Goal: Task Accomplishment & Management: Manage account settings

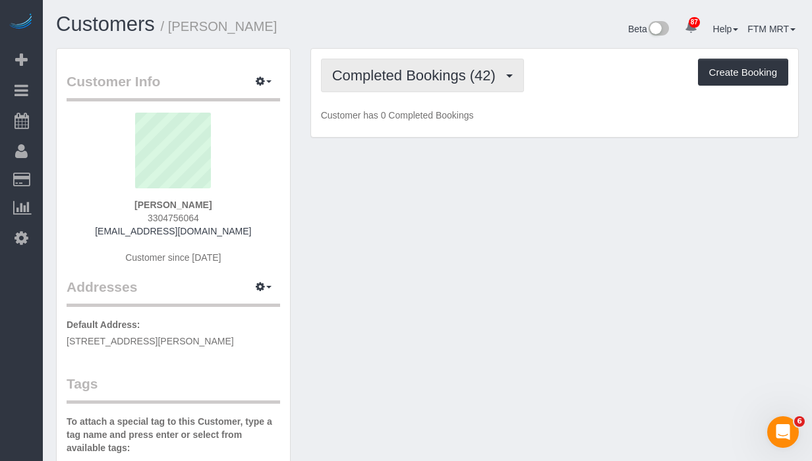
click at [517, 81] on button "Completed Bookings (42)" at bounding box center [422, 76] width 203 height 34
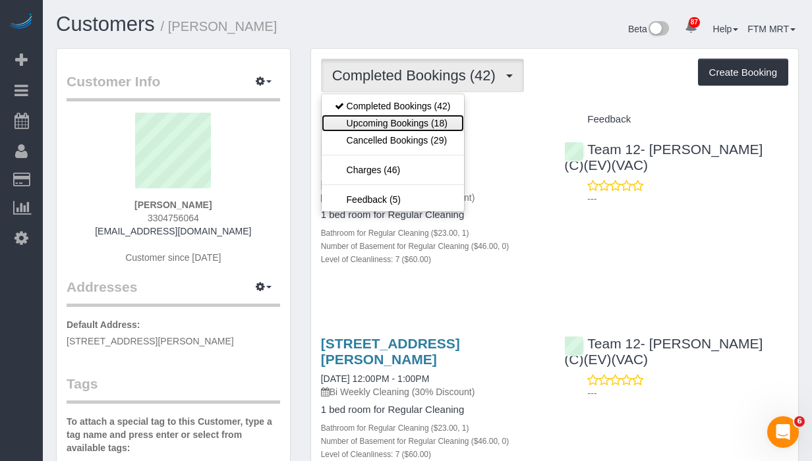
click at [447, 123] on link "Upcoming Bookings (18)" at bounding box center [393, 123] width 142 height 17
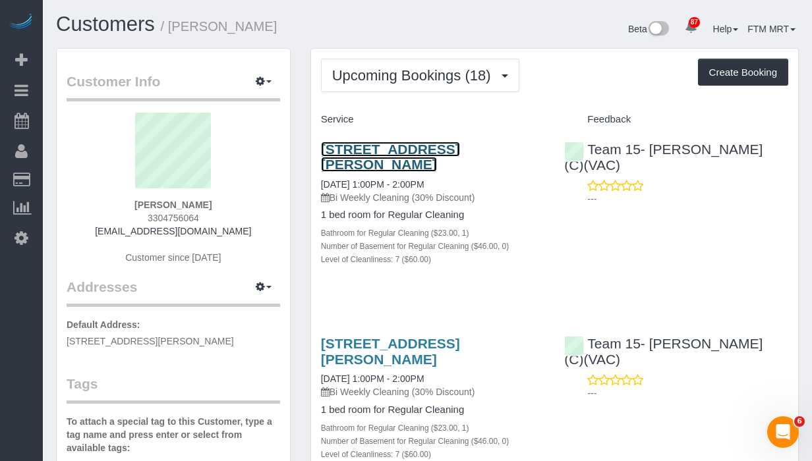
click at [338, 154] on link "1708 W Barry Ave, Chicago, IL 60657" at bounding box center [390, 157] width 139 height 30
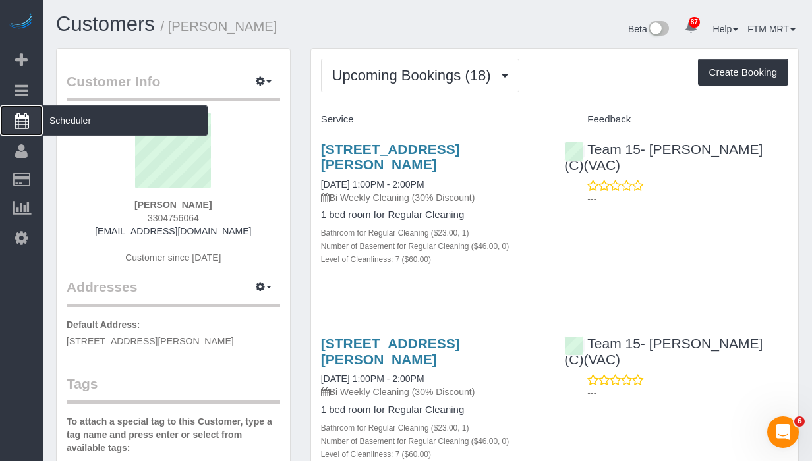
click at [82, 115] on span "Scheduler" at bounding box center [125, 120] width 165 height 30
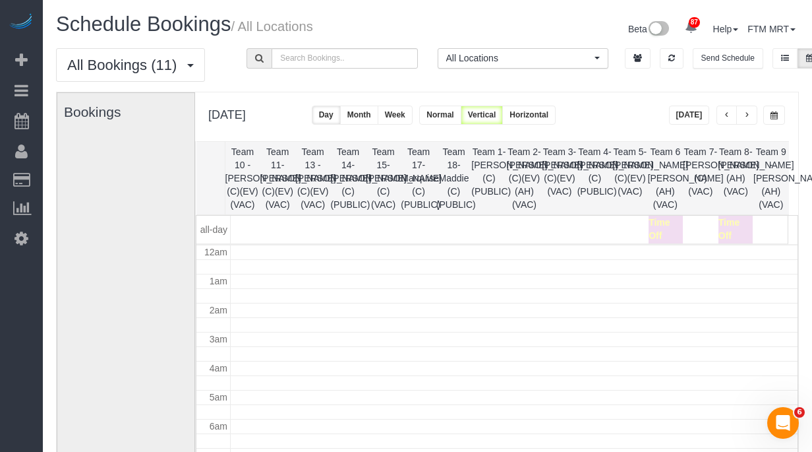
scroll to position [175, 0]
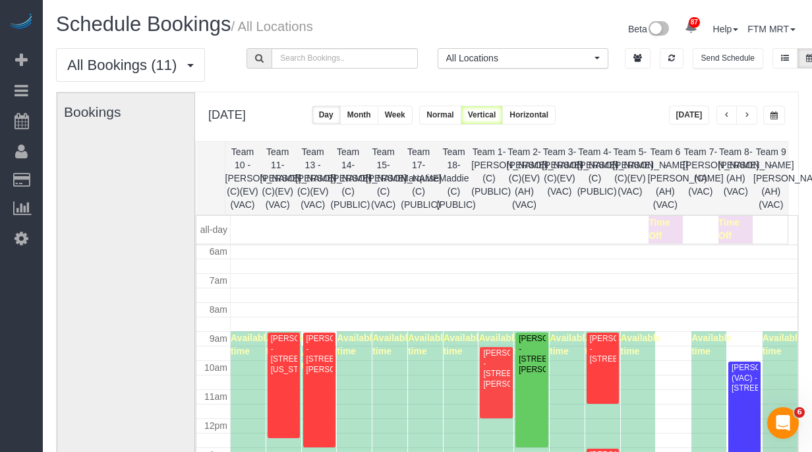
click at [775, 115] on span "button" at bounding box center [774, 115] width 7 height 8
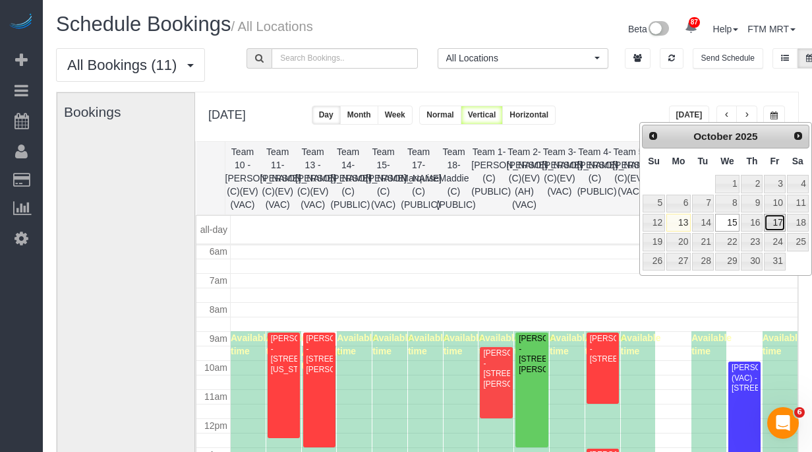
click at [777, 216] on link "17" at bounding box center [774, 223] width 21 height 18
type input "**********"
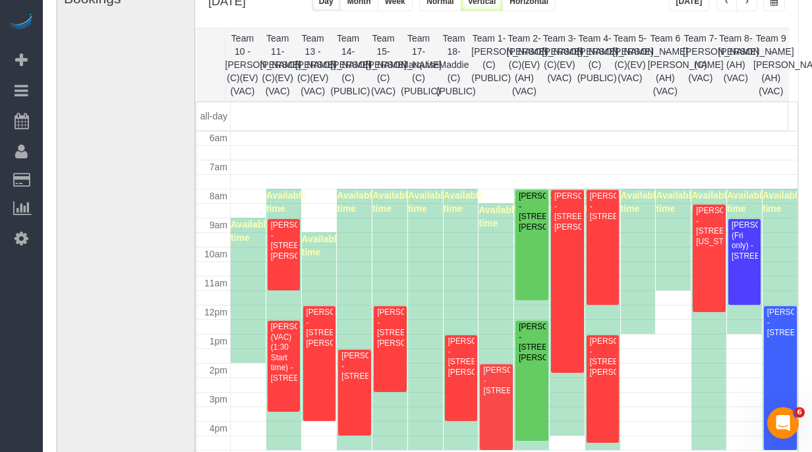
scroll to position [96, 0]
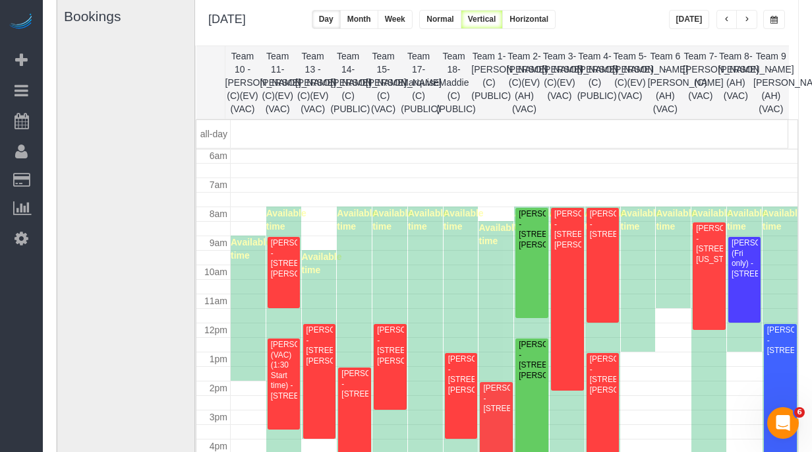
click at [725, 22] on span "button" at bounding box center [727, 20] width 7 height 8
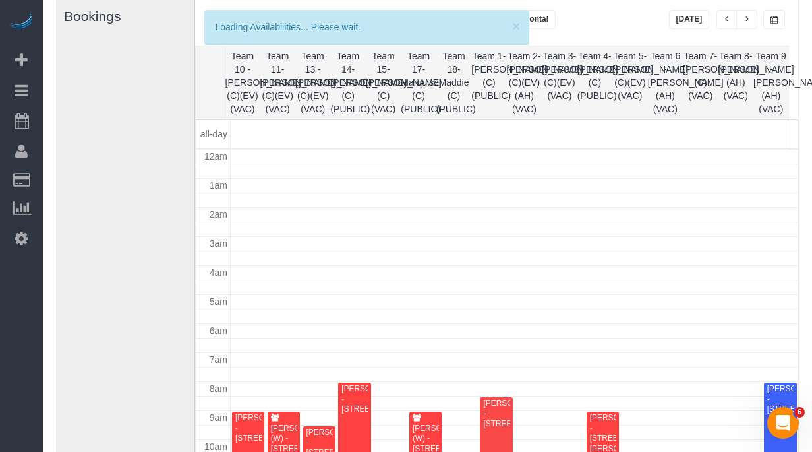
scroll to position [175, 0]
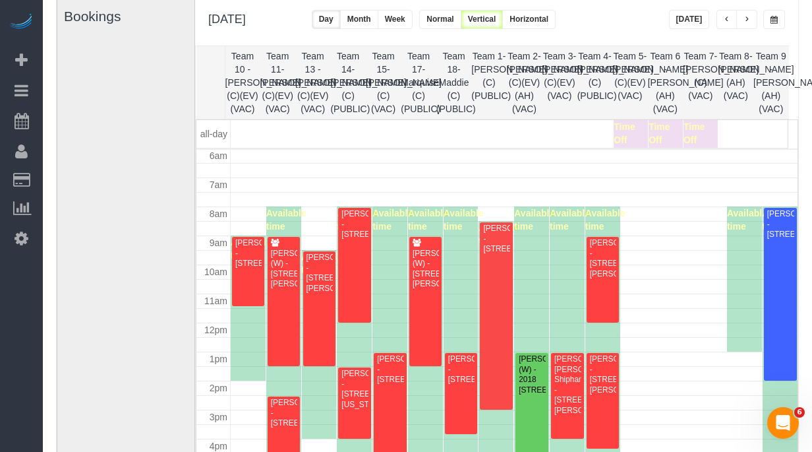
click at [747, 20] on span "button" at bounding box center [747, 20] width 7 height 8
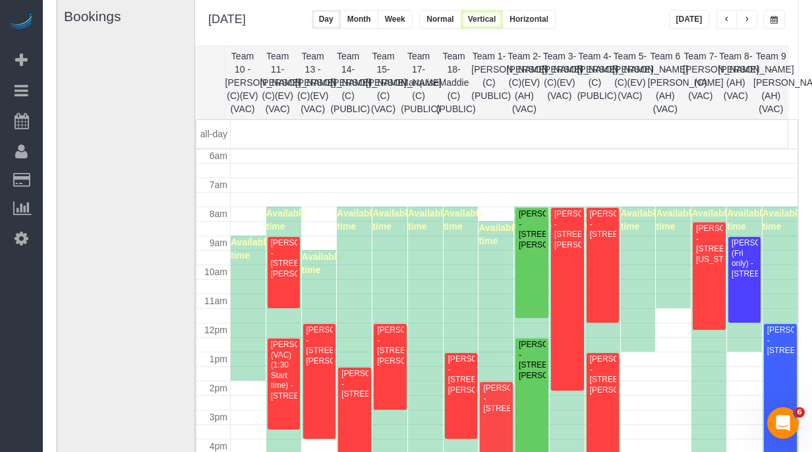
click at [684, 20] on button "Today" at bounding box center [689, 19] width 41 height 19
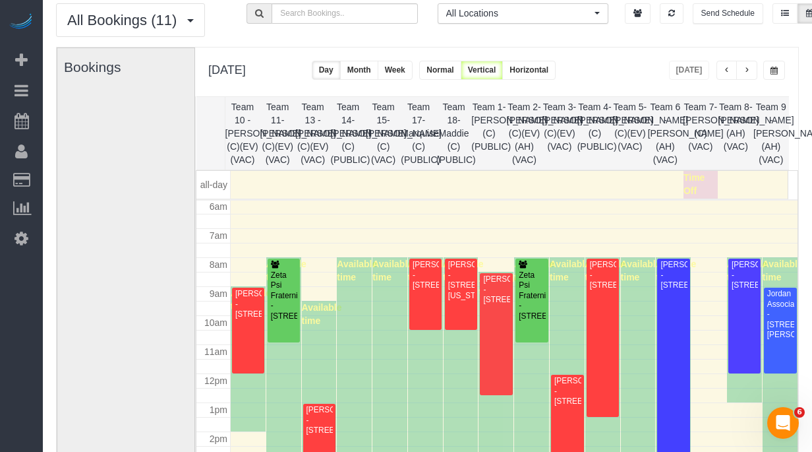
scroll to position [30, 0]
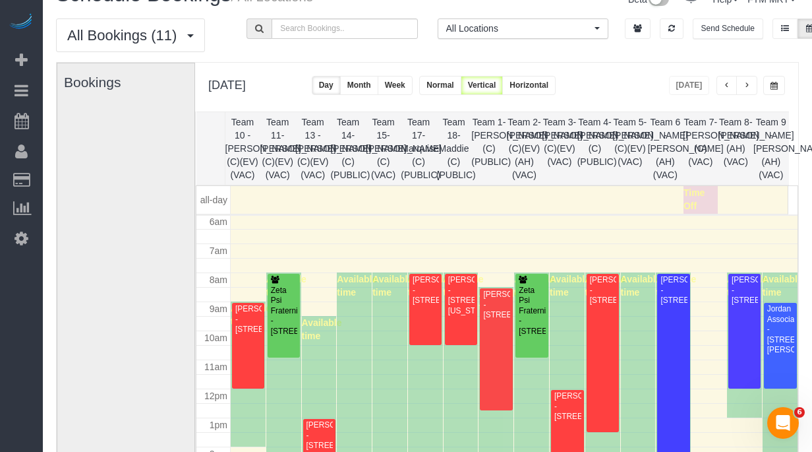
click at [744, 86] on span "button" at bounding box center [747, 86] width 7 height 8
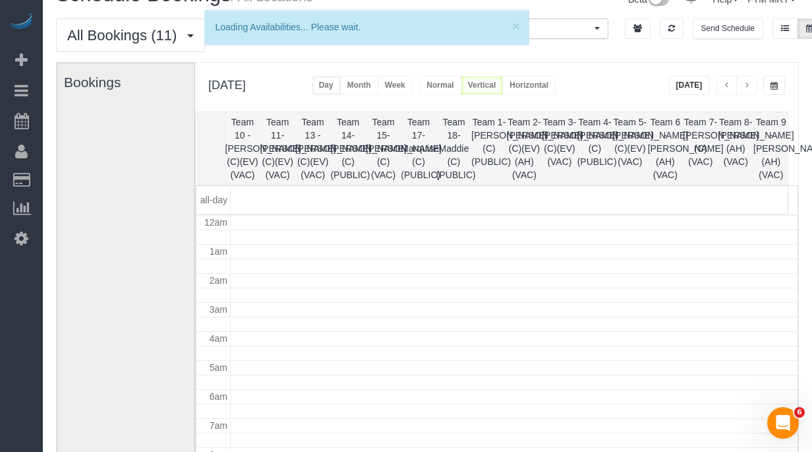
scroll to position [175, 0]
click at [744, 86] on span "button" at bounding box center [747, 86] width 7 height 8
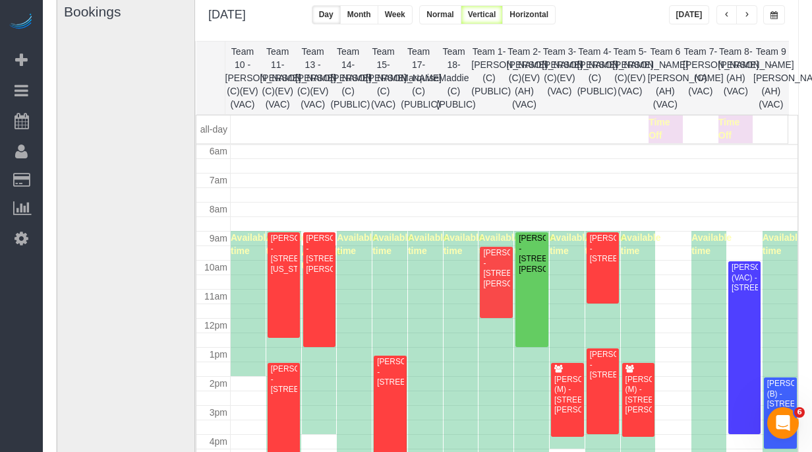
scroll to position [99, 0]
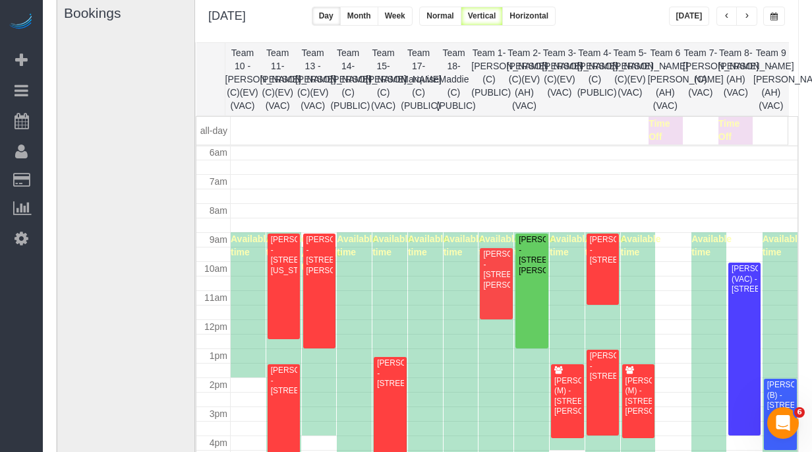
click at [750, 16] on button "button" at bounding box center [746, 16] width 21 height 19
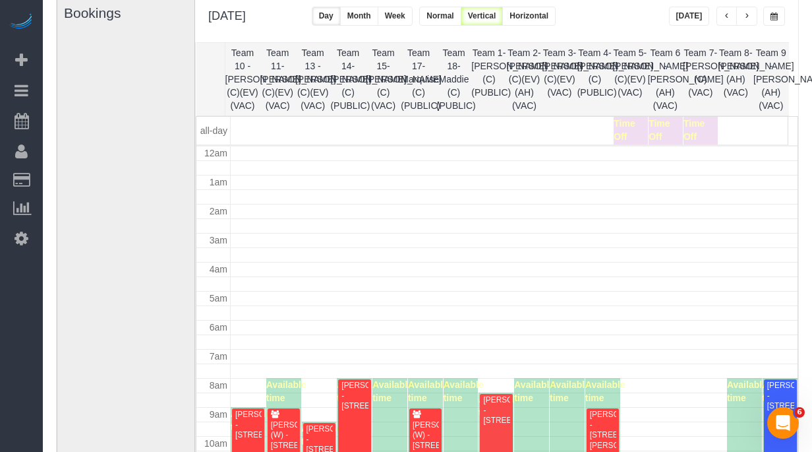
scroll to position [175, 0]
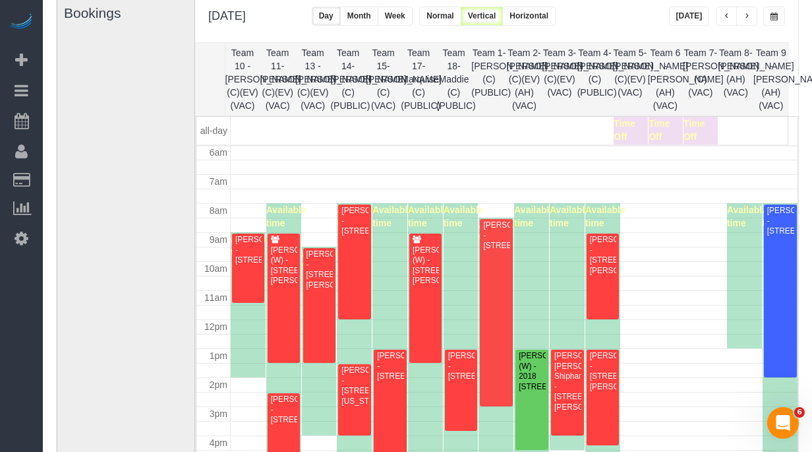
click at [740, 15] on button "button" at bounding box center [746, 16] width 21 height 19
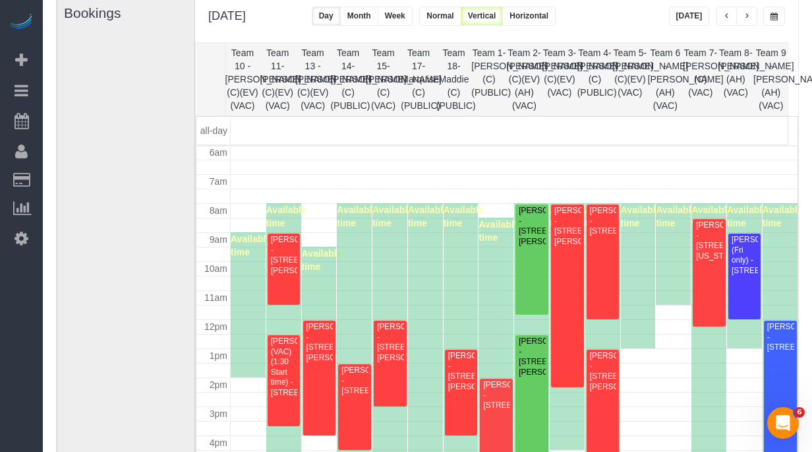
click at [730, 16] on button "button" at bounding box center [727, 16] width 21 height 19
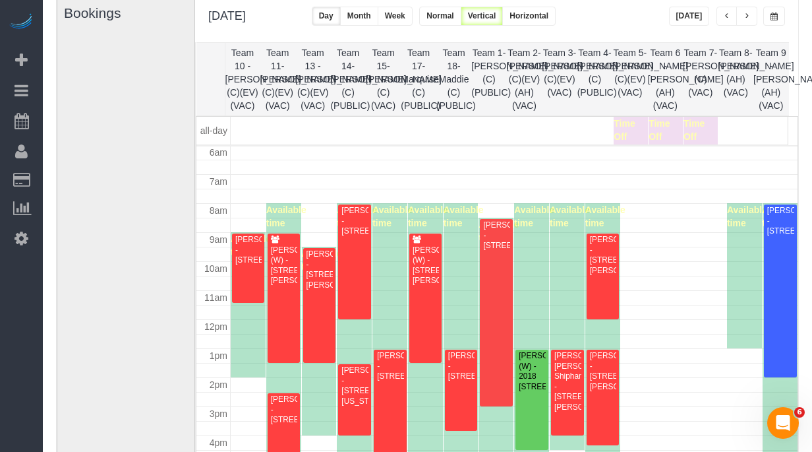
click at [730, 16] on button "button" at bounding box center [727, 16] width 21 height 19
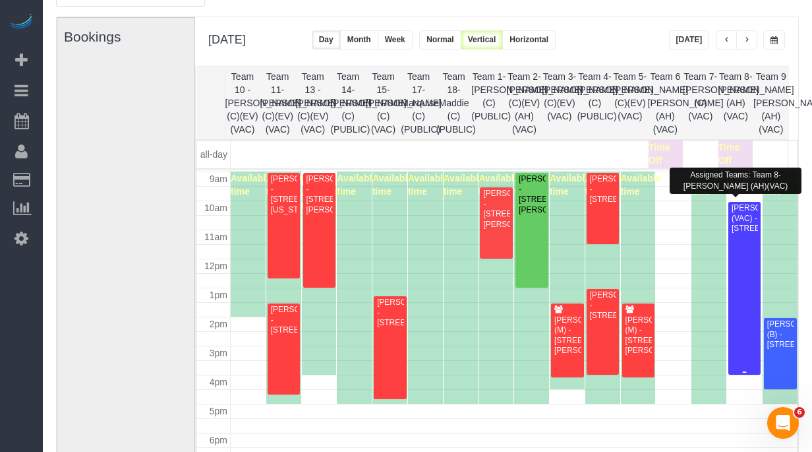
scroll to position [230, 0]
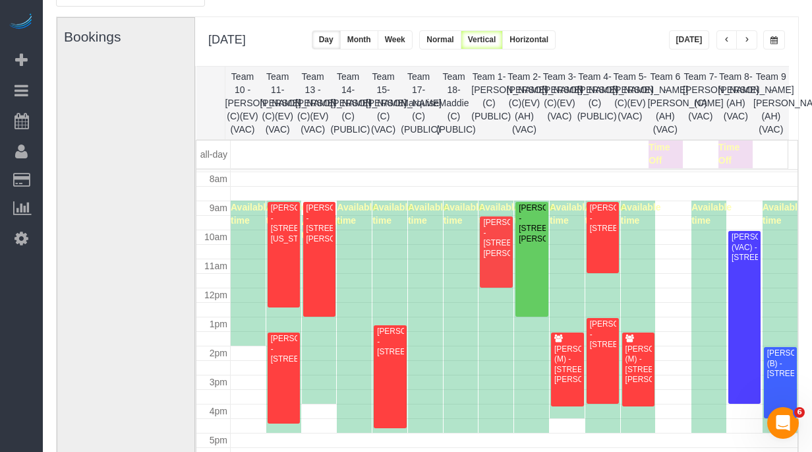
click at [732, 42] on button "button" at bounding box center [727, 39] width 21 height 19
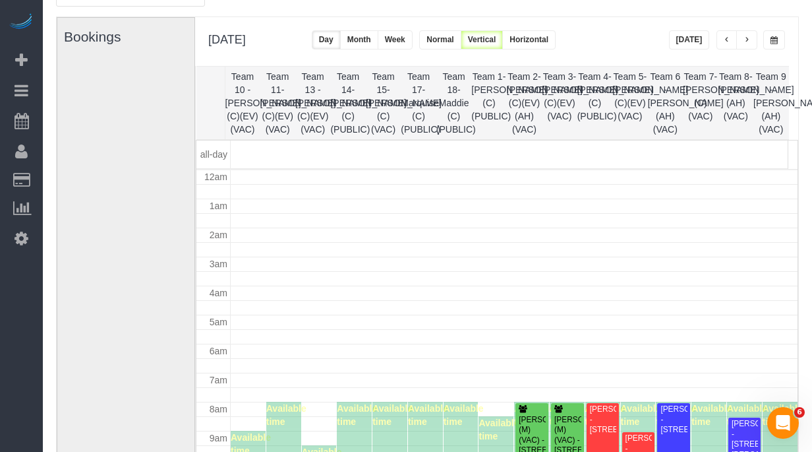
scroll to position [175, 0]
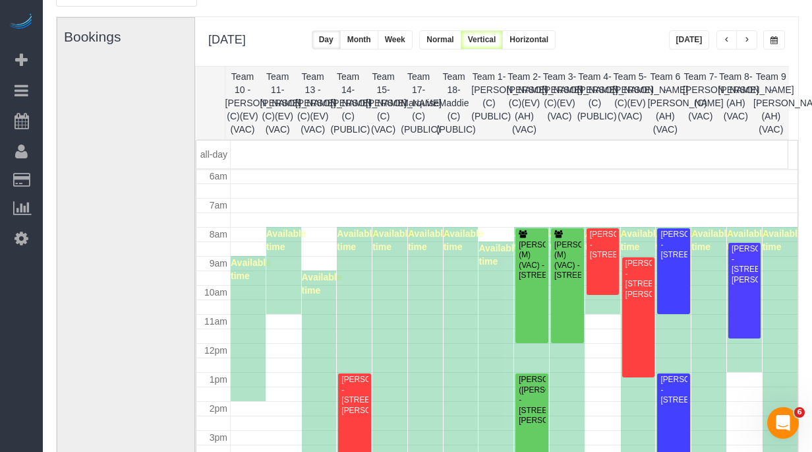
click at [730, 42] on button "button" at bounding box center [727, 39] width 21 height 19
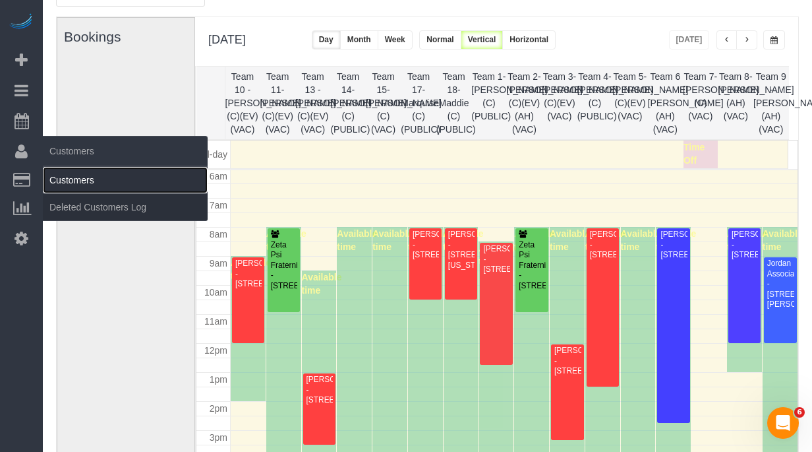
click at [75, 169] on link "Customers" at bounding box center [125, 180] width 165 height 26
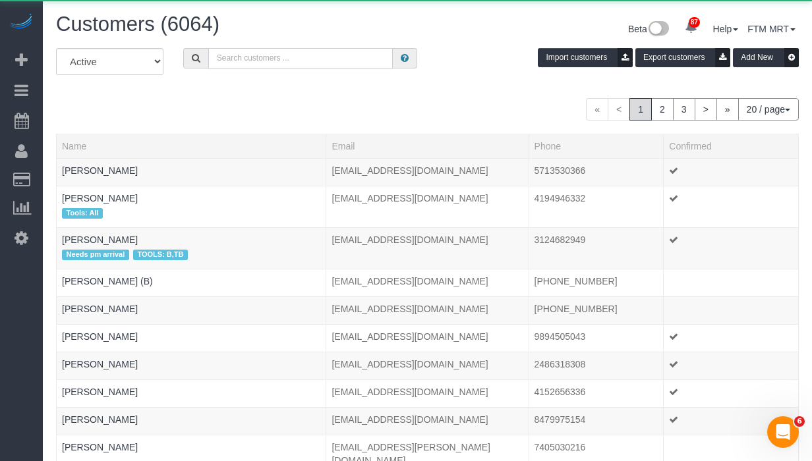
click at [259, 64] on input "text" at bounding box center [300, 58] width 185 height 20
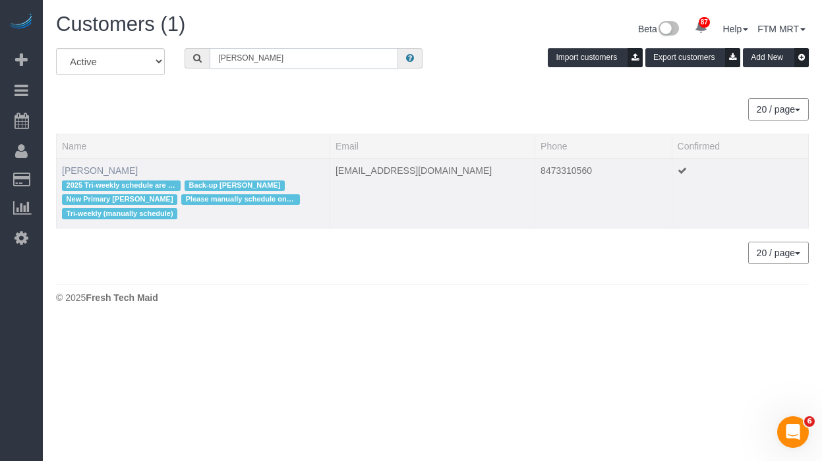
type input "Dan Manis"
click at [78, 167] on link "Dan Manis" at bounding box center [100, 170] width 76 height 11
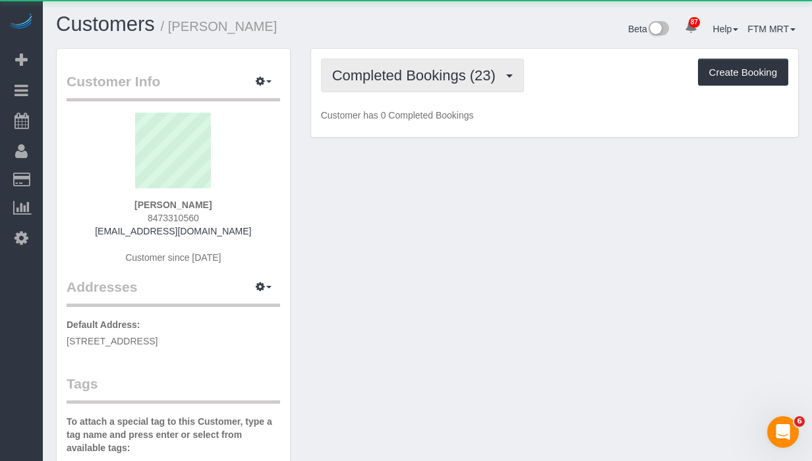
click at [451, 86] on button "Completed Bookings (23)" at bounding box center [422, 76] width 203 height 34
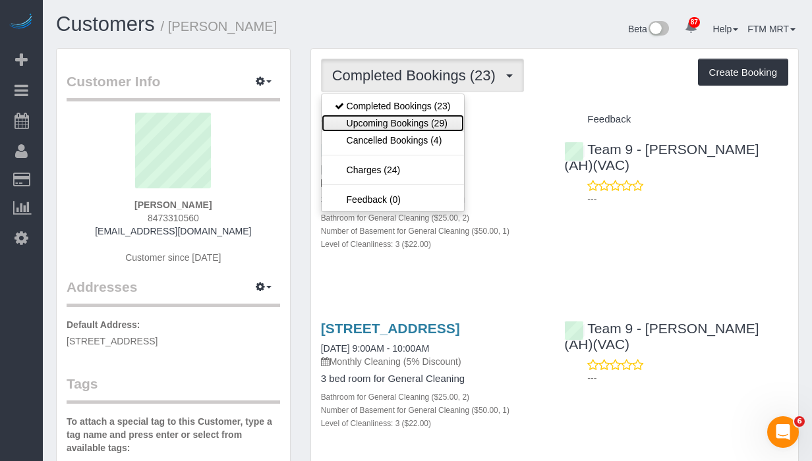
click at [445, 125] on link "Upcoming Bookings (29)" at bounding box center [393, 123] width 142 height 17
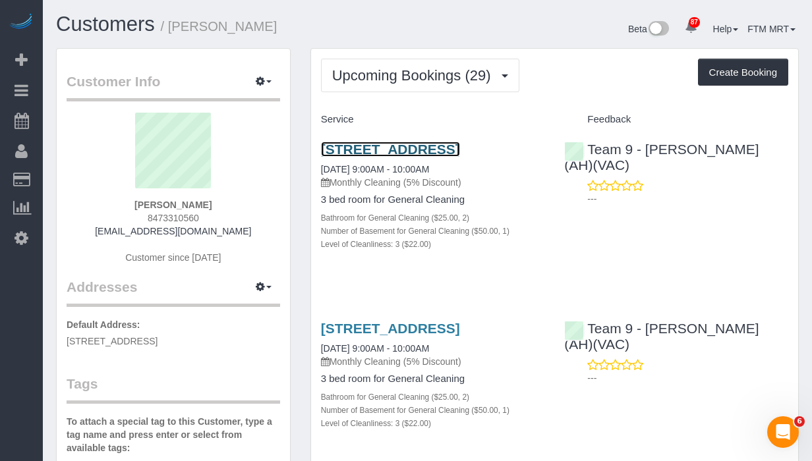
click at [361, 154] on link "836 N Salem Ave, Arlington Heights, IL 60004" at bounding box center [390, 149] width 139 height 15
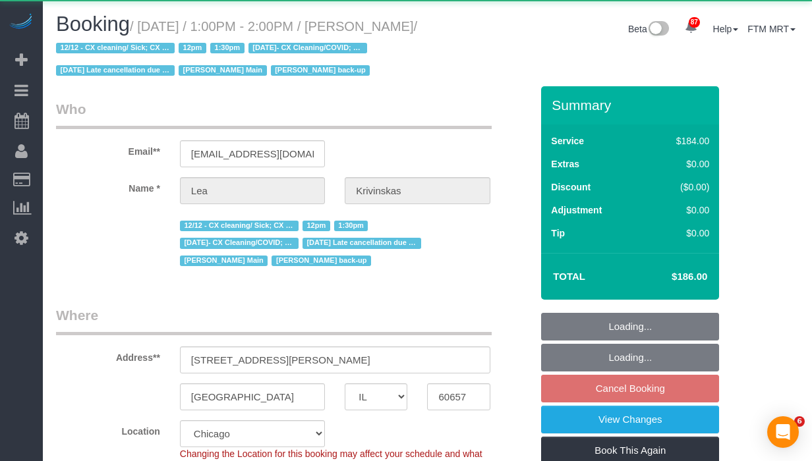
select select "IL"
select select "512"
select select "object:1291"
select select "7"
select select "number:1"
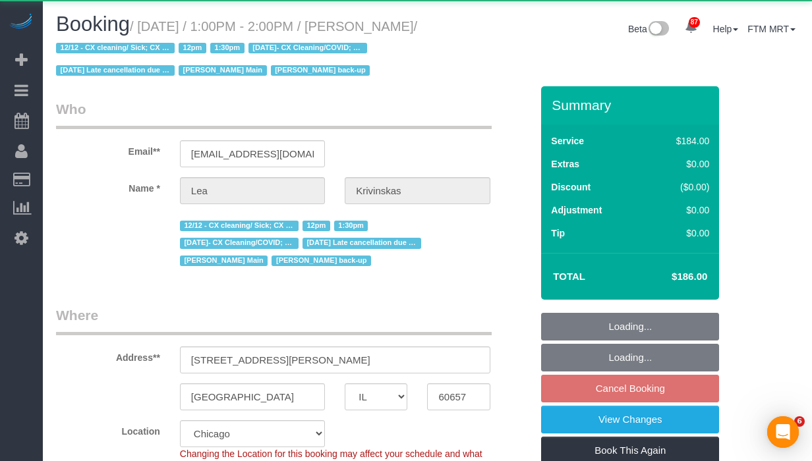
select select "number:66"
select select "number:139"
select select "number:104"
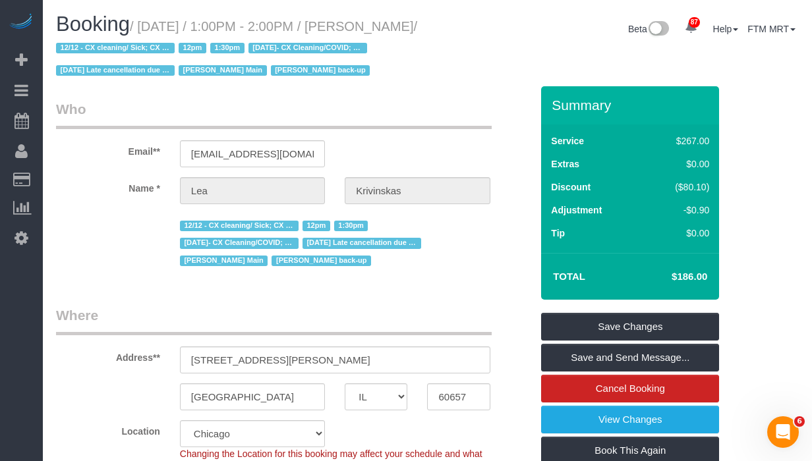
scroll to position [1725, 0]
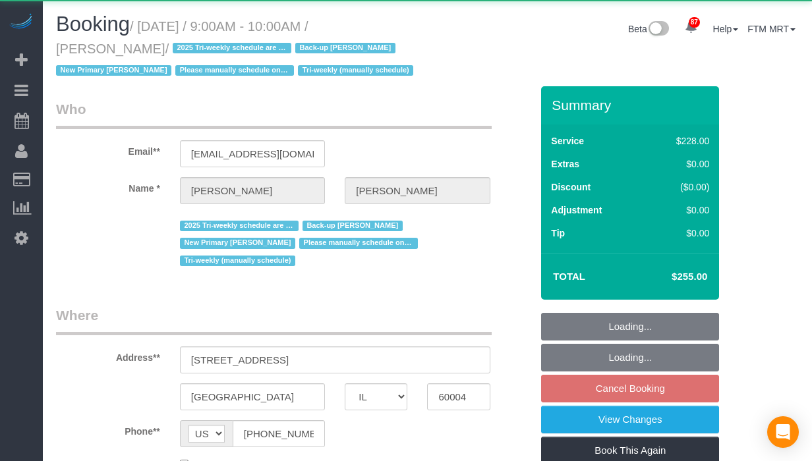
select select "IL"
select select "string:fspay-733ad523-ef78-426b-9a82-35774c0e17dd"
select select "object:1268"
select select "512"
select select "2"
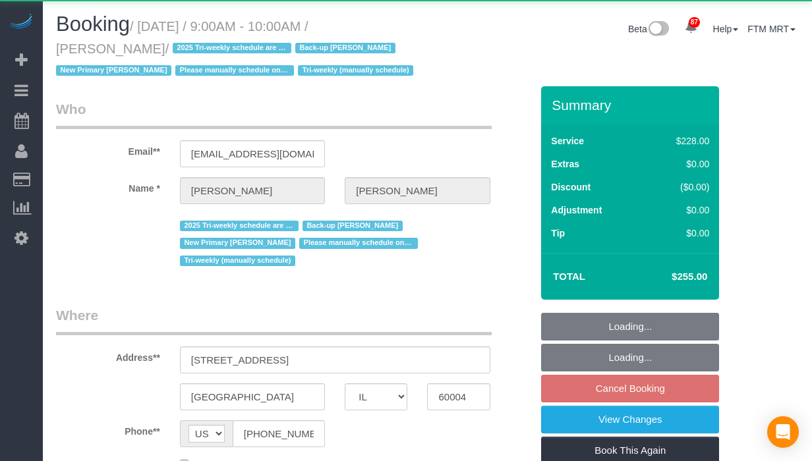
select select "1"
select select "3"
select select "number:1"
select select "number:66"
select select "number:139"
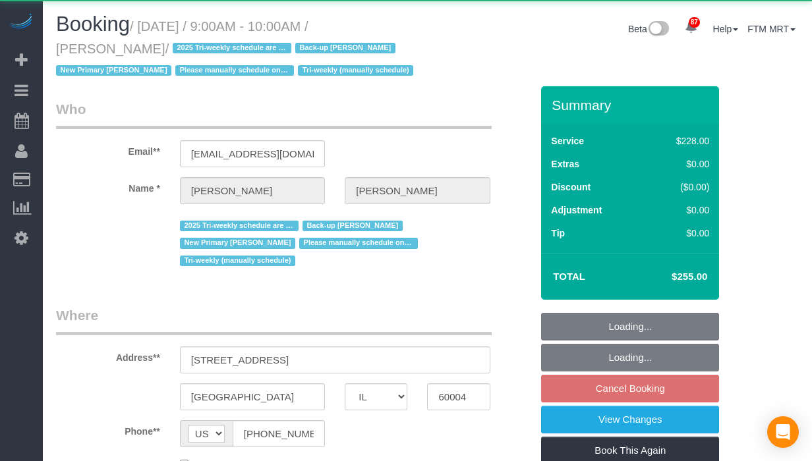
select select "number:104"
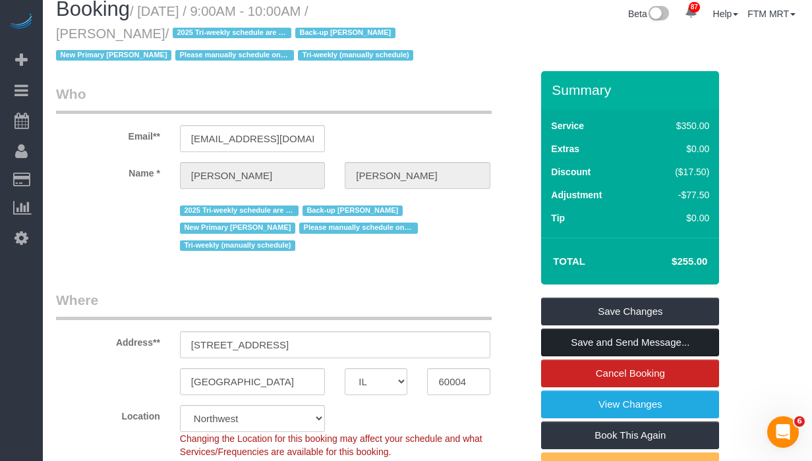
scroll to position [29, 0]
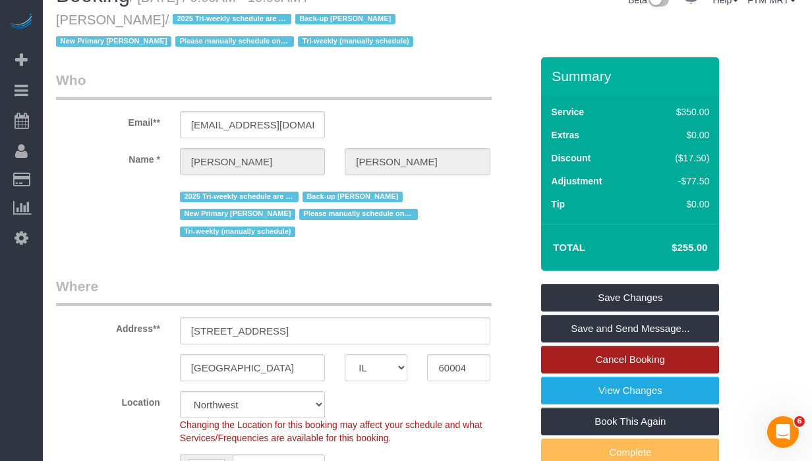
click at [574, 356] on link "Cancel Booking" at bounding box center [630, 360] width 178 height 28
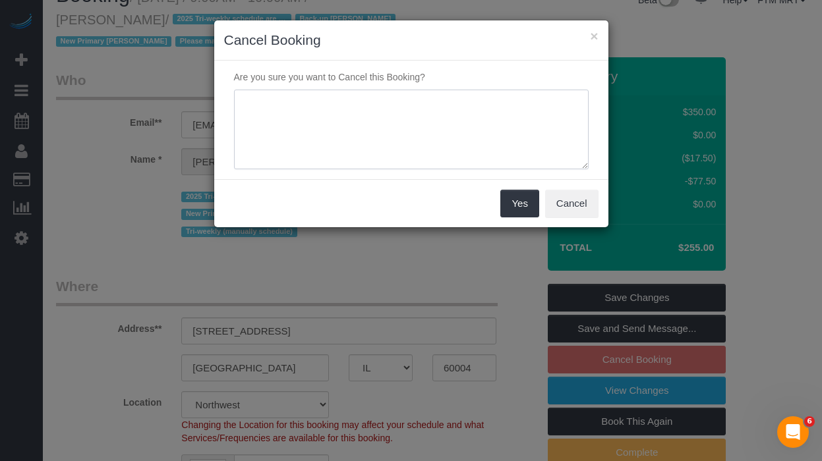
click at [372, 127] on textarea at bounding box center [411, 130] width 355 height 80
type textarea "W"
type textarea "Tri-Weekly Client- Wants to cancel, did not give a reason"
click at [508, 200] on button "Yes" at bounding box center [519, 204] width 38 height 28
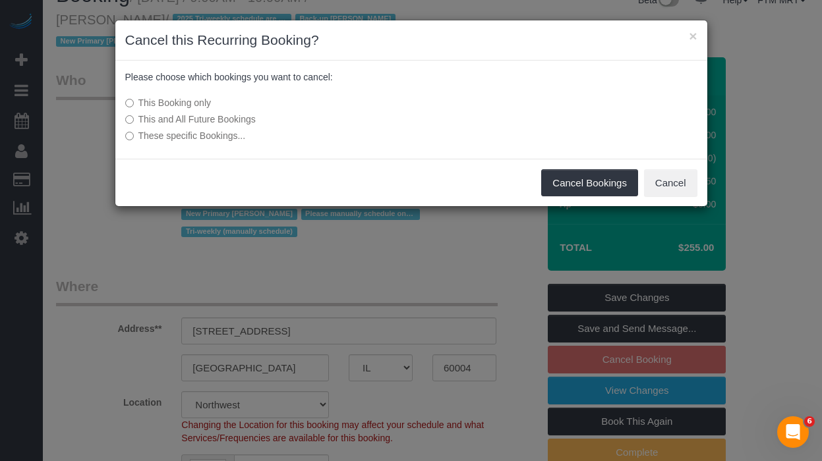
click at [194, 122] on label "This and All Future Bookings" at bounding box center [312, 119] width 375 height 13
drag, startPoint x: 567, startPoint y: 187, endPoint x: 483, endPoint y: 185, distance: 84.4
click at [567, 187] on button "Cancel Bookings" at bounding box center [589, 183] width 97 height 28
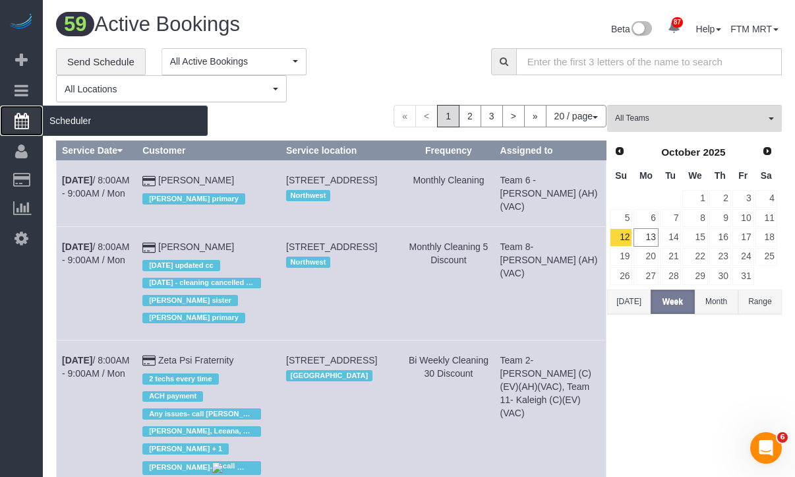
click at [72, 118] on span "Scheduler" at bounding box center [125, 120] width 165 height 30
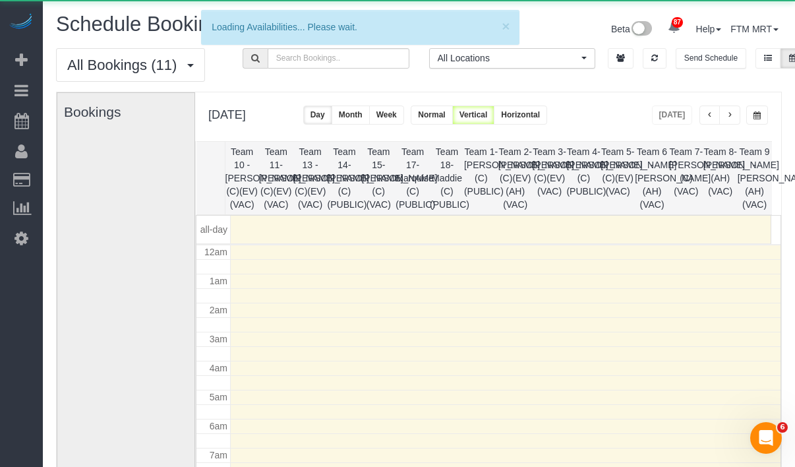
scroll to position [175, 0]
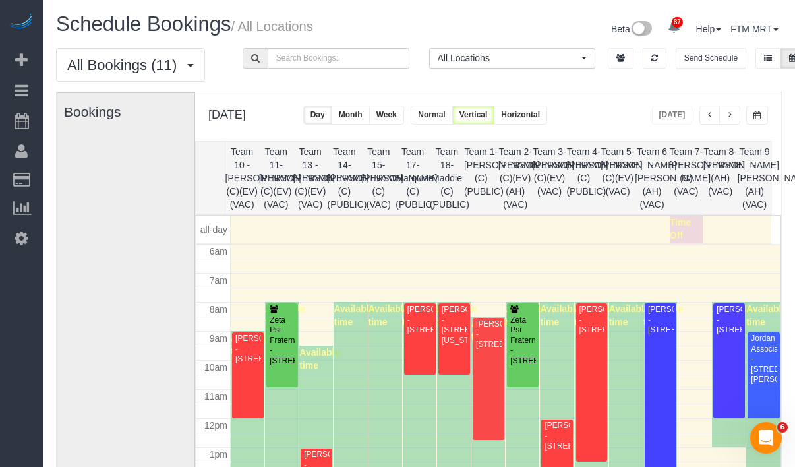
click at [727, 116] on span "button" at bounding box center [729, 115] width 7 height 8
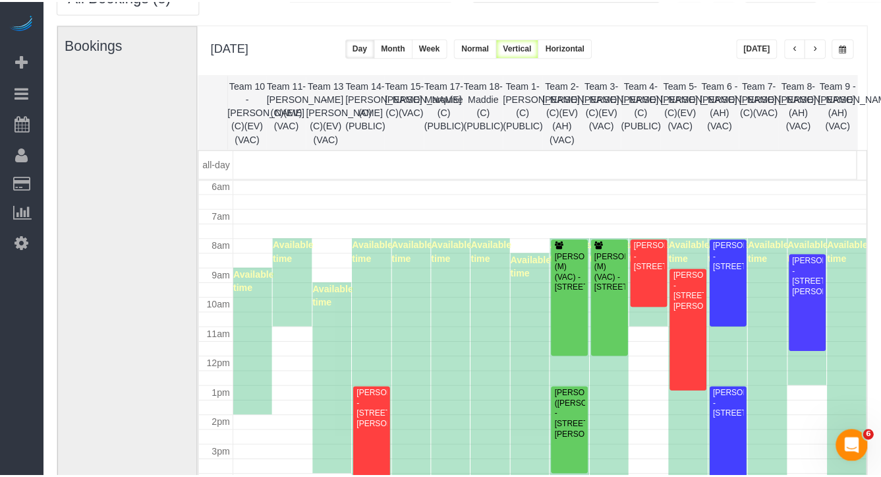
scroll to position [93, 0]
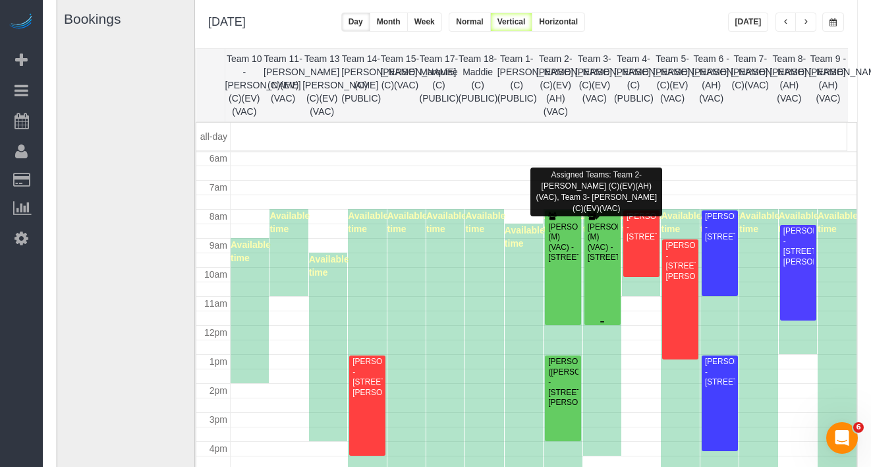
click at [600, 249] on div "Jay Ablian (M)(VAC) - 4131 N Oakley Ave, Chicago, IL 60618" at bounding box center [602, 242] width 31 height 41
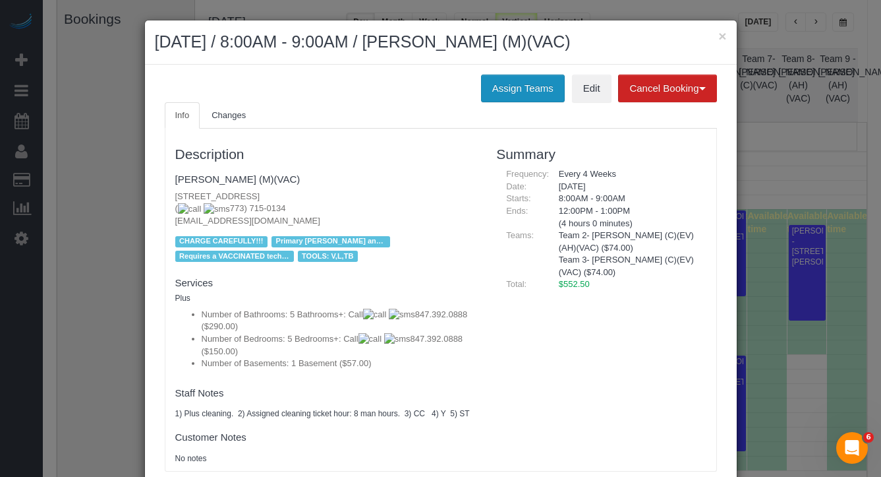
click at [533, 87] on button "Assign Teams" at bounding box center [523, 88] width 84 height 28
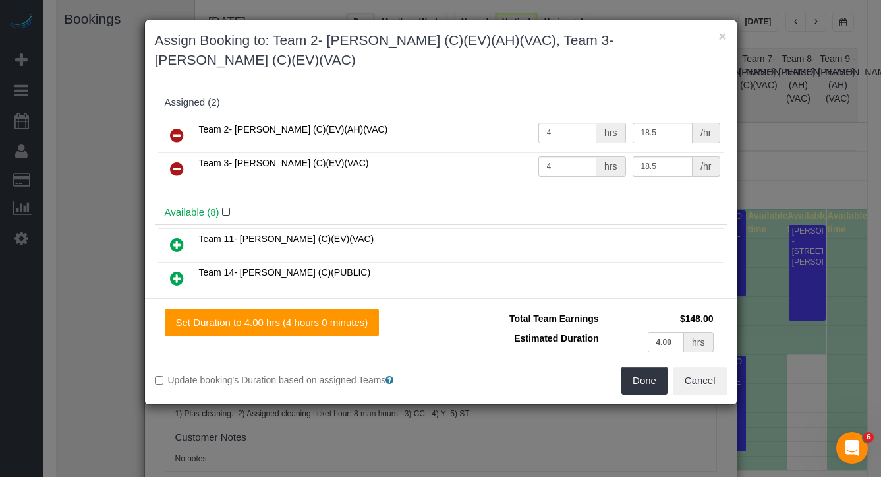
click at [177, 161] on icon at bounding box center [177, 169] width 14 height 16
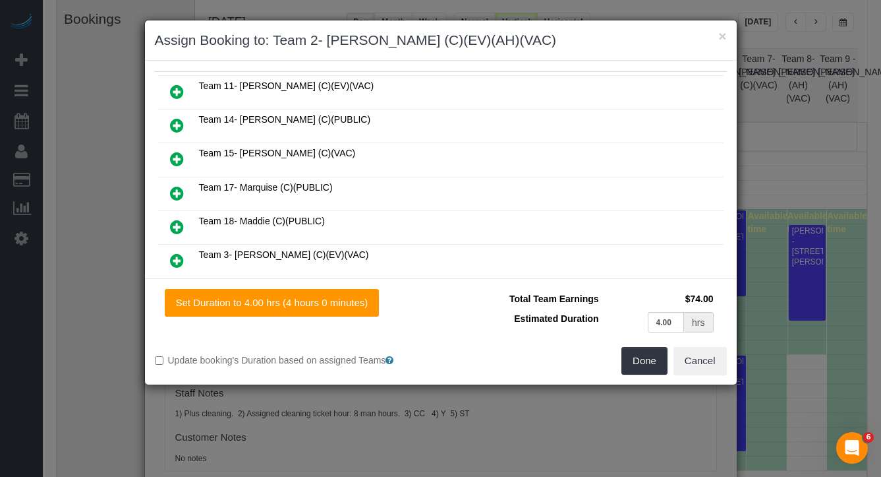
scroll to position [134, 0]
click at [173, 190] on icon at bounding box center [177, 193] width 14 height 16
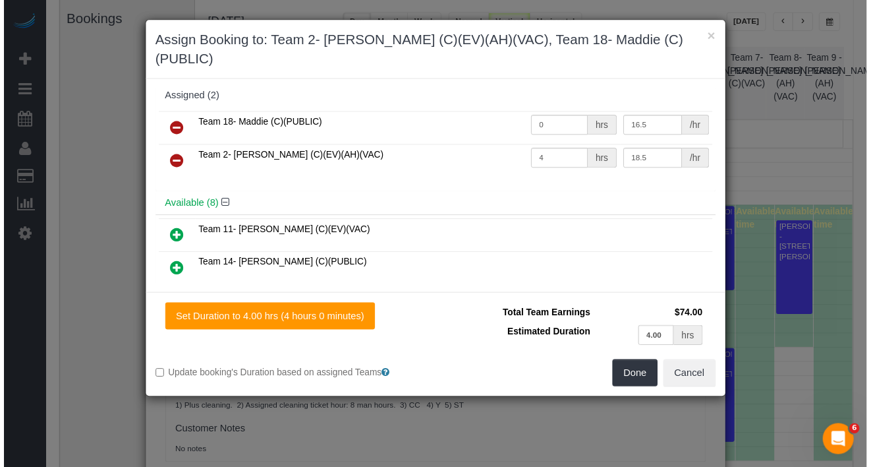
scroll to position [0, 0]
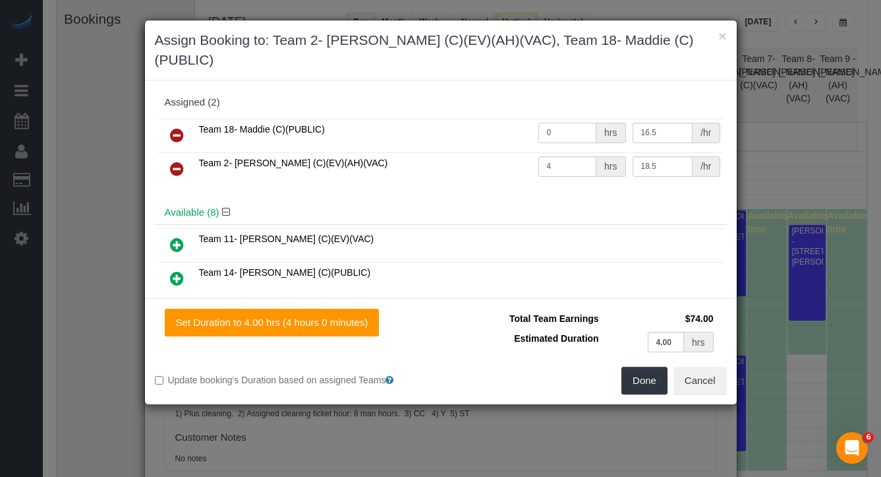
drag, startPoint x: 556, startPoint y: 115, endPoint x: 510, endPoint y: 113, distance: 46.2
click at [508, 119] on tr "Team 18- Maddie (C)(PUBLIC) 0 hrs 16.5 /hr" at bounding box center [441, 136] width 566 height 34
type input "4"
click at [647, 369] on button "Done" at bounding box center [645, 381] width 46 height 28
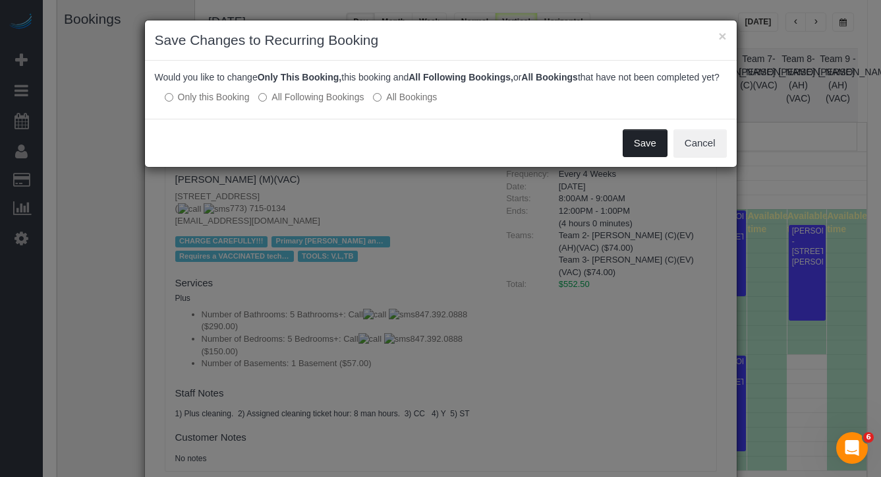
click at [651, 157] on button "Save" at bounding box center [645, 143] width 45 height 28
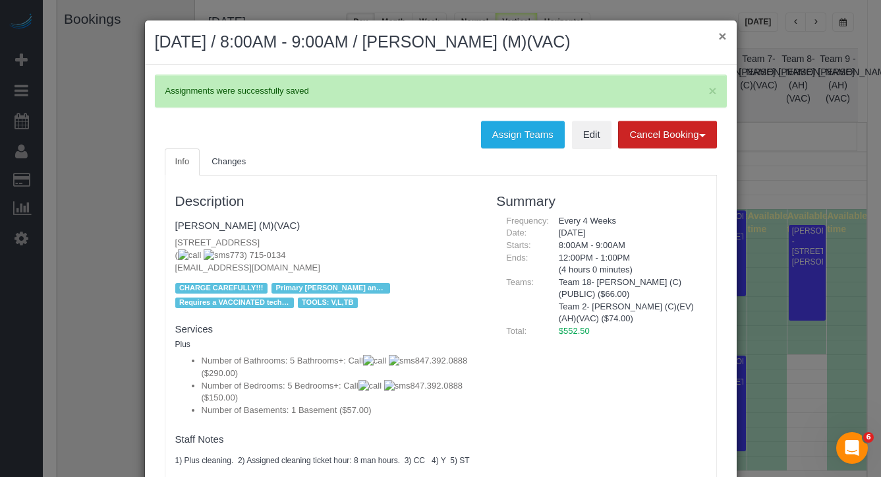
click at [719, 41] on button "×" at bounding box center [723, 36] width 8 height 14
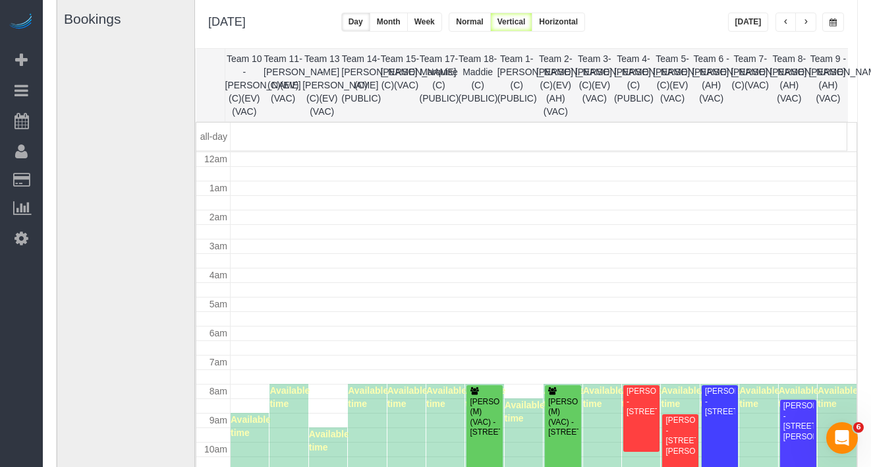
scroll to position [175, 0]
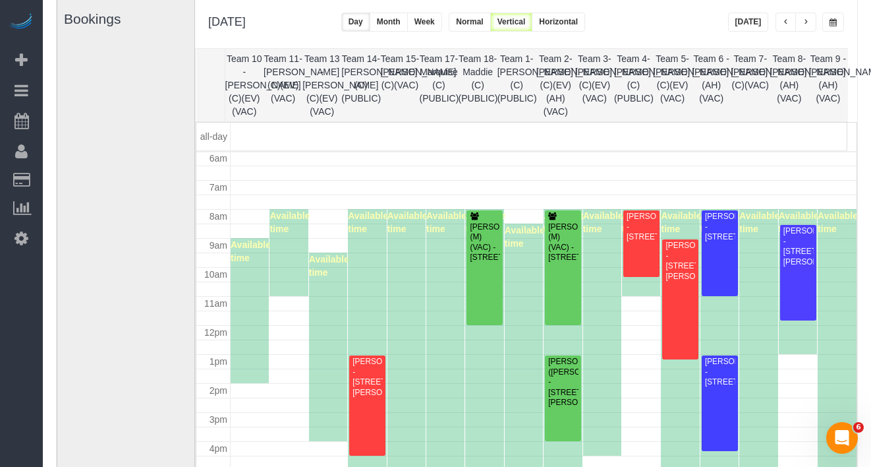
click at [806, 23] on span "button" at bounding box center [806, 22] width 7 height 8
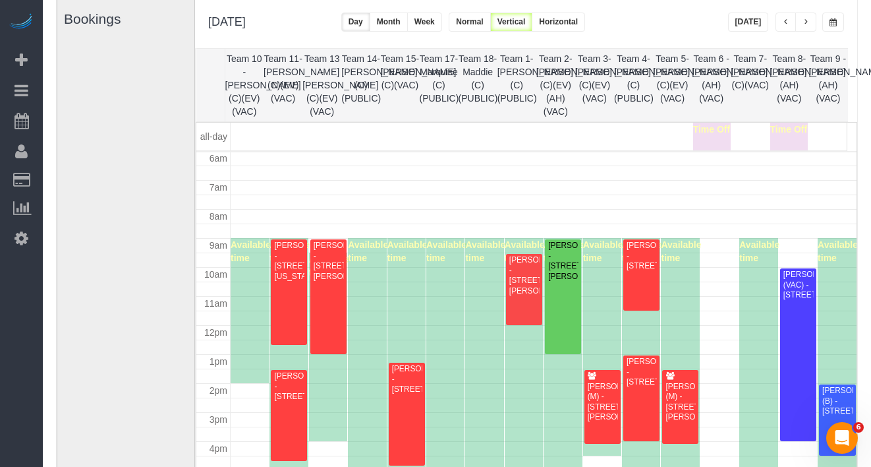
click at [806, 23] on span "button" at bounding box center [806, 22] width 7 height 8
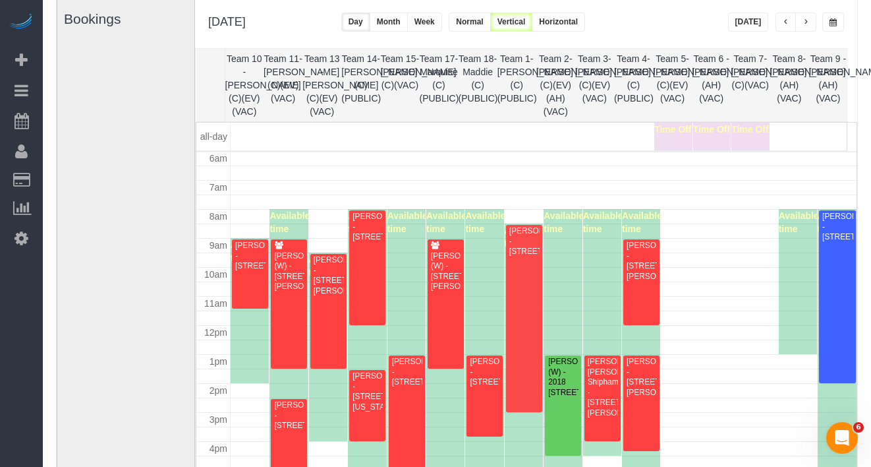
click at [803, 22] on span "button" at bounding box center [806, 22] width 7 height 8
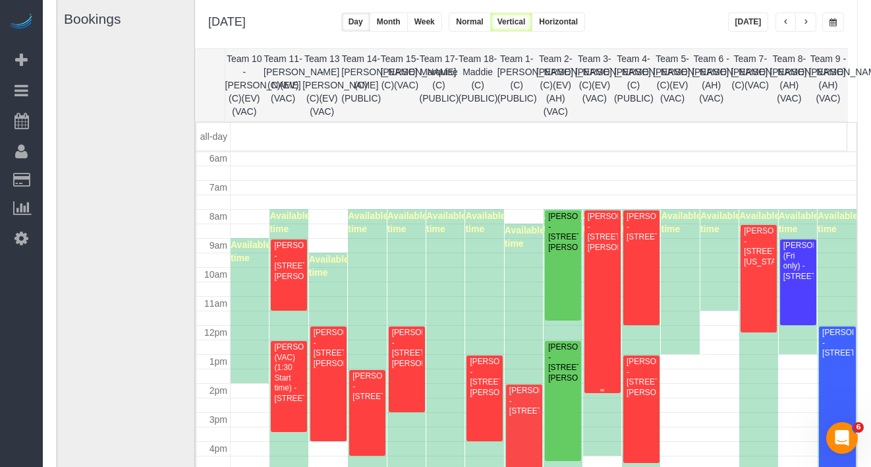
click at [601, 252] on div "Jaylene McCandlish - 1011 Mulford Street, Evanston, IL 60202" at bounding box center [602, 232] width 31 height 41
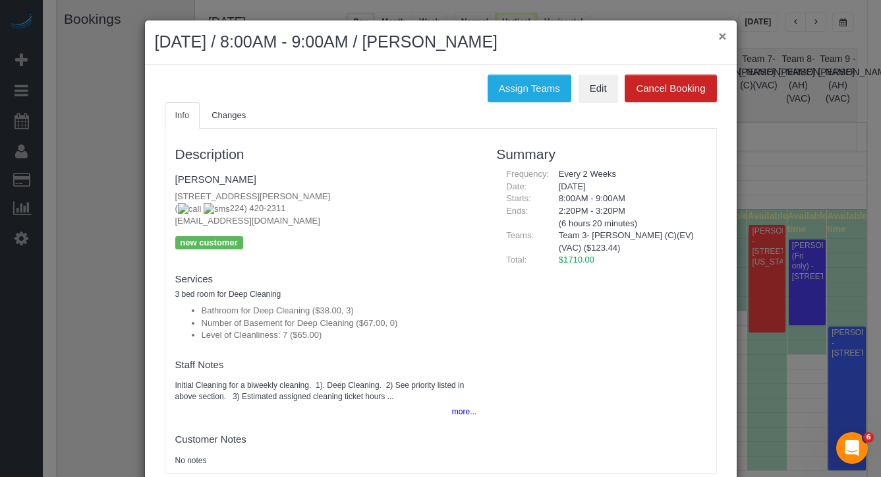
click at [719, 34] on button "×" at bounding box center [723, 36] width 8 height 14
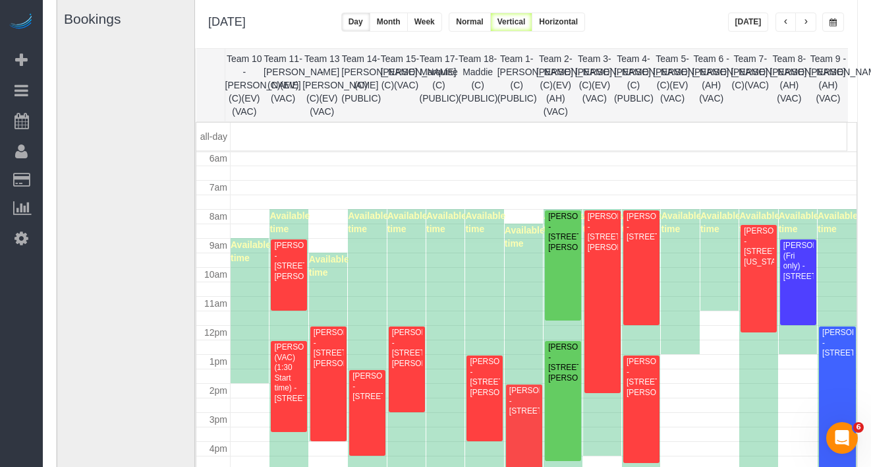
click at [23, 252] on div "87 Beta Your Notifications You have 0 alerts × You have 1 to charge for 10/07/2…" at bounding box center [21, 233] width 43 height 467
click at [22, 245] on link "Settings" at bounding box center [21, 238] width 43 height 30
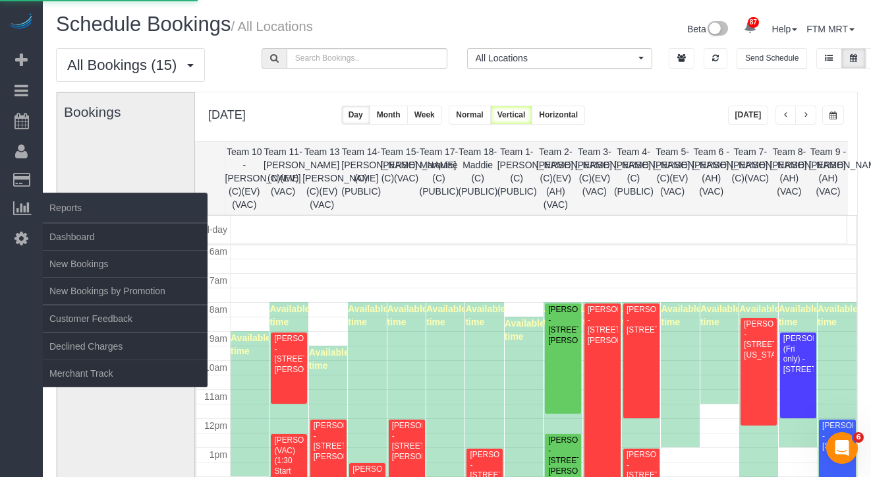
select select "1"
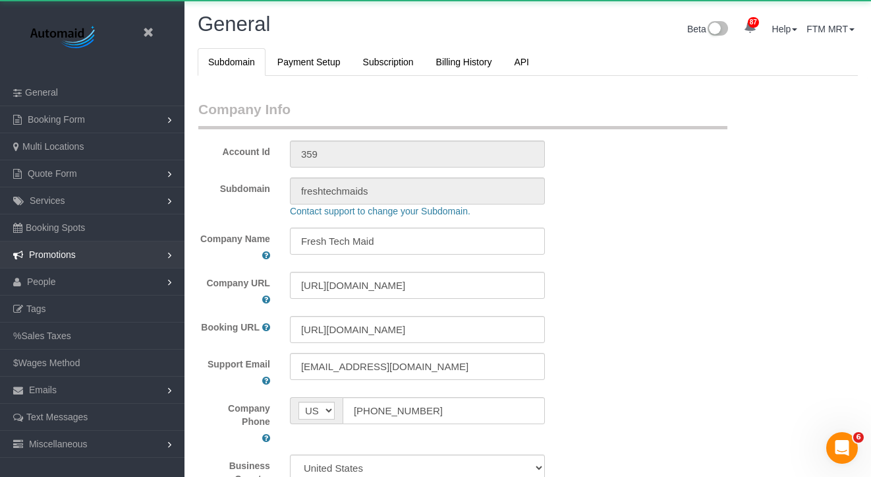
scroll to position [3100, 871]
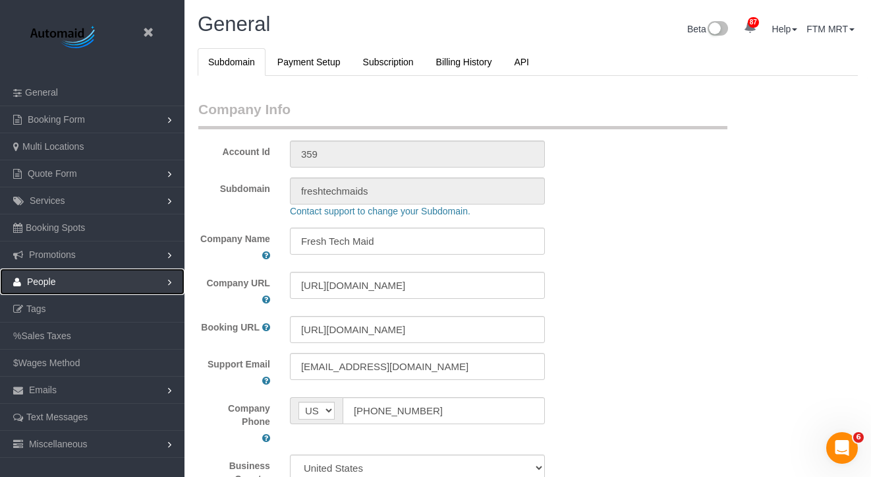
click at [41, 275] on link "People" at bounding box center [92, 281] width 185 height 26
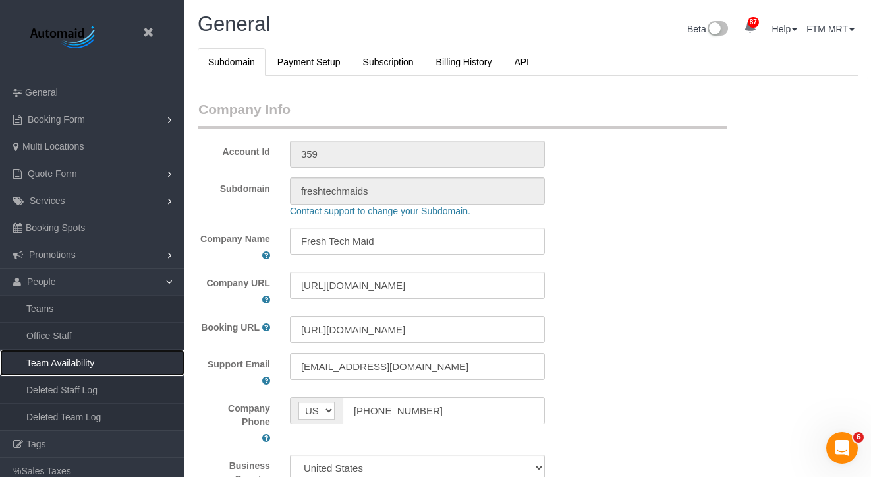
click at [82, 356] on link "Team Availability" at bounding box center [92, 362] width 185 height 26
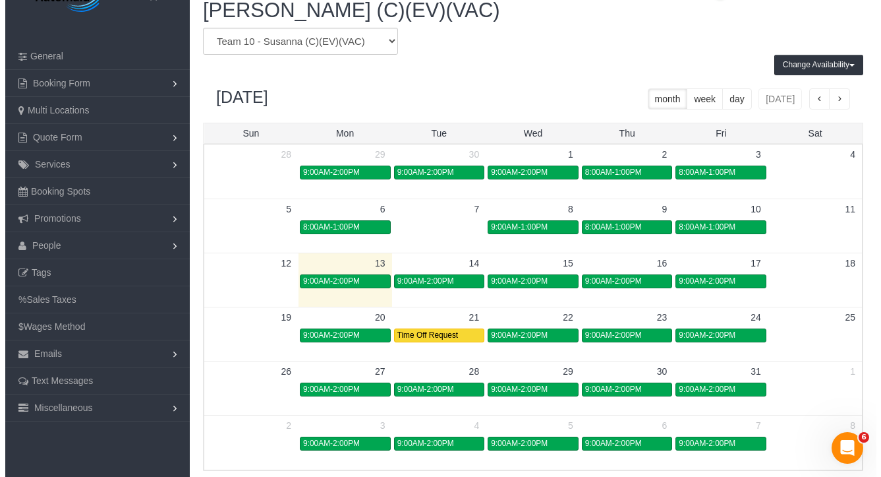
scroll to position [53, 0]
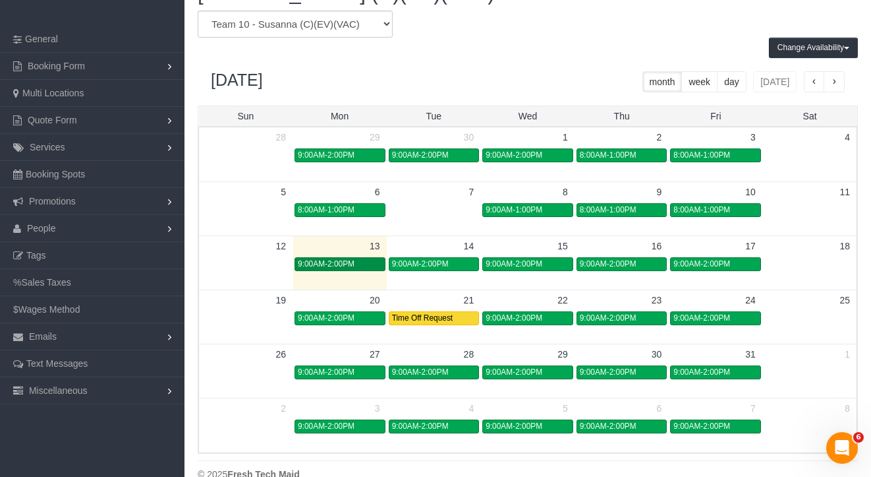
click at [354, 268] on span "9:00AM-2:00PM" at bounding box center [326, 263] width 57 height 9
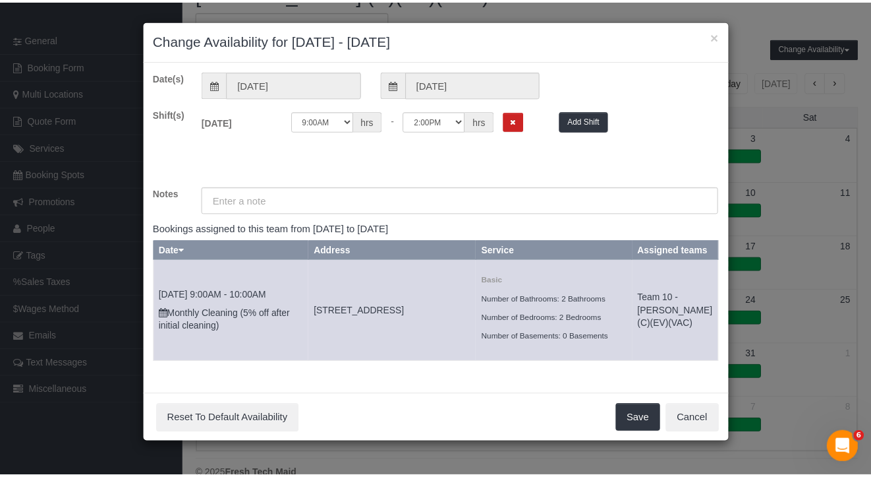
scroll to position [552, 881]
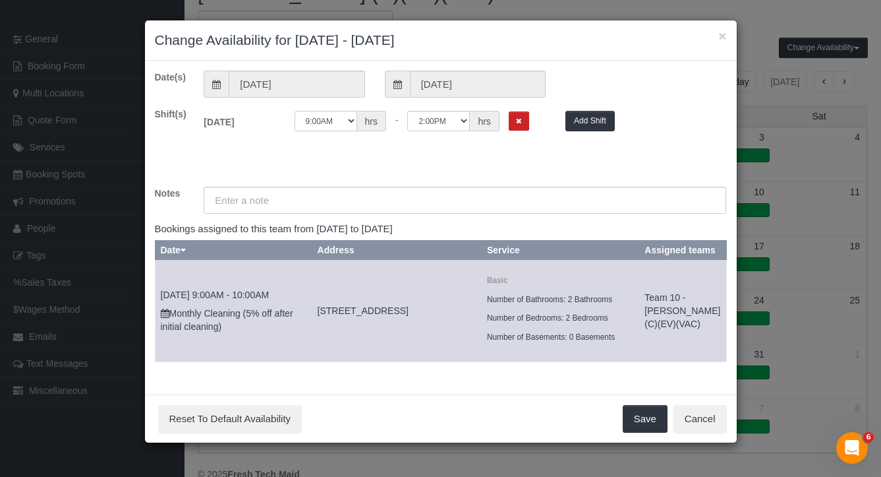
click at [344, 121] on select "12:00AM 12:05AM 12:10AM 12:15AM 12:20AM 12:25AM 12:30AM 12:35AM 12:40AM 12:45AM…" at bounding box center [326, 121] width 63 height 20
select select "string:08:00"
click at [295, 111] on select "12:00AM 12:05AM 12:10AM 12:15AM 12:20AM 12:25AM 12:30AM 12:35AM 12:40AM 12:45AM…" at bounding box center [326, 121] width 63 height 20
click at [456, 119] on select "12:00AM 12:05AM 12:10AM 12:15AM 12:20AM 12:25AM 12:30AM 12:35AM 12:40AM 12:45AM…" at bounding box center [438, 121] width 63 height 20
select select "string:13:00"
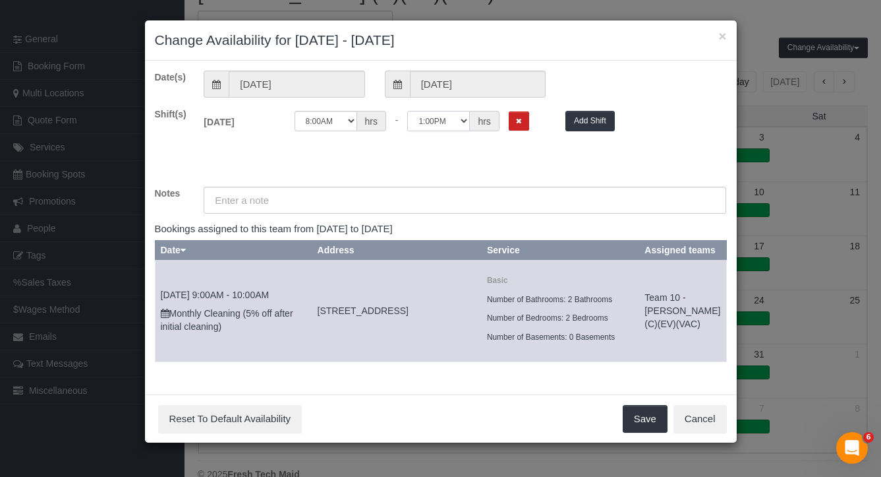
click at [407, 111] on select "12:00AM 12:05AM 12:10AM 12:15AM 12:20AM 12:25AM 12:30AM 12:35AM 12:40AM 12:45AM…" at bounding box center [438, 121] width 63 height 20
click at [639, 427] on button "Save" at bounding box center [645, 419] width 45 height 28
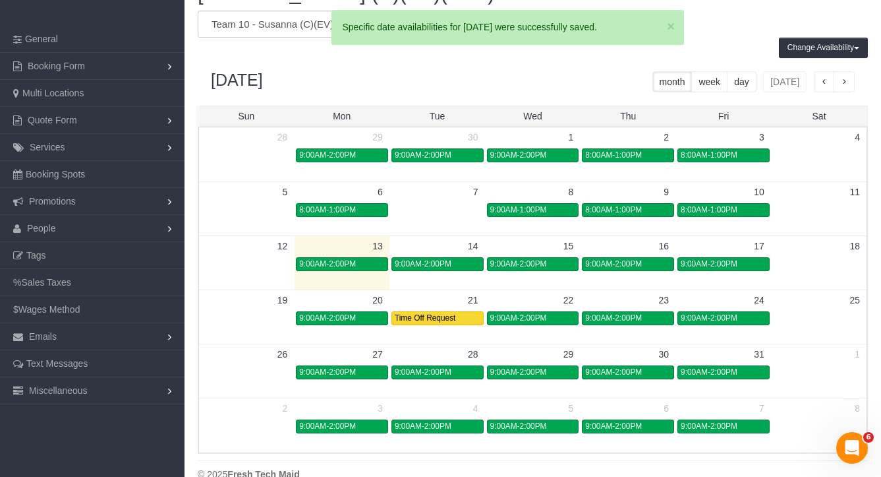
scroll to position [65369, 65051]
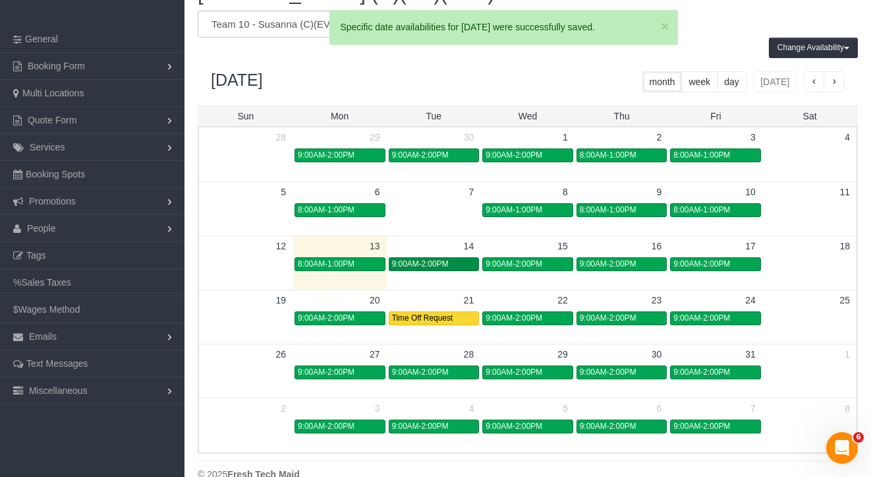
click at [438, 266] on span "9:00AM-2:00PM" at bounding box center [420, 263] width 57 height 9
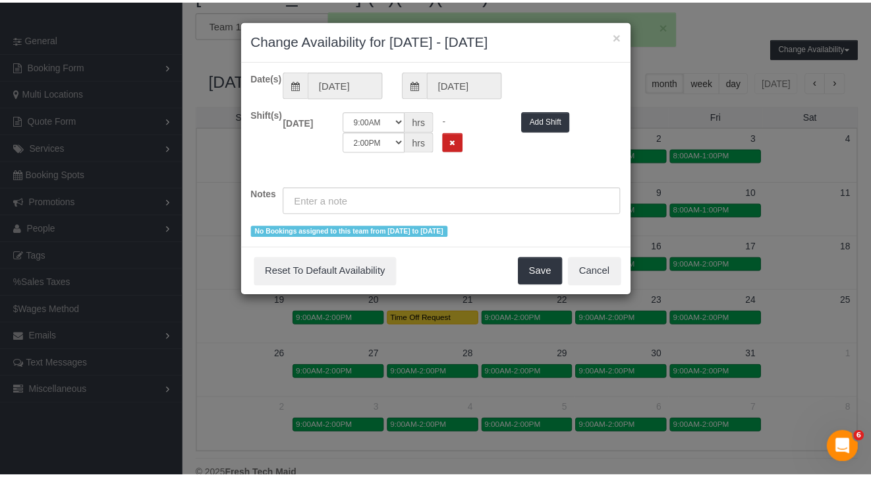
scroll to position [552, 881]
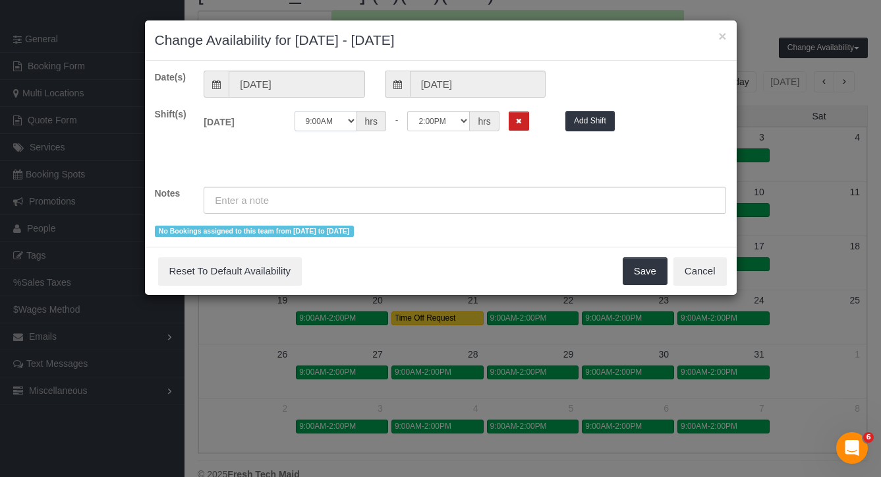
click at [346, 119] on select "12:00AM 12:05AM 12:10AM 12:15AM 12:20AM 12:25AM 12:30AM 12:35AM 12:40AM 12:45AM…" at bounding box center [326, 121] width 63 height 20
select select "string:08:00"
click at [295, 111] on select "12:00AM 12:05AM 12:10AM 12:15AM 12:20AM 12:25AM 12:30AM 12:35AM 12:40AM 12:45AM…" at bounding box center [326, 121] width 63 height 20
click at [448, 117] on select "12:00AM 12:05AM 12:10AM 12:15AM 12:20AM 12:25AM 12:30AM 12:35AM 12:40AM 12:45AM…" at bounding box center [438, 121] width 63 height 20
select select "string:13:00"
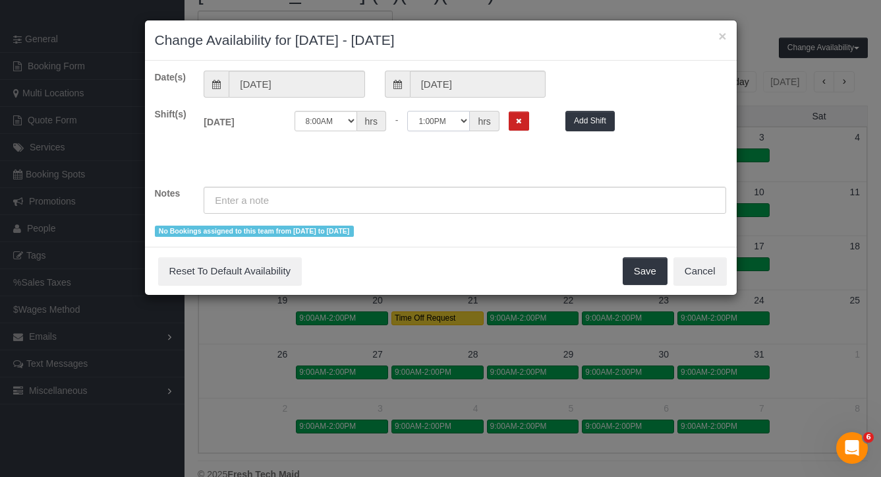
click at [407, 111] on select "12:00AM 12:05AM 12:10AM 12:15AM 12:20AM 12:25AM 12:30AM 12:35AM 12:40AM 12:45AM…" at bounding box center [438, 121] width 63 height 20
click at [633, 266] on button "Save" at bounding box center [645, 271] width 45 height 28
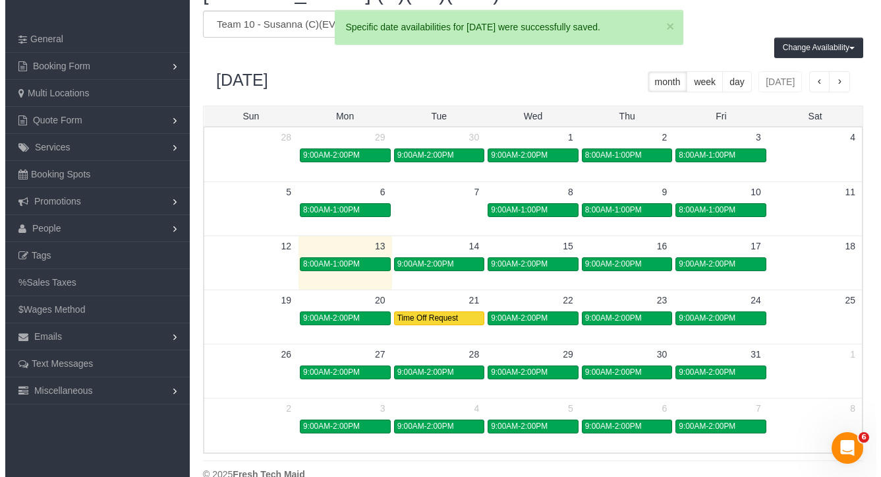
scroll to position [65369, 65051]
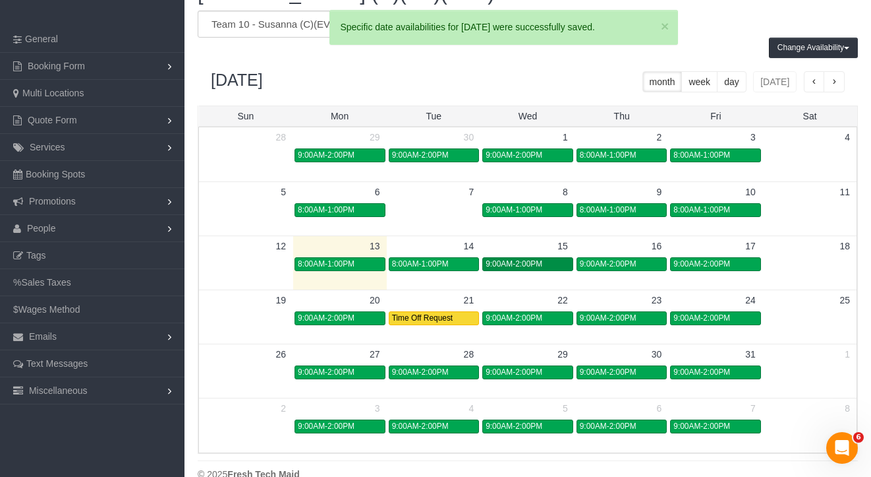
click at [553, 264] on div "9:00AM-2:00PM" at bounding box center [528, 264] width 84 height 10
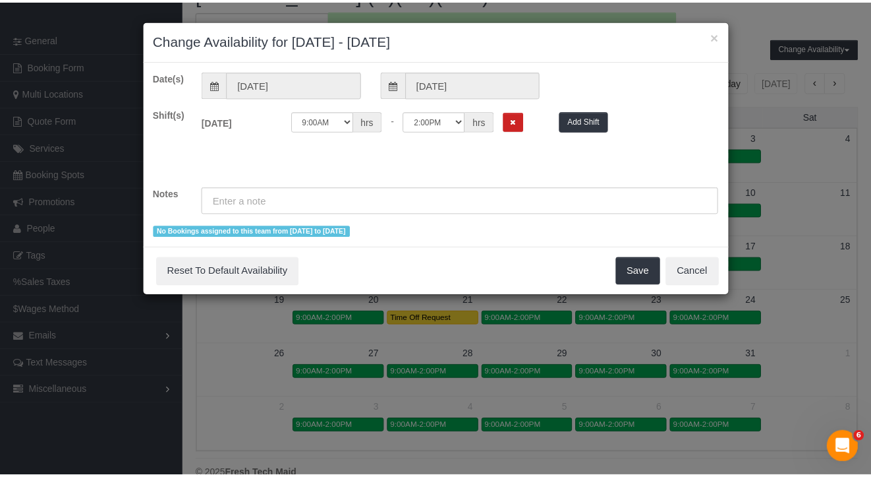
scroll to position [552, 881]
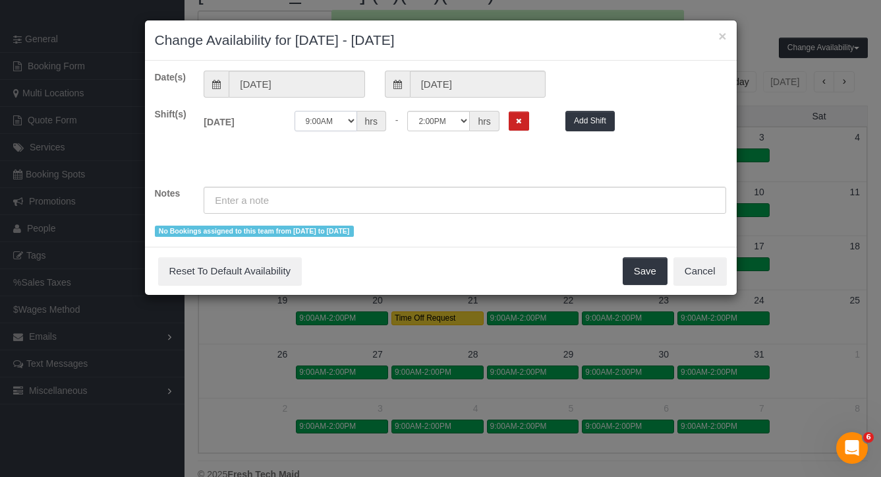
click at [345, 123] on select "12:00AM 12:05AM 12:10AM 12:15AM 12:20AM 12:25AM 12:30AM 12:35AM 12:40AM 12:45AM…" at bounding box center [326, 121] width 63 height 20
click at [295, 111] on select "12:00AM 12:05AM 12:10AM 12:15AM 12:20AM 12:25AM 12:30AM 12:35AM 12:40AM 12:45AM…" at bounding box center [326, 121] width 63 height 20
click at [344, 125] on select "12:00AM 12:05AM 12:10AM 12:15AM 12:20AM 12:25AM 12:30AM 12:35AM 12:40AM 12:45AM…" at bounding box center [326, 121] width 63 height 20
select select "string:08:00"
click at [295, 111] on select "12:00AM 12:05AM 12:10AM 12:15AM 12:20AM 12:25AM 12:30AM 12:35AM 12:40AM 12:45AM…" at bounding box center [326, 121] width 63 height 20
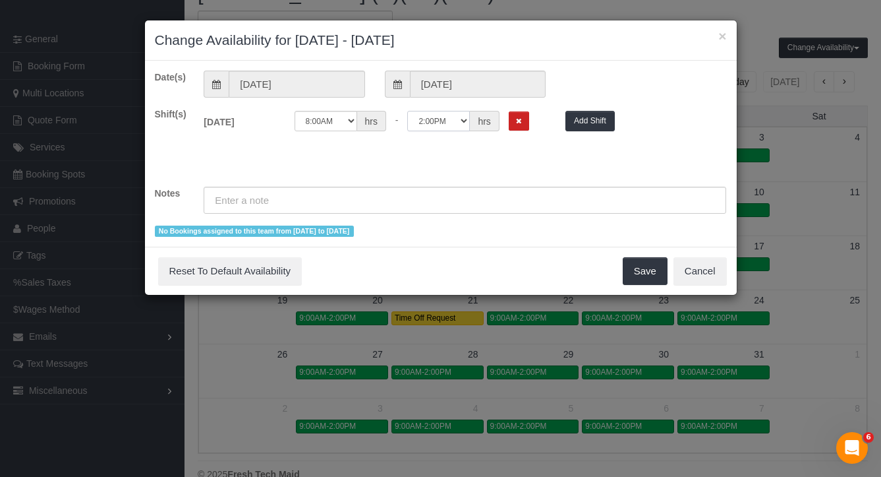
click at [455, 124] on select "12:00AM 12:05AM 12:10AM 12:15AM 12:20AM 12:25AM 12:30AM 12:35AM 12:40AM 12:45AM…" at bounding box center [438, 121] width 63 height 20
select select "string:13:00"
click at [407, 111] on select "12:00AM 12:05AM 12:10AM 12:15AM 12:20AM 12:25AM 12:30AM 12:35AM 12:40AM 12:45AM…" at bounding box center [438, 121] width 63 height 20
click at [647, 272] on button "Save" at bounding box center [645, 271] width 45 height 28
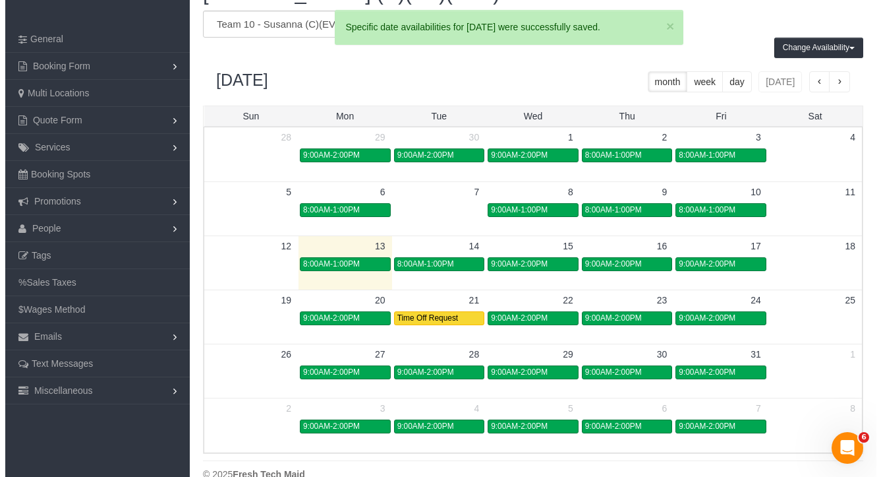
scroll to position [65369, 65051]
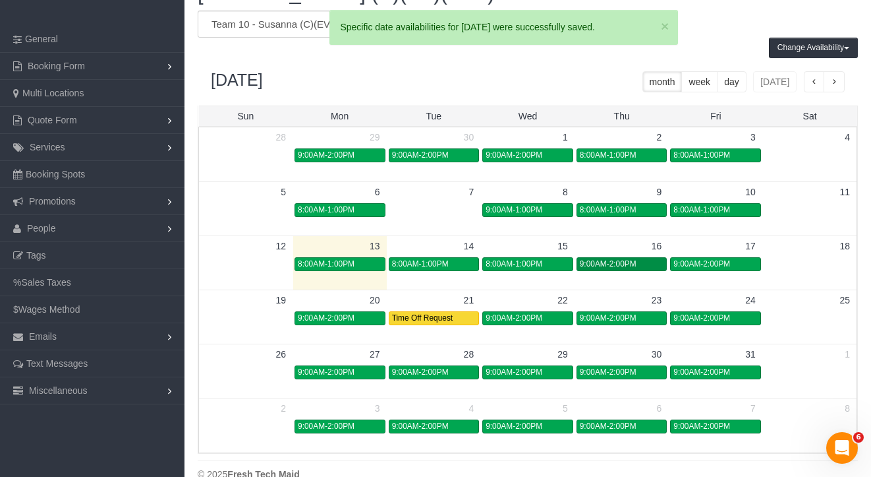
click at [638, 266] on div "9:00AM-2:00PM" at bounding box center [622, 264] width 84 height 10
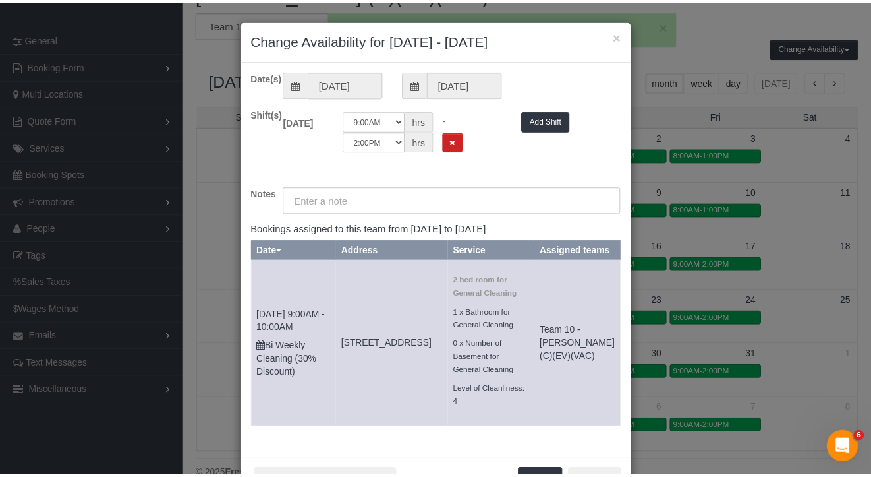
scroll to position [552, 881]
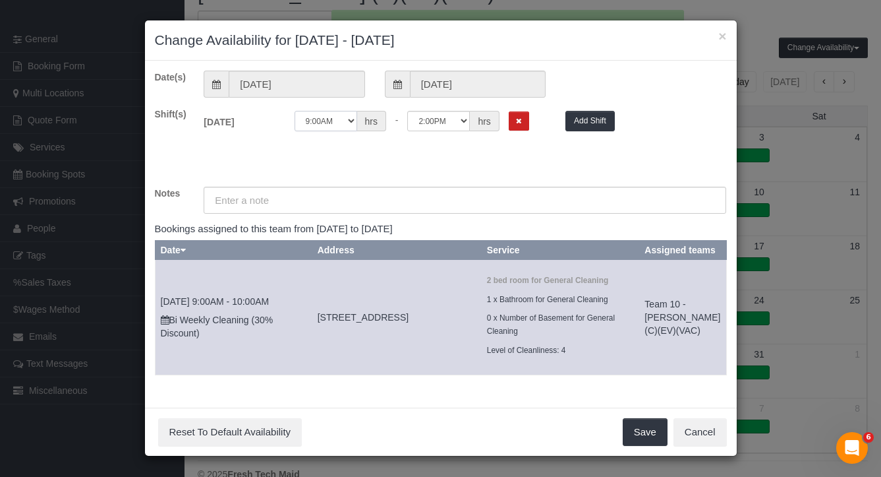
click at [338, 118] on select "12:00AM 12:05AM 12:10AM 12:15AM 12:20AM 12:25AM 12:30AM 12:35AM 12:40AM 12:45AM…" at bounding box center [326, 121] width 63 height 20
select select "string:08:00"
click at [295, 111] on select "12:00AM 12:05AM 12:10AM 12:15AM 12:20AM 12:25AM 12:30AM 12:35AM 12:40AM 12:45AM…" at bounding box center [326, 121] width 63 height 20
click at [463, 118] on select "12:00AM 12:05AM 12:10AM 12:15AM 12:20AM 12:25AM 12:30AM 12:35AM 12:40AM 12:45AM…" at bounding box center [438, 121] width 63 height 20
select select "string:13:00"
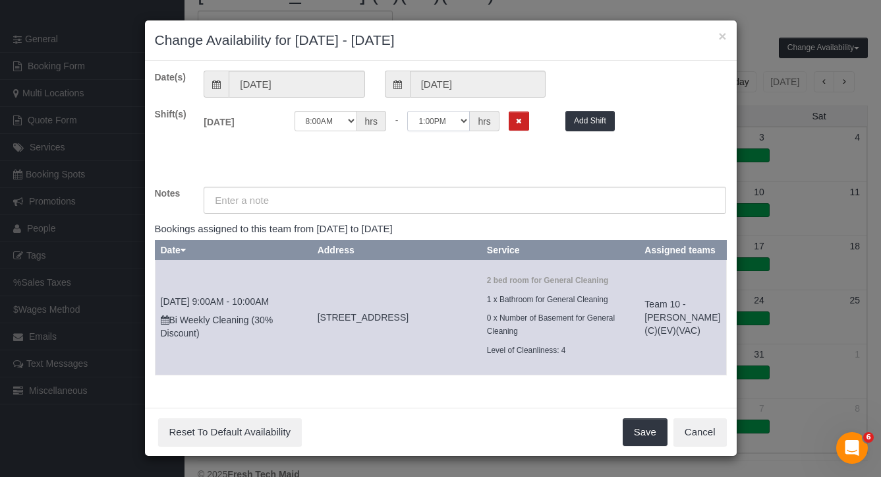
click at [407, 111] on select "12:00AM 12:05AM 12:10AM 12:15AM 12:20AM 12:25AM 12:30AM 12:35AM 12:40AM 12:45AM…" at bounding box center [438, 121] width 63 height 20
click at [654, 430] on button "Save" at bounding box center [645, 432] width 45 height 28
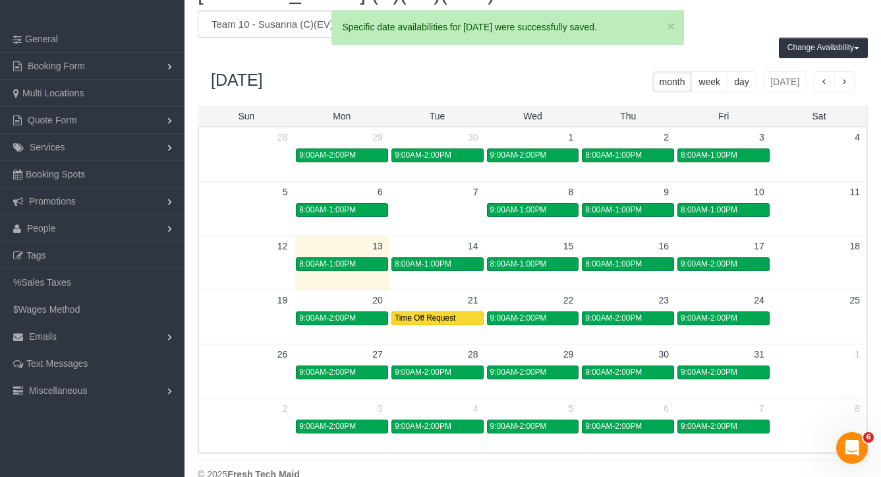
scroll to position [65369, 65051]
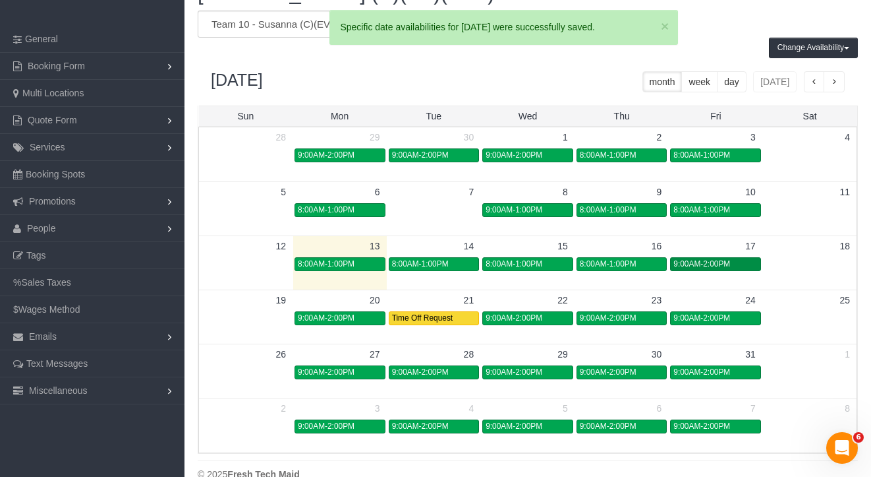
click at [729, 262] on span "9:00AM-2:00PM" at bounding box center [702, 263] width 57 height 9
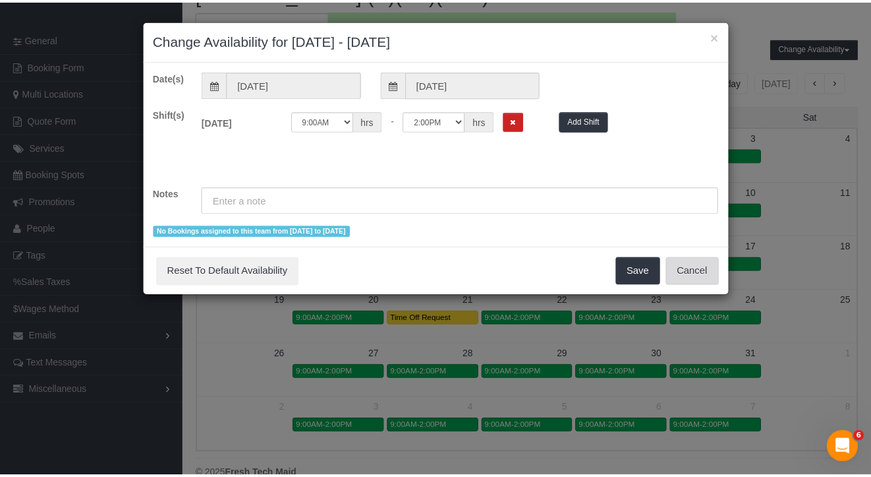
scroll to position [552, 881]
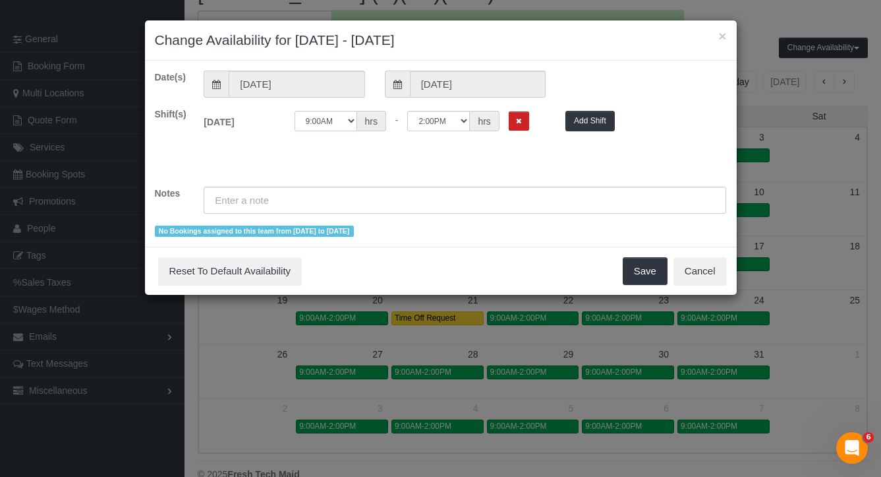
click at [347, 123] on select "12:00AM 12:05AM 12:10AM 12:15AM 12:20AM 12:25AM 12:30AM 12:35AM 12:40AM 12:45AM…" at bounding box center [326, 121] width 63 height 20
select select "string:08:00"
click at [295, 111] on select "12:00AM 12:05AM 12:10AM 12:15AM 12:20AM 12:25AM 12:30AM 12:35AM 12:40AM 12:45AM…" at bounding box center [326, 121] width 63 height 20
click at [462, 117] on select "12:00AM 12:05AM 12:10AM 12:15AM 12:20AM 12:25AM 12:30AM 12:35AM 12:40AM 12:45AM…" at bounding box center [438, 121] width 63 height 20
select select "string:13:00"
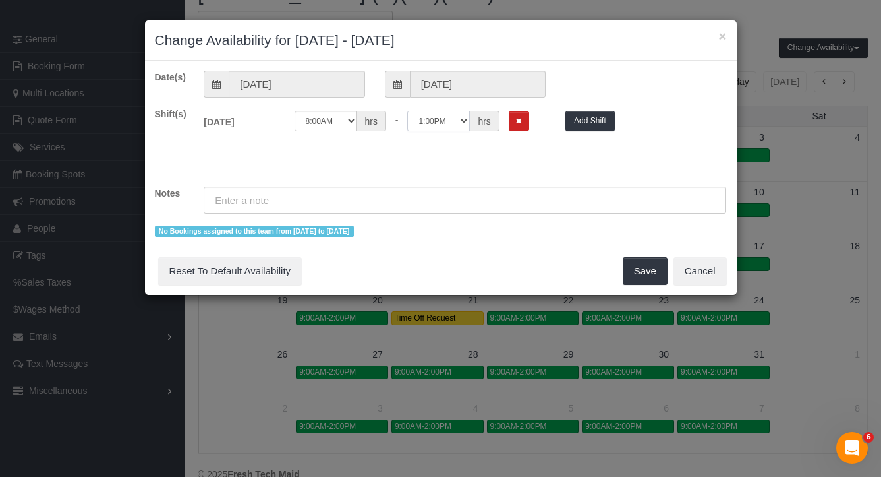
click at [407, 111] on select "12:00AM 12:05AM 12:10AM 12:15AM 12:20AM 12:25AM 12:30AM 12:35AM 12:40AM 12:45AM…" at bounding box center [438, 121] width 63 height 20
drag, startPoint x: 642, startPoint y: 266, endPoint x: 629, endPoint y: 254, distance: 17.7
click at [643, 266] on button "Save" at bounding box center [645, 271] width 45 height 28
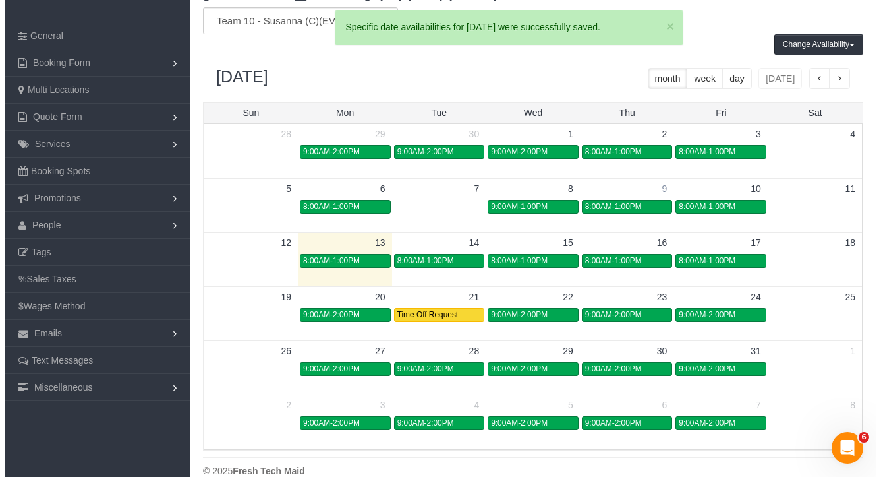
scroll to position [76, 0]
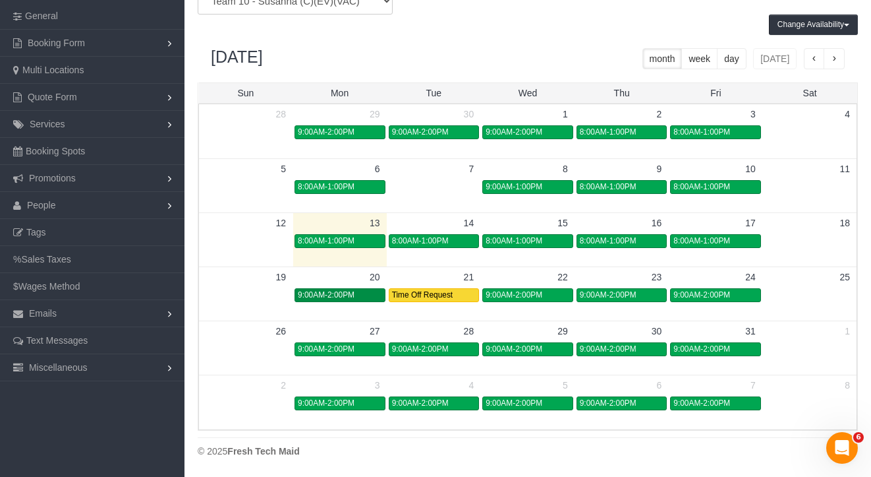
click at [340, 297] on span "9:00AM-2:00PM" at bounding box center [326, 294] width 57 height 9
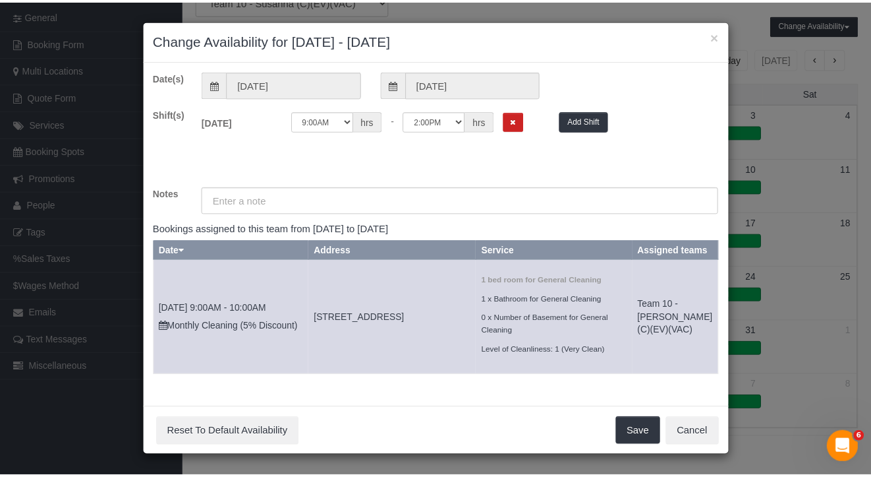
scroll to position [552, 881]
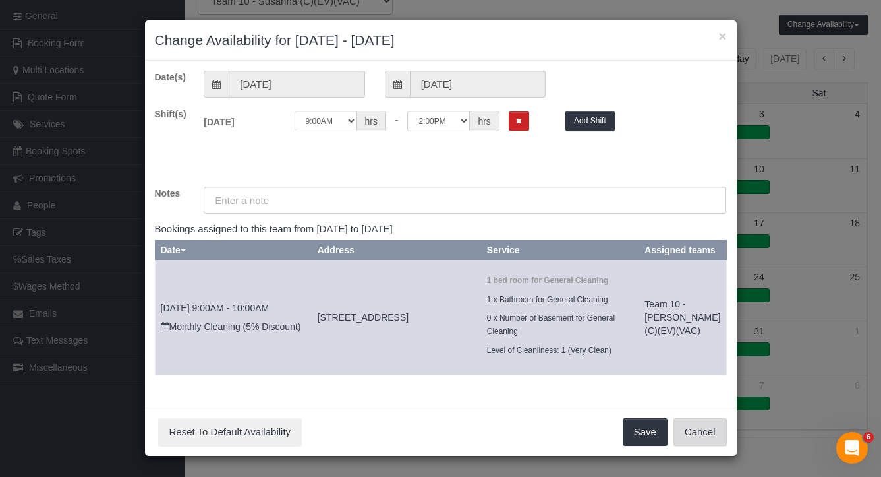
click at [686, 427] on button "Cancel" at bounding box center [700, 432] width 53 height 28
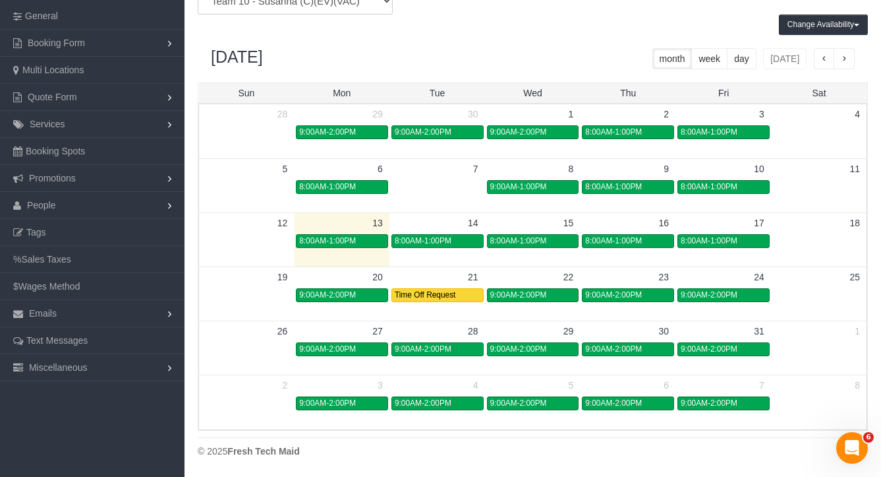
scroll to position [65369, 65051]
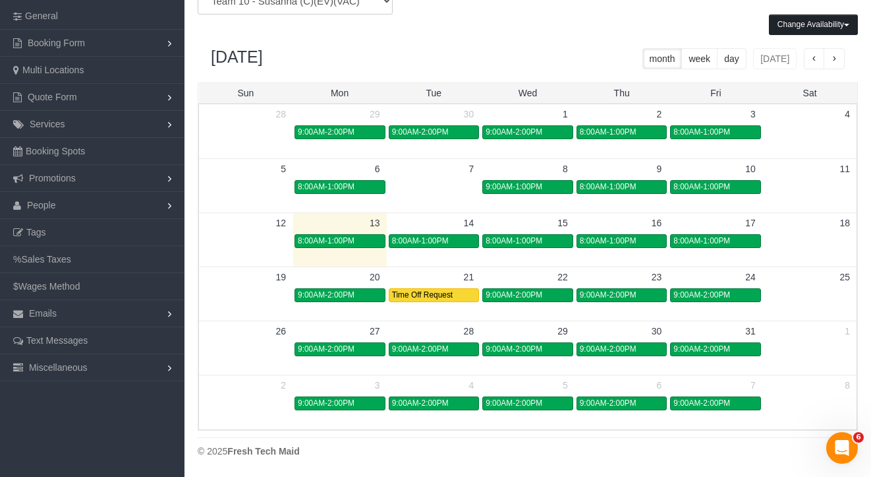
click at [810, 30] on button "Change Availability" at bounding box center [813, 25] width 89 height 20
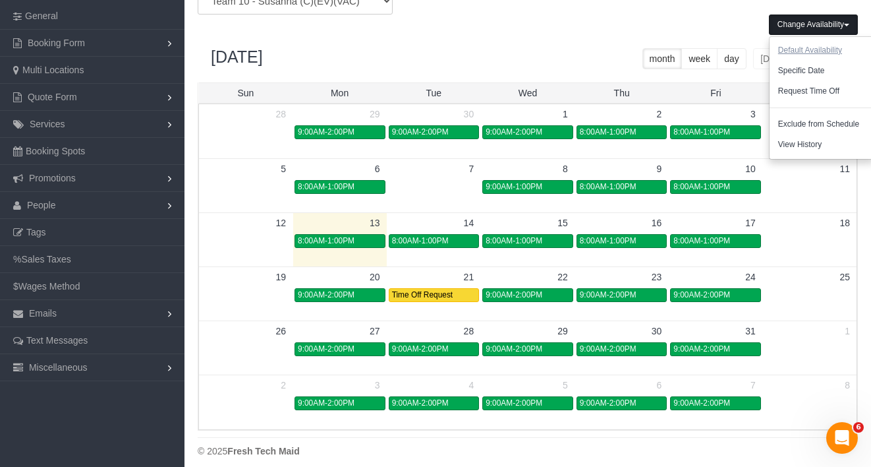
click at [812, 51] on button "Default Availability" at bounding box center [810, 50] width 81 height 20
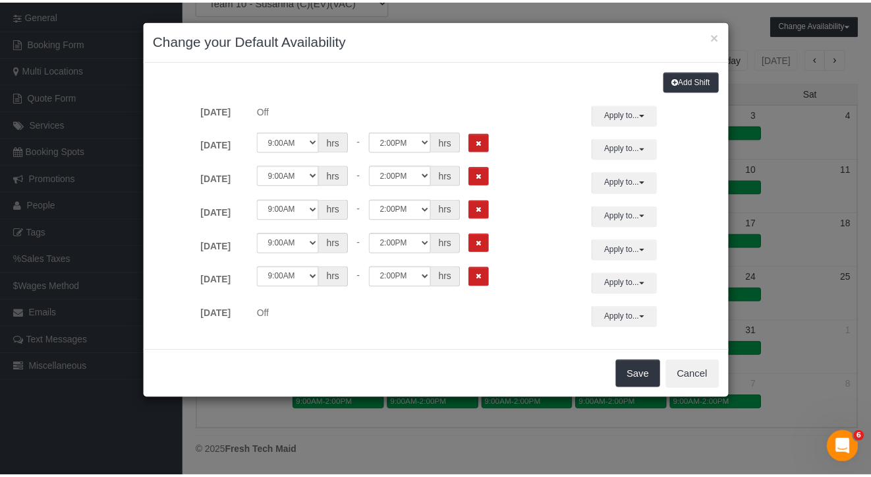
scroll to position [552, 881]
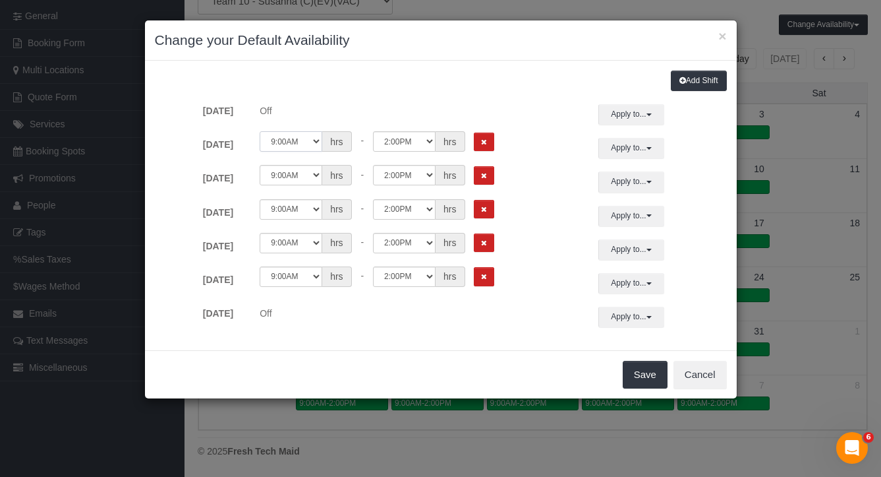
click at [309, 142] on select "12:00AM 12:05AM 12:10AM 12:15AM 12:20AM 12:25AM 12:30AM 12:35AM 12:40AM 12:45AM…" at bounding box center [291, 141] width 63 height 20
select select "string:08:00"
click at [260, 131] on select "12:00AM 12:05AM 12:10AM 12:15AM 12:20AM 12:25AM 12:30AM 12:35AM 12:40AM 12:45AM…" at bounding box center [291, 141] width 63 height 20
click at [414, 139] on select "12:00AM 12:05AM 12:10AM 12:15AM 12:20AM 12:25AM 12:30AM 12:35AM 12:40AM 12:45AM…" at bounding box center [404, 141] width 63 height 20
select select "string:13:00"
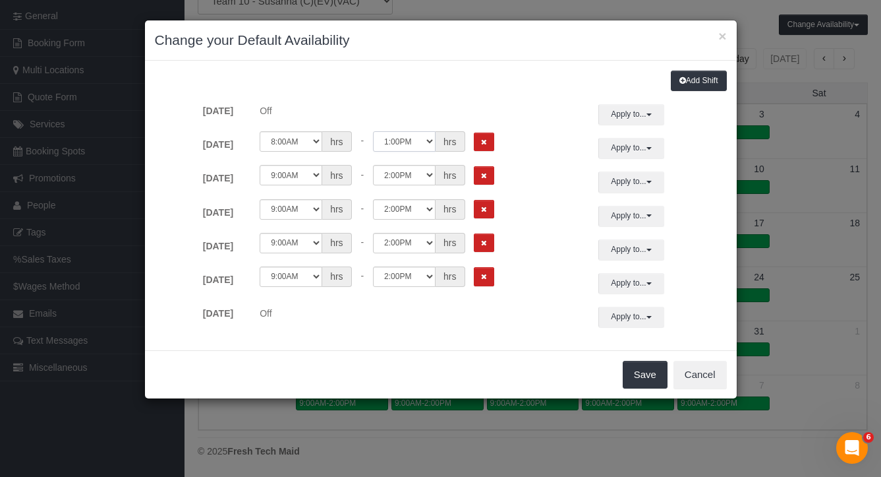
click at [373, 131] on select "12:00AM 12:05AM 12:10AM 12:15AM 12:20AM 12:25AM 12:30AM 12:35AM 12:40AM 12:45AM…" at bounding box center [404, 141] width 63 height 20
click at [306, 177] on select "12:00AM 12:05AM 12:10AM 12:15AM 12:20AM 12:25AM 12:30AM 12:35AM 12:40AM 12:45AM…" at bounding box center [291, 175] width 63 height 20
select select "string:08:00"
click at [260, 165] on select "12:00AM 12:05AM 12:10AM 12:15AM 12:20AM 12:25AM 12:30AM 12:35AM 12:40AM 12:45AM…" at bounding box center [291, 175] width 63 height 20
click at [422, 175] on select "12:00AM 12:05AM 12:10AM 12:15AM 12:20AM 12:25AM 12:30AM 12:35AM 12:40AM 12:45AM…" at bounding box center [404, 175] width 63 height 20
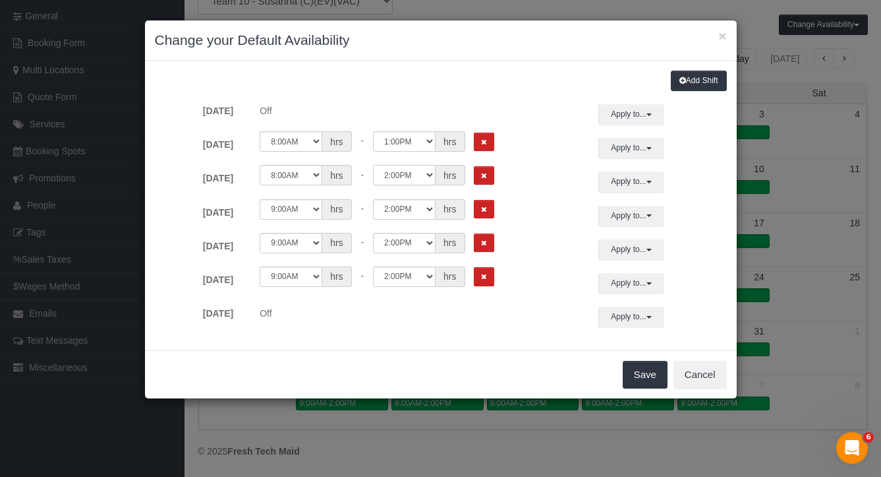
select select "string:13:00"
click at [373, 165] on select "12:00AM 12:05AM 12:10AM 12:15AM 12:20AM 12:25AM 12:30AM 12:35AM 12:40AM 12:45AM…" at bounding box center [404, 175] width 63 height 20
click at [421, 214] on select "12:00AM 12:05AM 12:10AM 12:15AM 12:20AM 12:25AM 12:30AM 12:35AM 12:40AM 12:45AM…" at bounding box center [404, 209] width 63 height 20
click at [416, 208] on select "12:00AM 12:05AM 12:10AM 12:15AM 12:20AM 12:25AM 12:30AM 12:35AM 12:40AM 12:45AM…" at bounding box center [404, 209] width 63 height 20
click at [420, 210] on select "12:00AM 12:05AM 12:10AM 12:15AM 12:20AM 12:25AM 12:30AM 12:35AM 12:40AM 12:45AM…" at bounding box center [404, 209] width 63 height 20
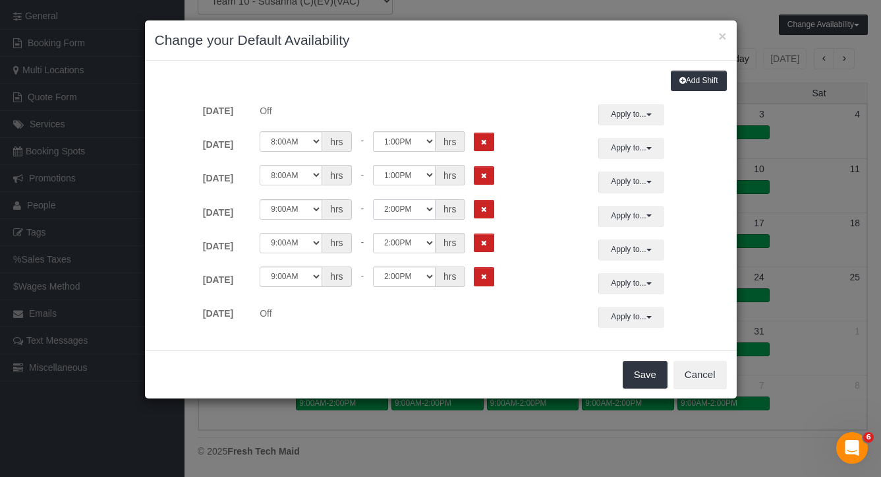
select select "string:13:00"
click at [373, 199] on select "12:00AM 12:05AM 12:10AM 12:15AM 12:20AM 12:25AM 12:30AM 12:35AM 12:40AM 12:45AM…" at bounding box center [404, 209] width 63 height 20
click at [305, 242] on select "12:00AM 12:05AM 12:10AM 12:15AM 12:20AM 12:25AM 12:30AM 12:35AM 12:40AM 12:45AM…" at bounding box center [291, 243] width 63 height 20
select select "string:08:00"
click at [260, 233] on select "12:00AM 12:05AM 12:10AM 12:15AM 12:20AM 12:25AM 12:30AM 12:35AM 12:40AM 12:45AM…" at bounding box center [291, 243] width 63 height 20
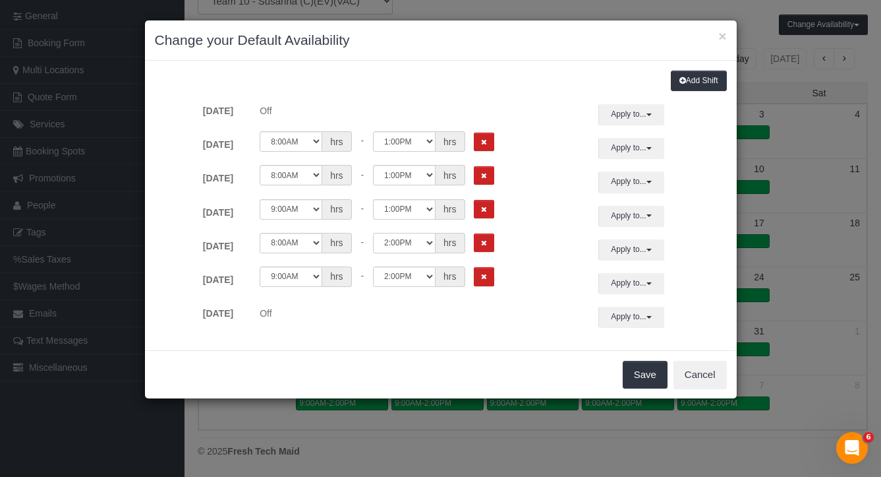
click at [417, 237] on select "12:00AM 12:05AM 12:10AM 12:15AM 12:20AM 12:25AM 12:30AM 12:35AM 12:40AM 12:45AM…" at bounding box center [404, 243] width 63 height 20
select select "string:13:00"
click at [373, 233] on select "12:00AM 12:05AM 12:10AM 12:15AM 12:20AM 12:25AM 12:30AM 12:35AM 12:40AM 12:45AM…" at bounding box center [404, 243] width 63 height 20
click at [313, 274] on select "12:00AM 12:05AM 12:10AM 12:15AM 12:20AM 12:25AM 12:30AM 12:35AM 12:40AM 12:45AM…" at bounding box center [291, 276] width 63 height 20
select select "string:08:00"
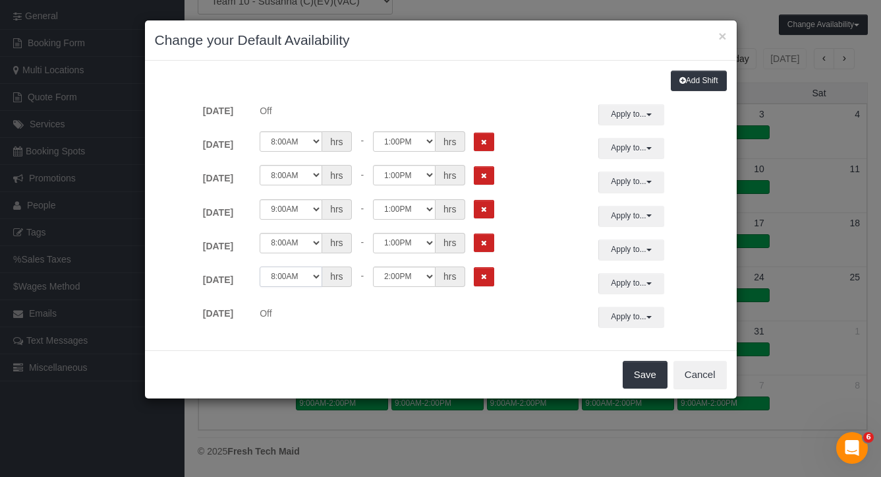
click at [260, 266] on select "12:00AM 12:05AM 12:10AM 12:15AM 12:20AM 12:25AM 12:30AM 12:35AM 12:40AM 12:45AM…" at bounding box center [291, 276] width 63 height 20
click at [417, 273] on select "12:00AM 12:05AM 12:10AM 12:15AM 12:20AM 12:25AM 12:30AM 12:35AM 12:40AM 12:45AM…" at bounding box center [404, 276] width 63 height 20
select select "string:13:00"
click at [373, 266] on select "12:00AM 12:05AM 12:10AM 12:15AM 12:20AM 12:25AM 12:30AM 12:35AM 12:40AM 12:45AM…" at bounding box center [404, 276] width 63 height 20
click at [632, 372] on button "Save" at bounding box center [645, 375] width 45 height 28
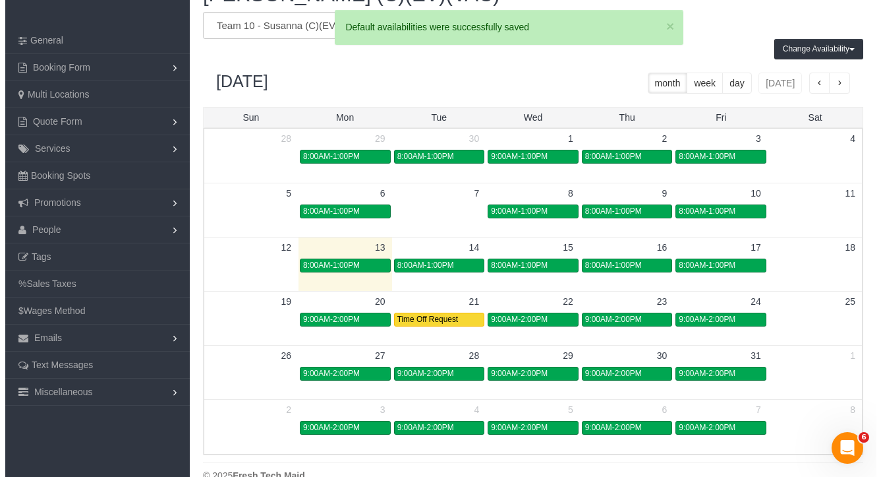
scroll to position [0, 0]
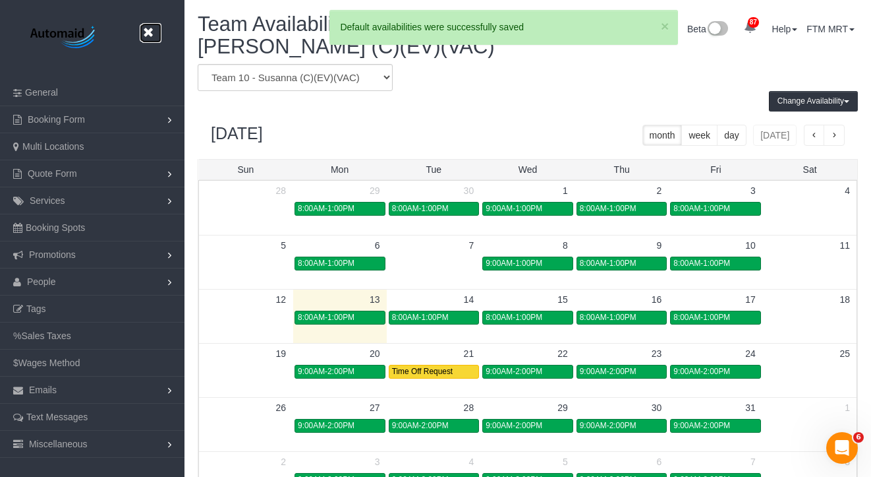
click at [156, 35] on link at bounding box center [152, 33] width 20 height 20
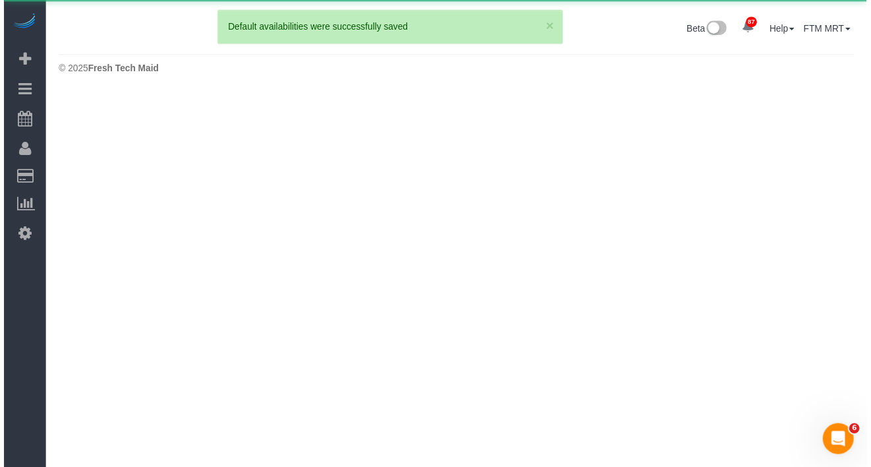
scroll to position [94, 881]
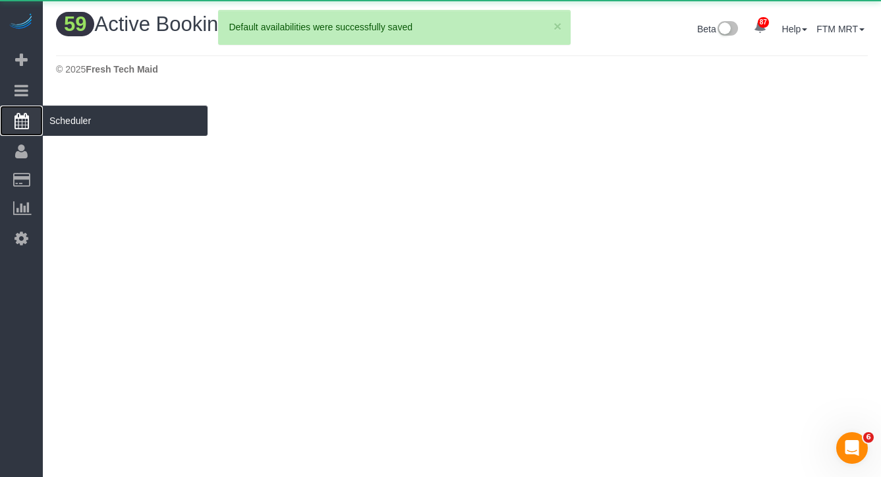
click at [95, 123] on span "Scheduler" at bounding box center [125, 120] width 165 height 30
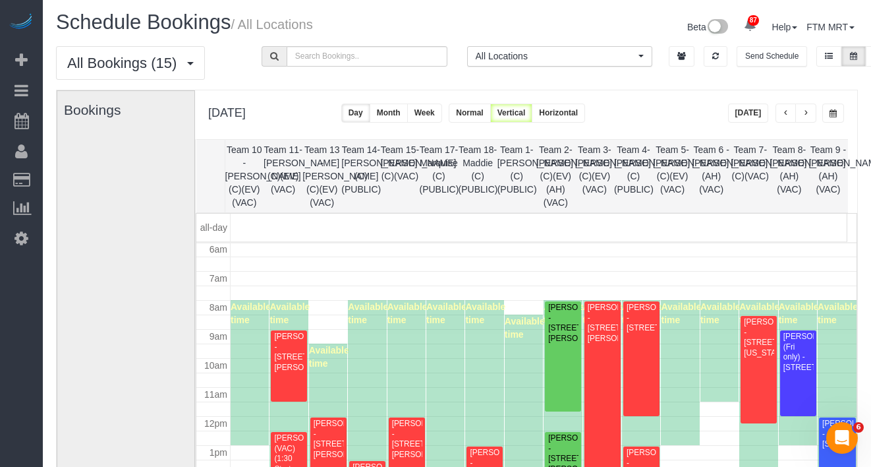
scroll to position [3, 0]
click at [755, 115] on button "Today" at bounding box center [748, 112] width 41 height 19
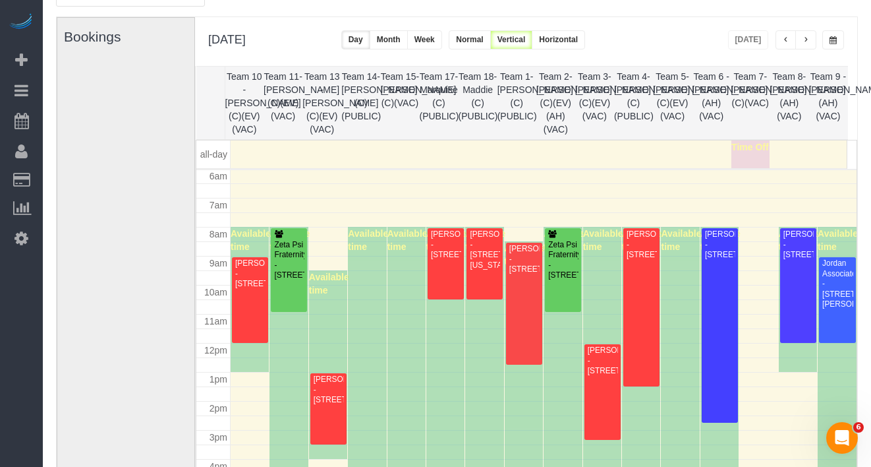
scroll to position [77, 0]
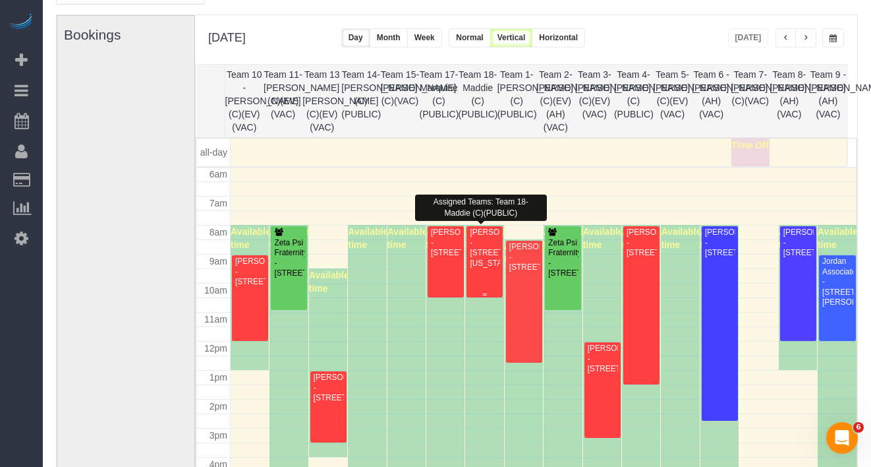
click at [479, 251] on div "Antonia Serrano - 1000 S Michigan Ave #5905, , Il , Usa, Chicago, IL 60605" at bounding box center [484, 247] width 31 height 41
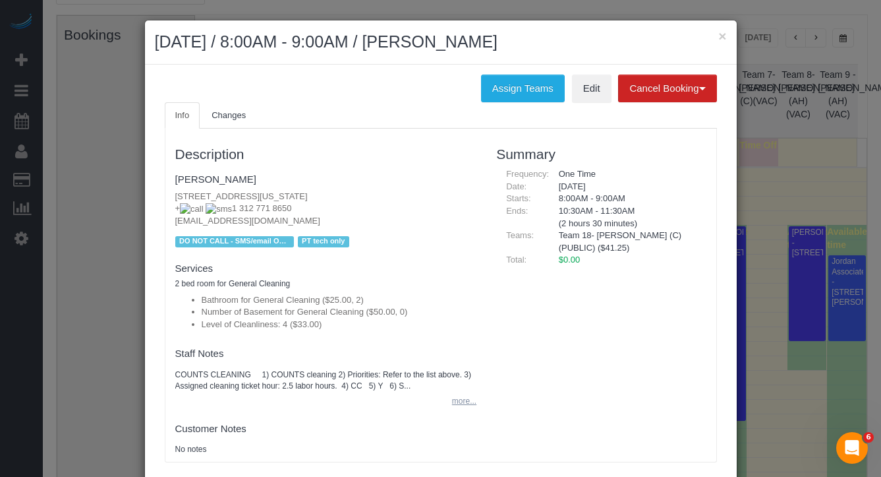
click at [453, 398] on button "more..." at bounding box center [460, 401] width 32 height 19
click at [719, 37] on button "×" at bounding box center [723, 36] width 8 height 14
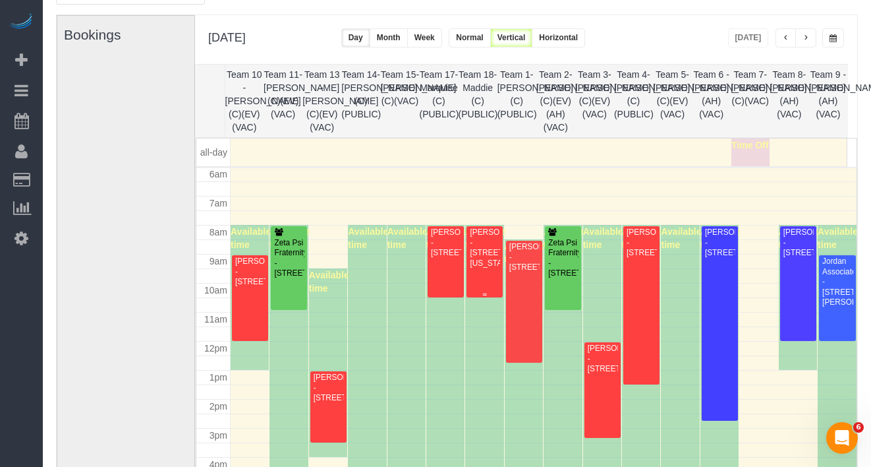
click at [484, 236] on div "Antonia Serrano - 1000 S Michigan Ave #5905, , Il , Usa, Chicago, IL 60605" at bounding box center [484, 247] width 31 height 41
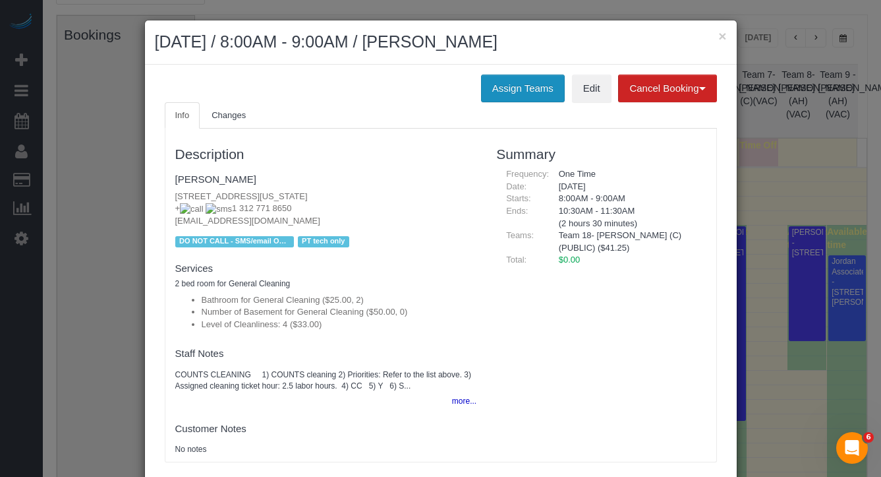
click at [510, 88] on button "Assign Teams" at bounding box center [523, 88] width 84 height 28
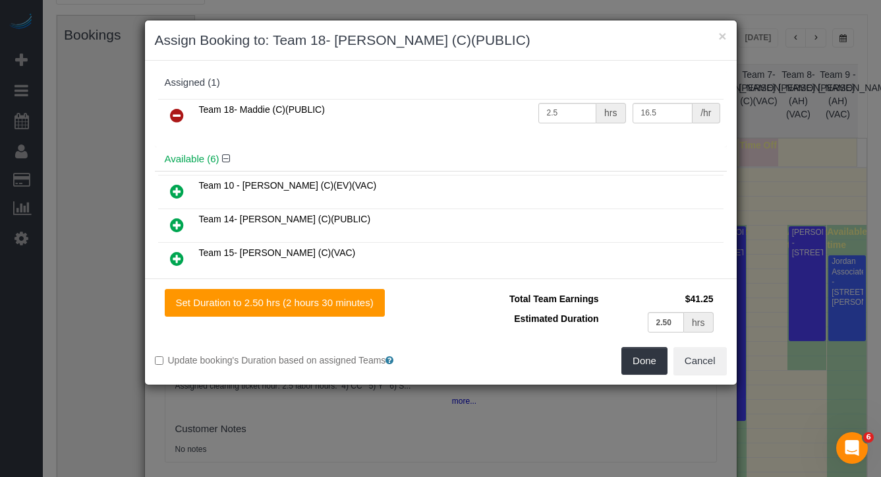
click at [172, 111] on icon at bounding box center [177, 115] width 14 height 16
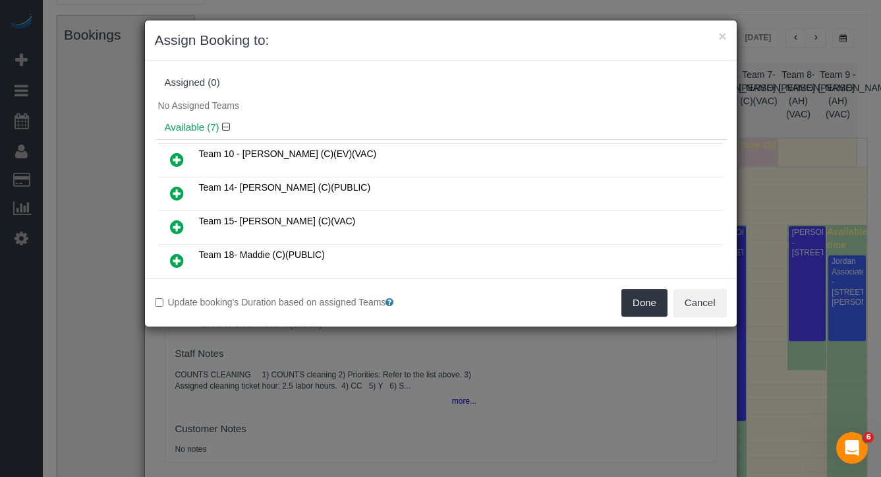
click at [175, 197] on icon at bounding box center [177, 193] width 14 height 16
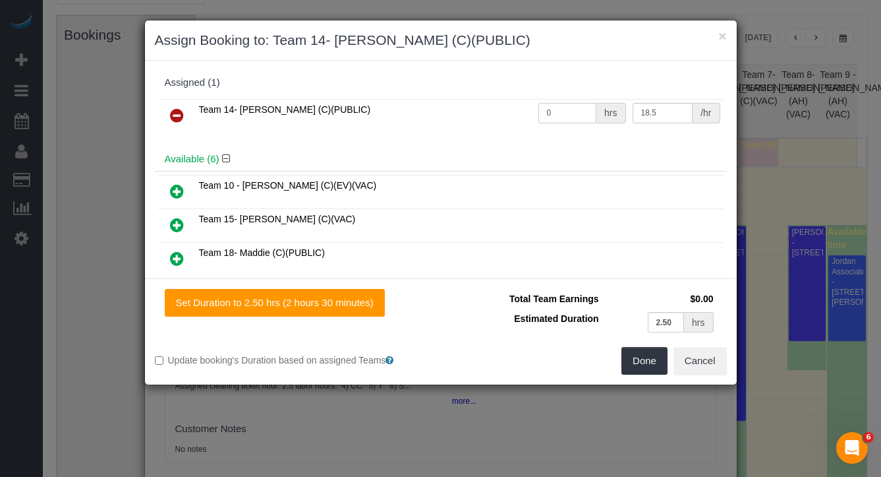
drag, startPoint x: 559, startPoint y: 111, endPoint x: 518, endPoint y: 109, distance: 40.9
click at [518, 109] on tr "Team 14- Maria (C)(PUBLIC) 0 hrs 18.5 /hr" at bounding box center [441, 116] width 566 height 34
type input "2.5"
click at [635, 373] on button "Done" at bounding box center [645, 361] width 46 height 28
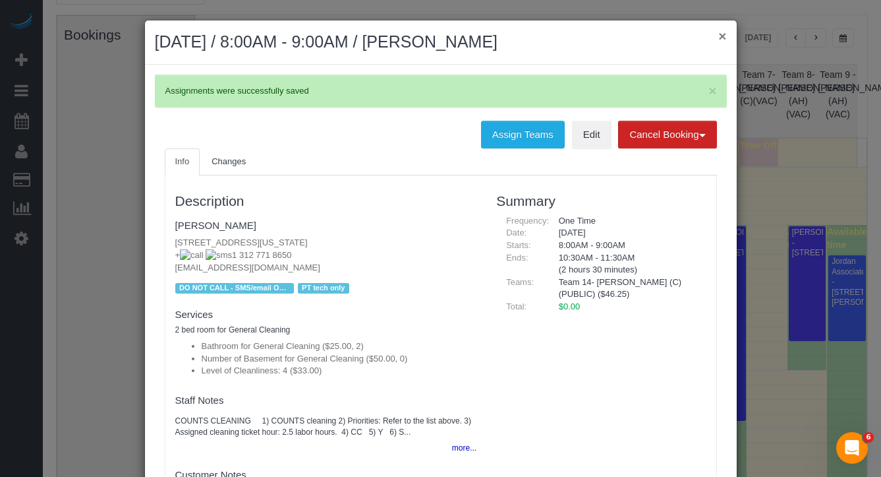
click at [719, 37] on button "×" at bounding box center [723, 36] width 8 height 14
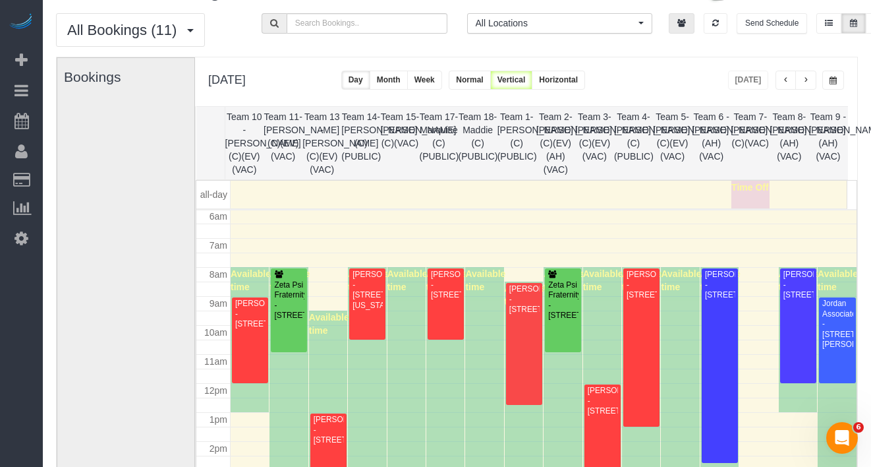
scroll to position [0, 0]
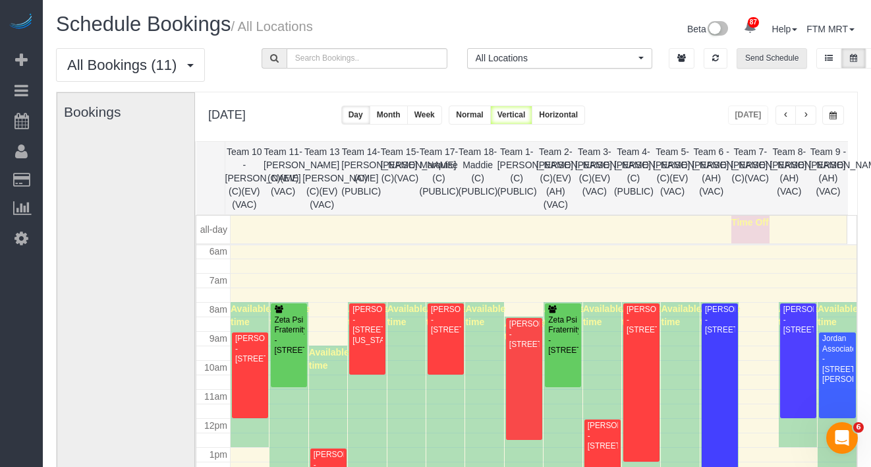
click at [766, 51] on button "Send Schedule" at bounding box center [772, 58] width 71 height 20
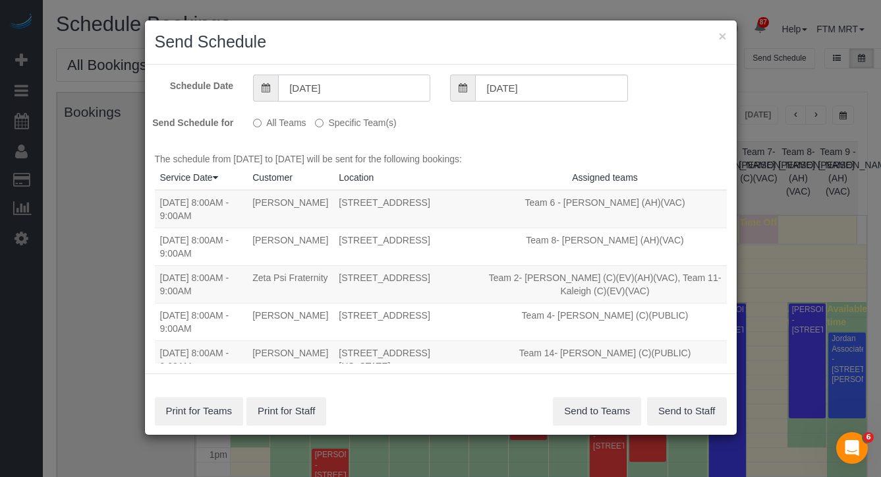
click at [365, 93] on input "[DATE]" at bounding box center [354, 87] width 152 height 27
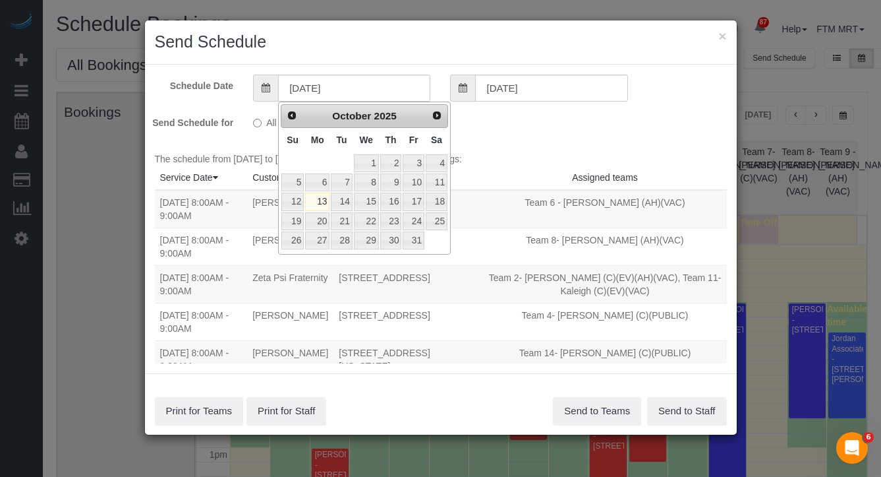
click at [487, 131] on div "Schedule Date 10/13/2025 10/13/2025 Send Schedule for All Teams Specific Team(s…" at bounding box center [441, 219] width 592 height 309
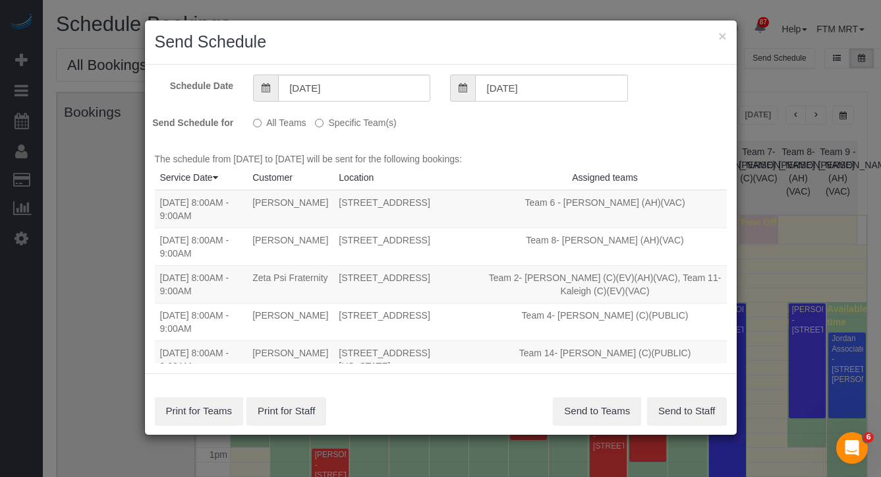
click at [374, 127] on label "Specific Team(s)" at bounding box center [355, 120] width 81 height 18
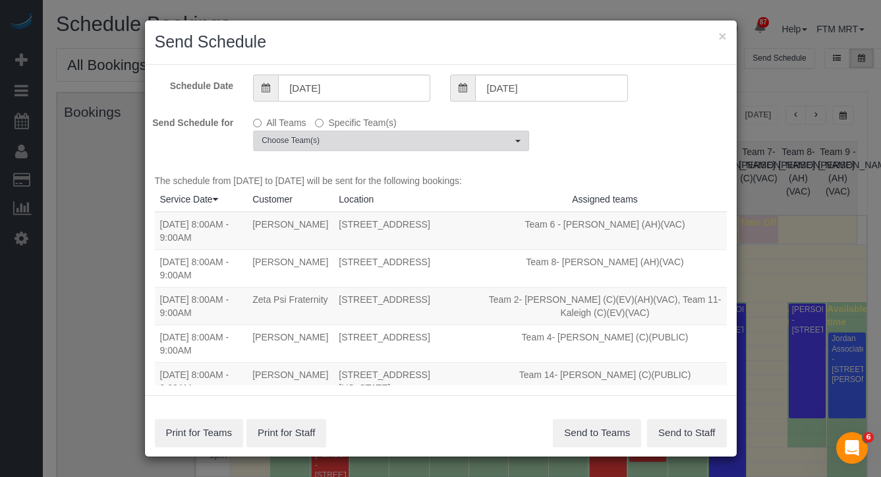
click at [367, 140] on span "Choose Team(s)" at bounding box center [387, 140] width 251 height 11
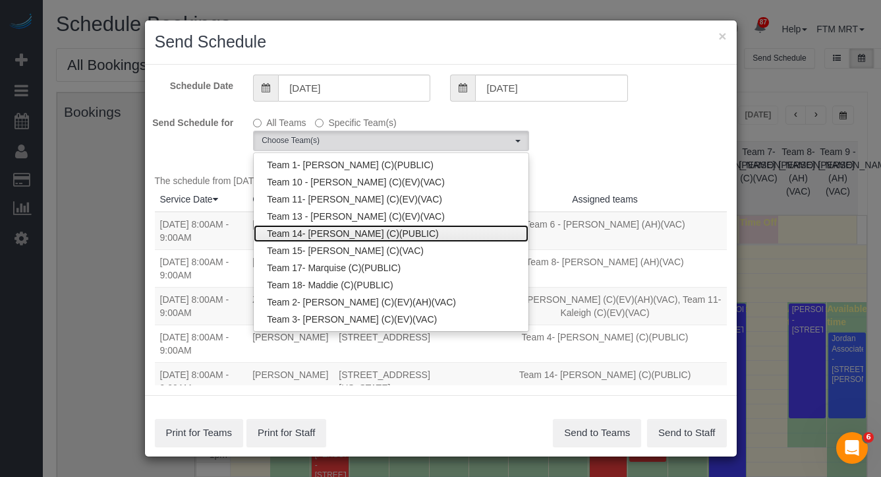
click at [363, 235] on link "Team 14- [PERSON_NAME] (C)(PUBLIC)" at bounding box center [391, 233] width 275 height 17
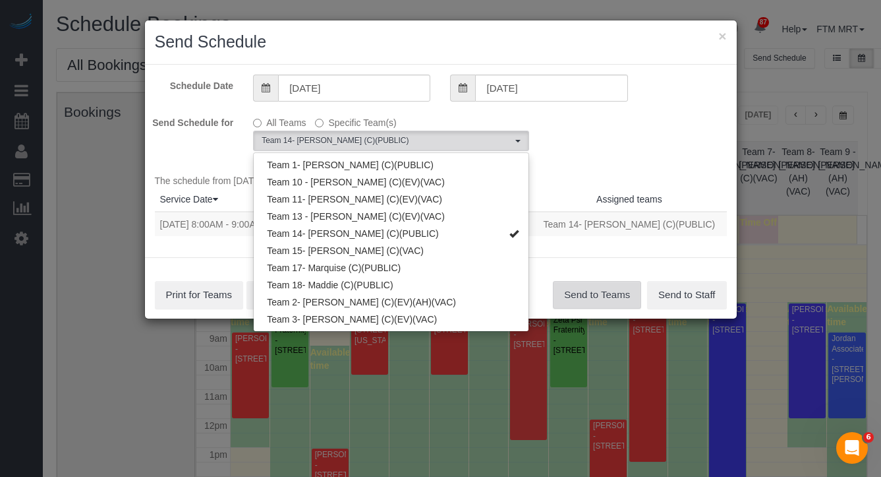
click at [601, 309] on button "Send to Teams" at bounding box center [597, 295] width 88 height 28
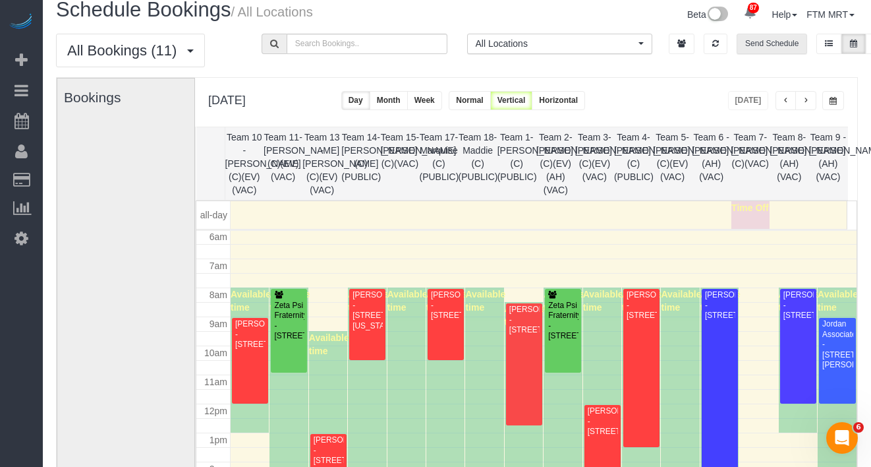
scroll to position [29, 0]
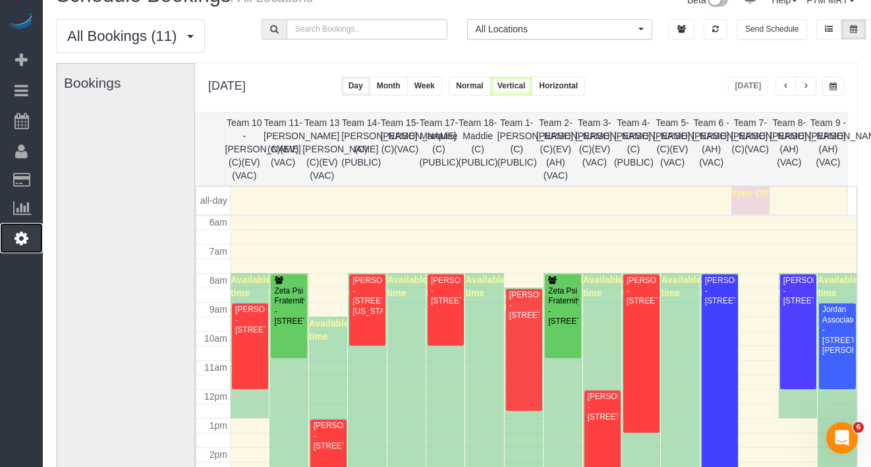
click at [28, 236] on link "Settings" at bounding box center [21, 238] width 43 height 30
select select "1"
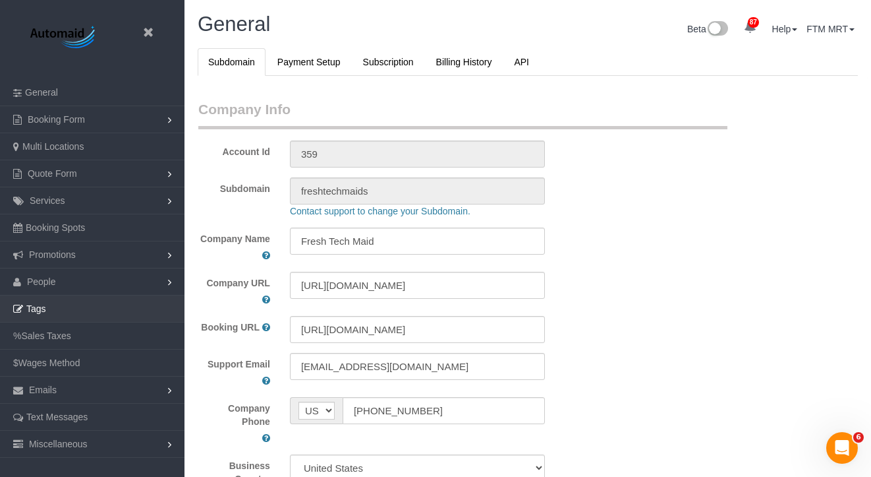
scroll to position [3100, 871]
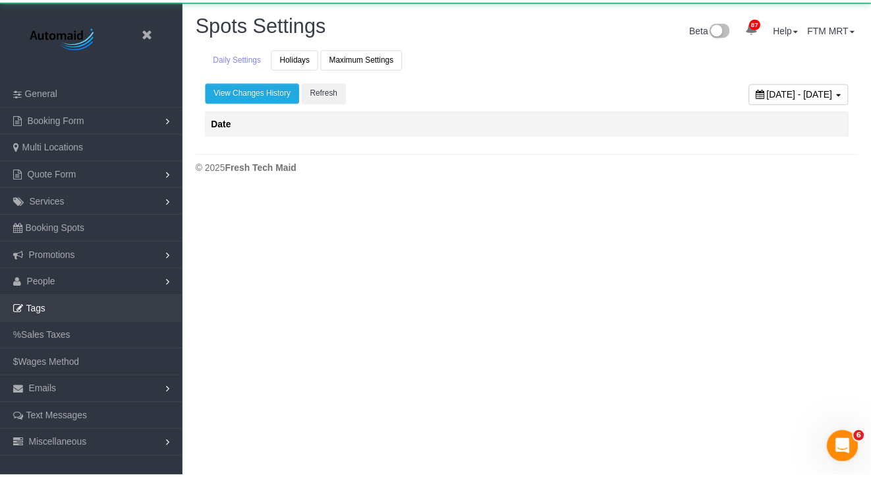
scroll to position [208, 881]
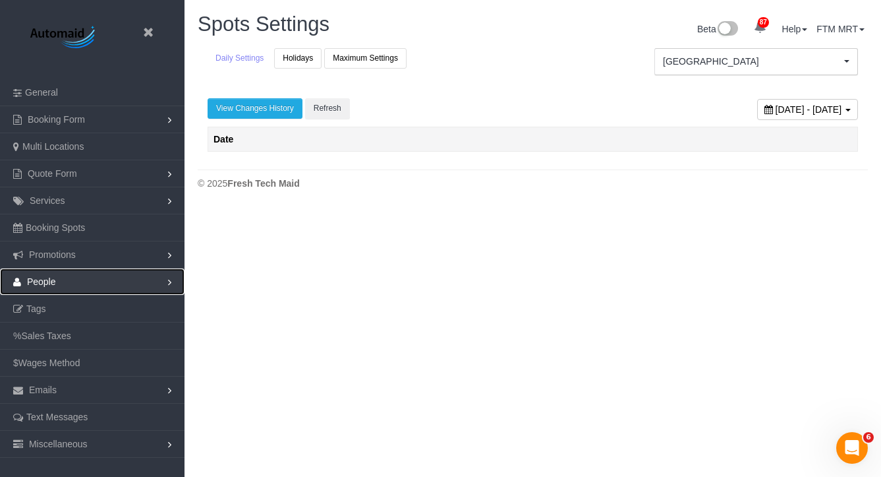
click at [64, 283] on link "People" at bounding box center [92, 281] width 185 height 26
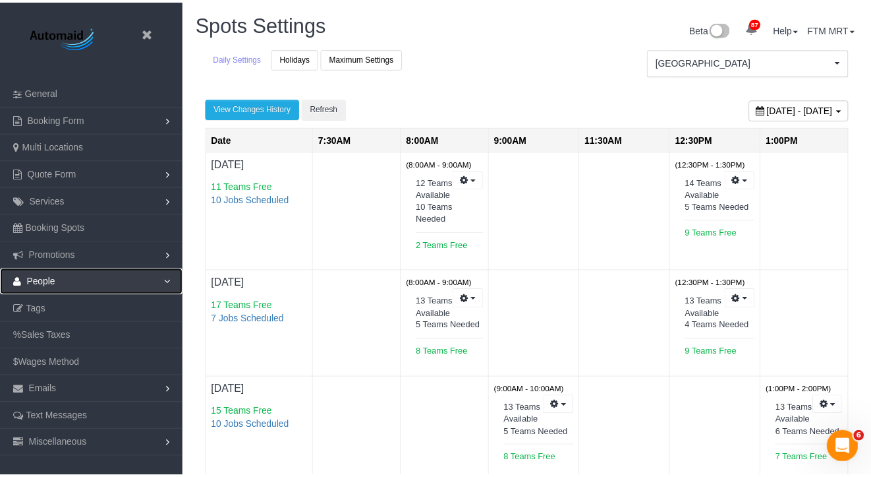
scroll to position [994, 871]
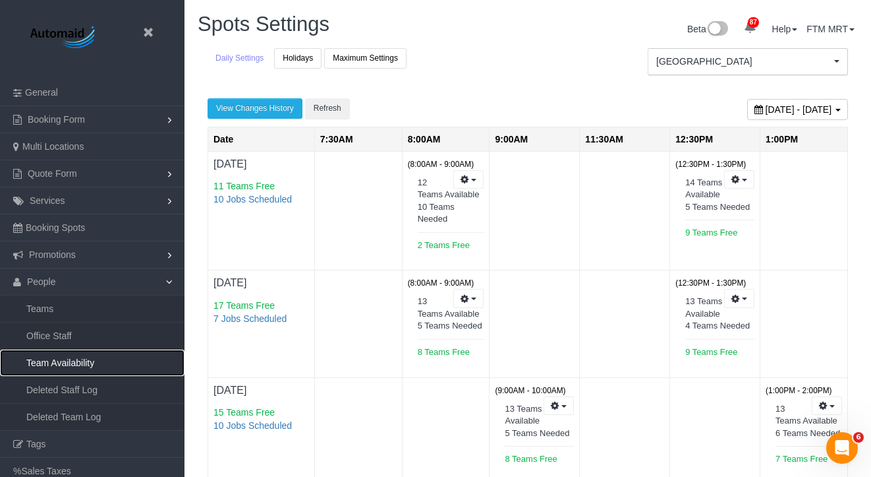
click at [66, 369] on link "Team Availability" at bounding box center [92, 362] width 185 height 26
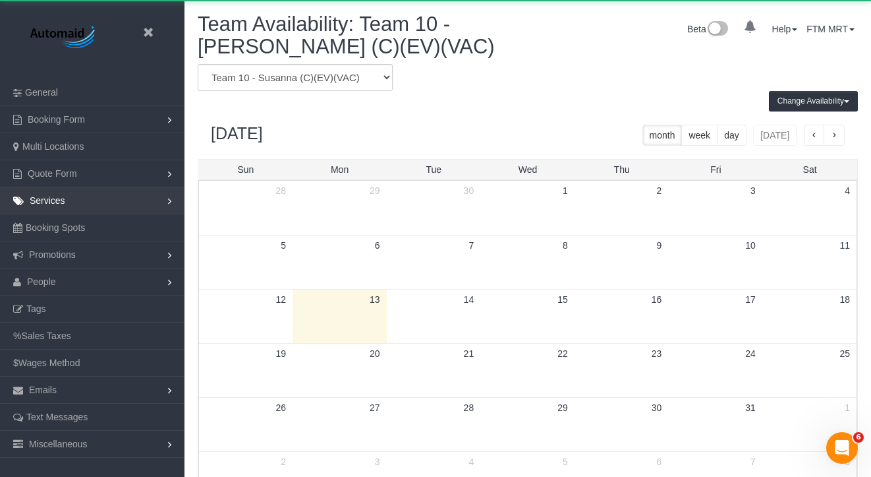
scroll to position [552, 871]
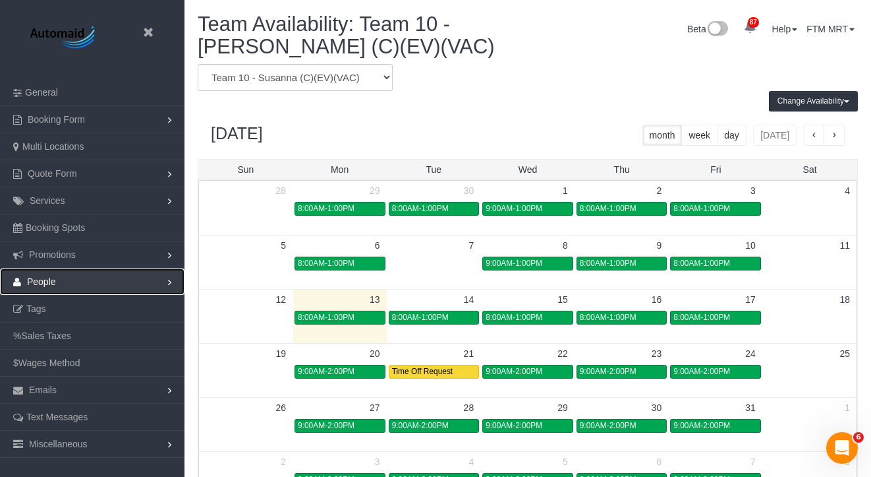
click at [49, 287] on link "People" at bounding box center [92, 281] width 185 height 26
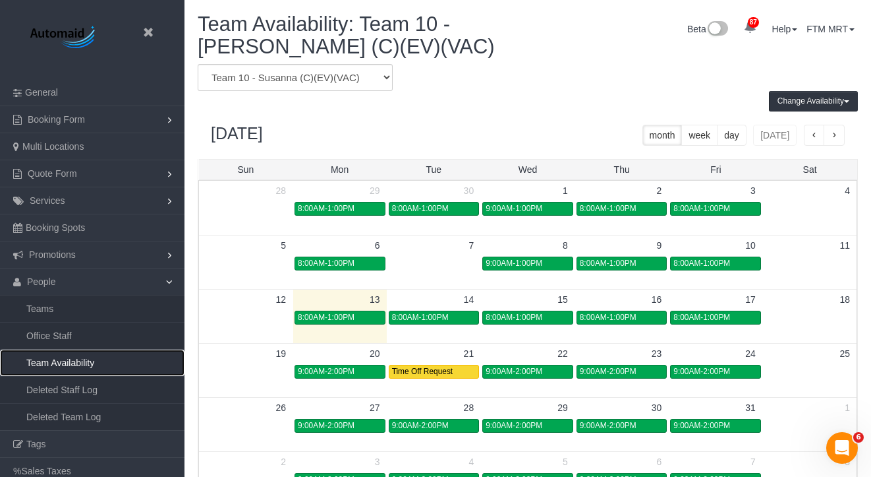
click at [77, 363] on link "Team Availability" at bounding box center [92, 362] width 185 height 26
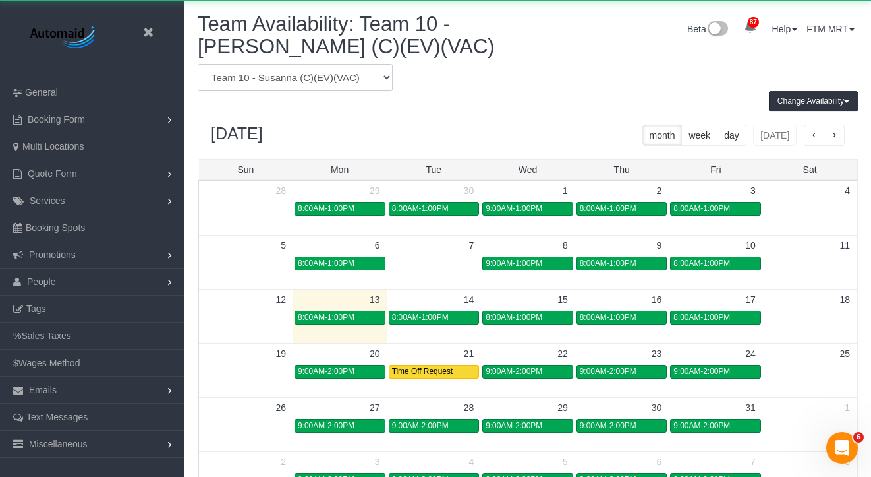
click at [368, 82] on select "Team 1- Ariana (C)(PUBLIC) Team 10 - Susanna (C)(EV)(VAC) Team 11- Kaleigh (C)(…" at bounding box center [295, 77] width 195 height 27
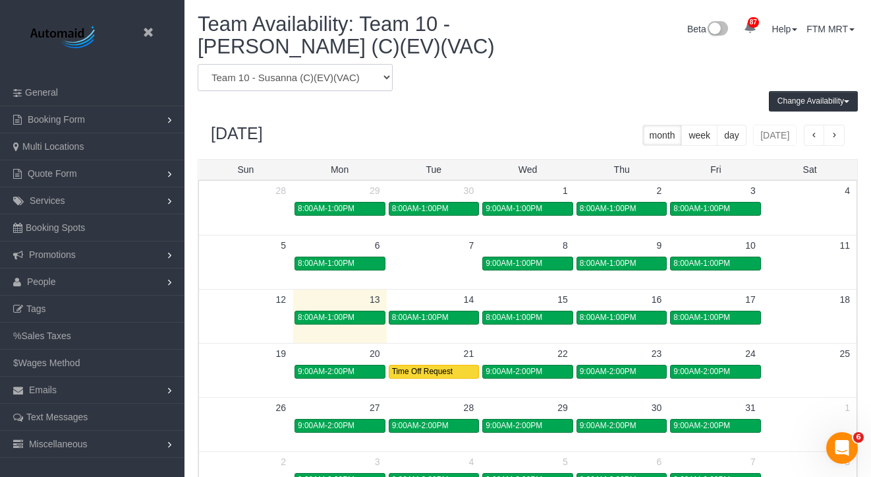
select select "number:13105"
click at [198, 64] on select "Team 1- Ariana (C)(PUBLIC) Team 10 - Susanna (C)(EV)(VAC) Team 11- Kaleigh (C)(…" at bounding box center [295, 77] width 195 height 27
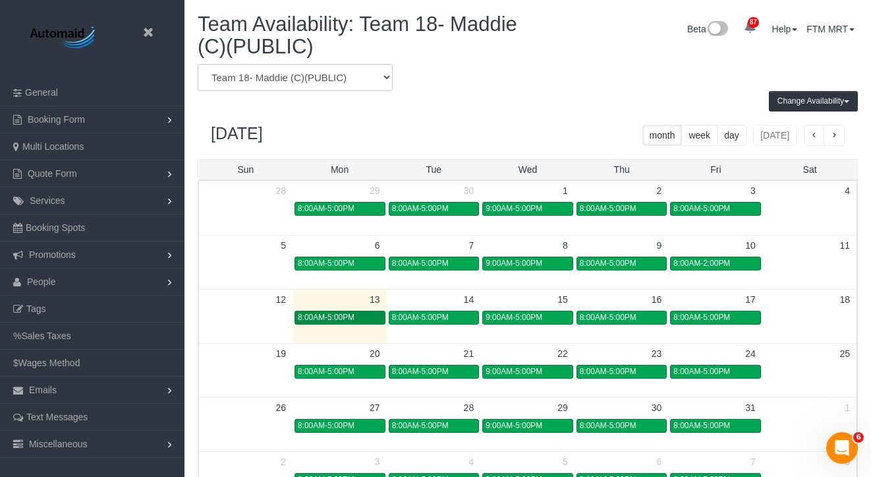
click at [345, 317] on span "8:00AM-5:00PM" at bounding box center [326, 316] width 57 height 9
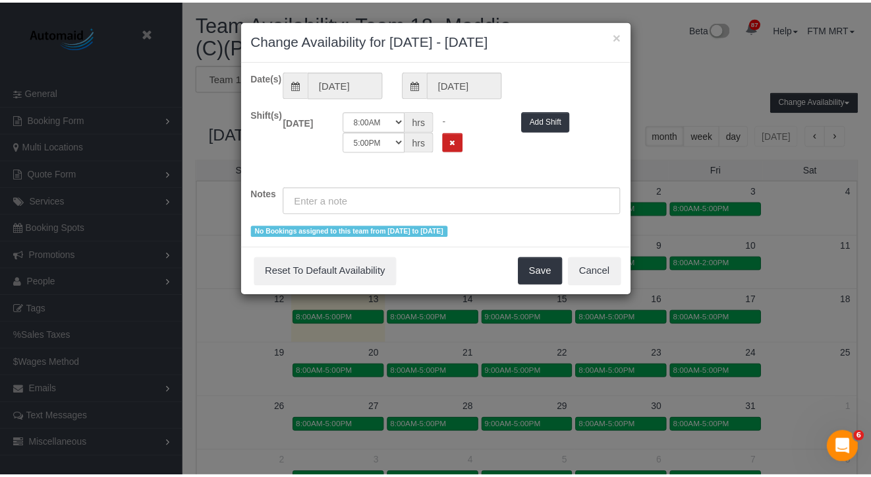
scroll to position [552, 881]
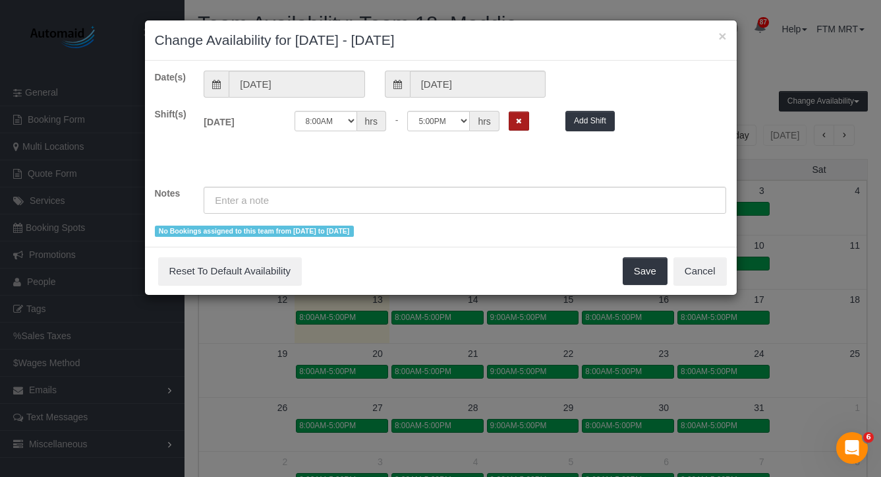
click at [514, 127] on button "Remove Shift" at bounding box center [519, 120] width 20 height 19
click at [408, 201] on input "text" at bounding box center [465, 200] width 523 height 27
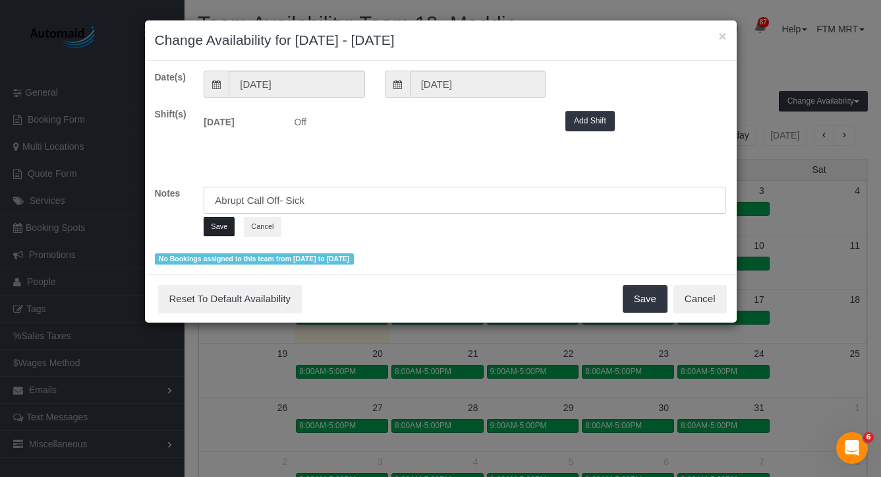
type input "Abrupt Call Off- Sick"
click at [221, 226] on button "Save" at bounding box center [219, 226] width 31 height 19
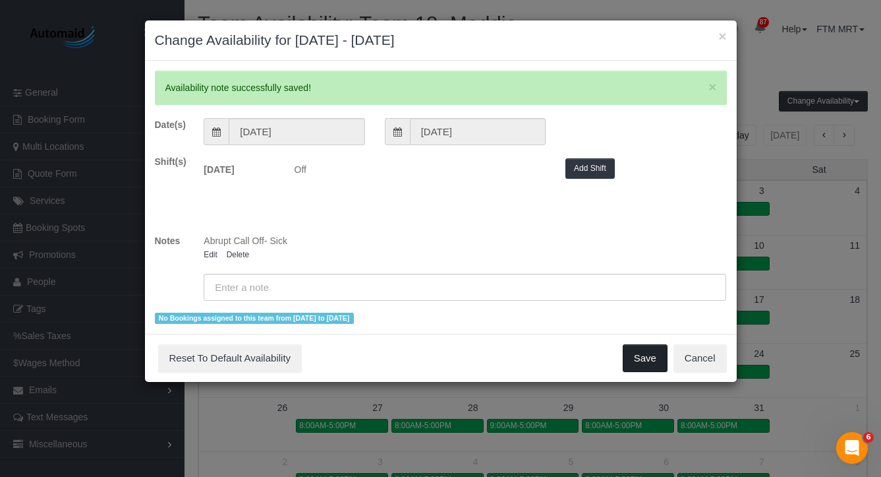
click at [645, 365] on button "Save" at bounding box center [645, 358] width 45 height 28
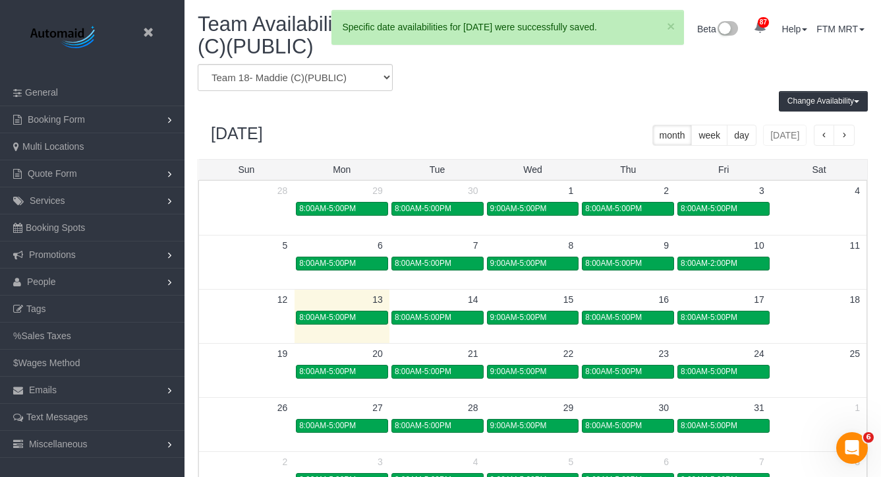
scroll to position [65369, 65051]
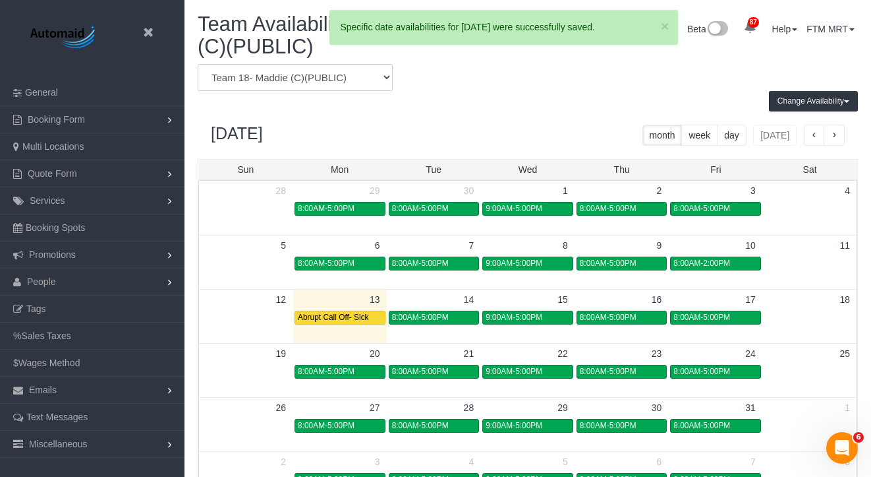
click at [322, 69] on select "Team 1- Ariana (C)(PUBLIC) Team 10 - Susanna (C)(EV)(VAC) Team 11- Kaleigh (C)(…" at bounding box center [295, 77] width 195 height 27
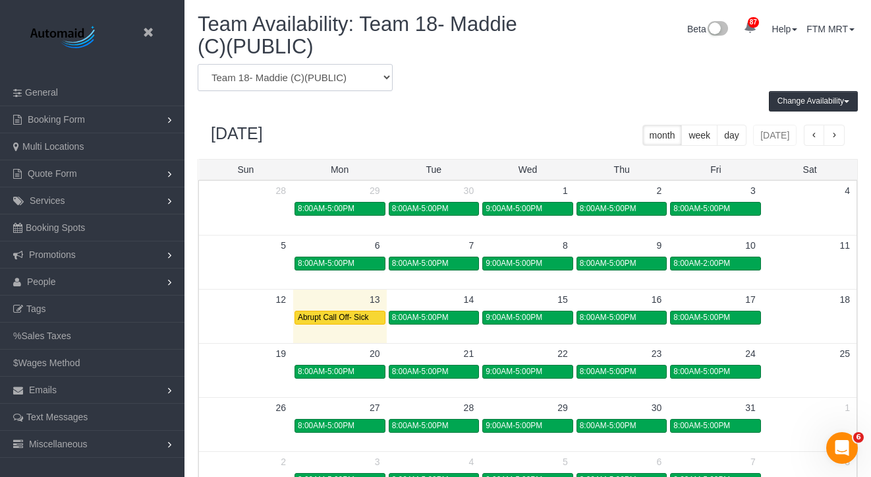
select select "number:9737"
click at [198, 64] on select "Team 1- Ariana (C)(PUBLIC) Team 10 - Susanna (C)(EV)(VAC) Team 11- Kaleigh (C)(…" at bounding box center [295, 77] width 195 height 27
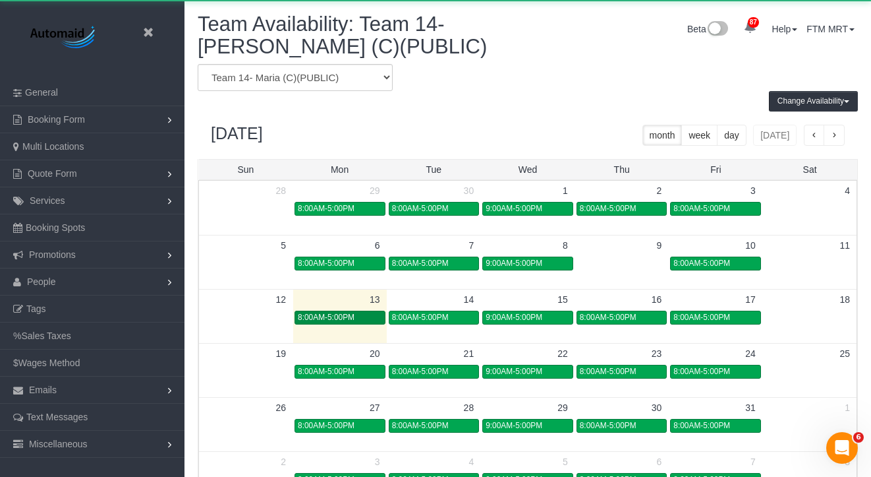
click at [344, 320] on span "8:00AM-5:00PM" at bounding box center [326, 316] width 57 height 9
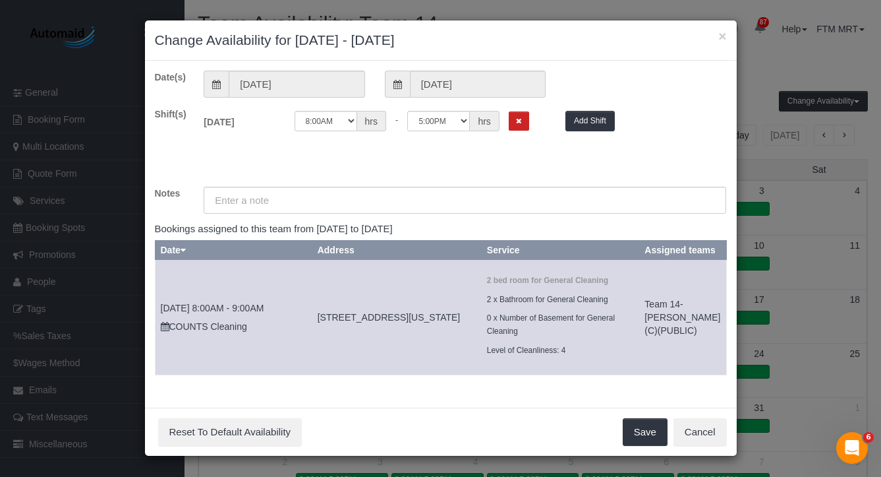
scroll to position [552, 881]
click at [519, 119] on icon "Remove Shift" at bounding box center [519, 120] width 6 height 7
click at [333, 200] on input "text" at bounding box center [465, 200] width 523 height 27
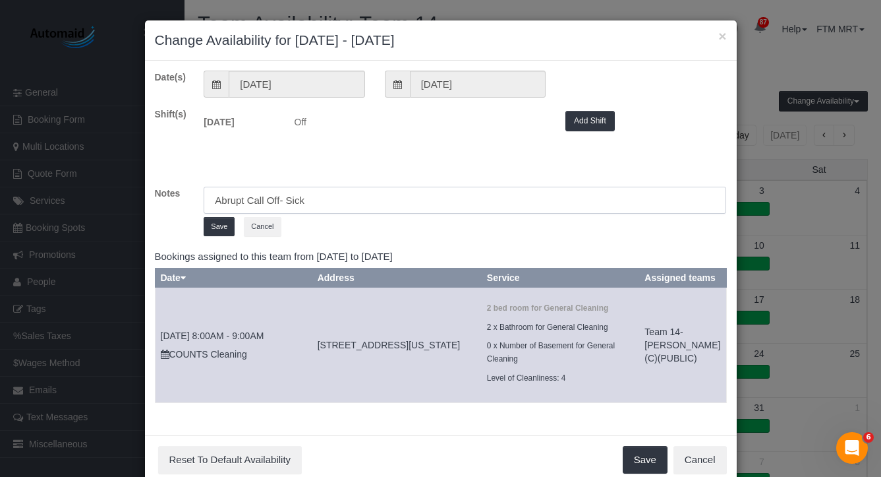
type input "Abrupt Call Off- Sick"
click at [194, 245] on div "Date(s) 10/13/2025 10/13/2025 Shift(s) Mon 10/13/2025 Off Add Shift Notes Abrup…" at bounding box center [441, 242] width 572 height 343
click at [209, 230] on button "Save" at bounding box center [219, 226] width 31 height 19
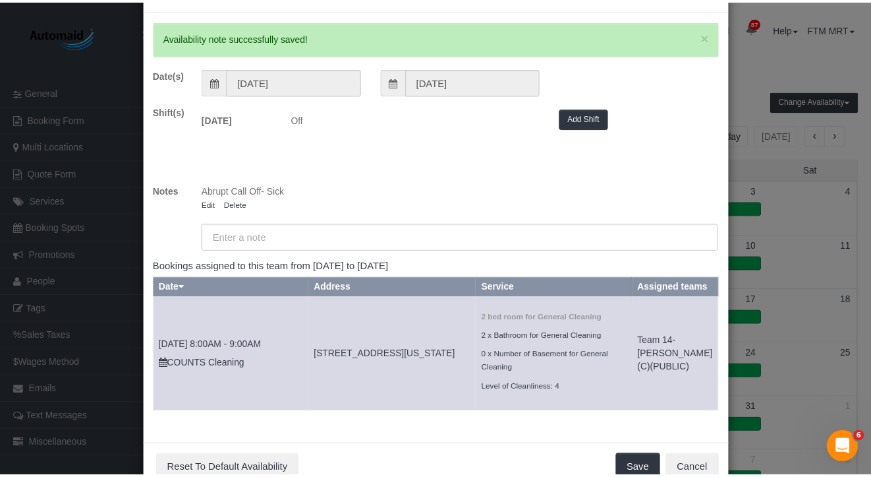
scroll to position [86, 0]
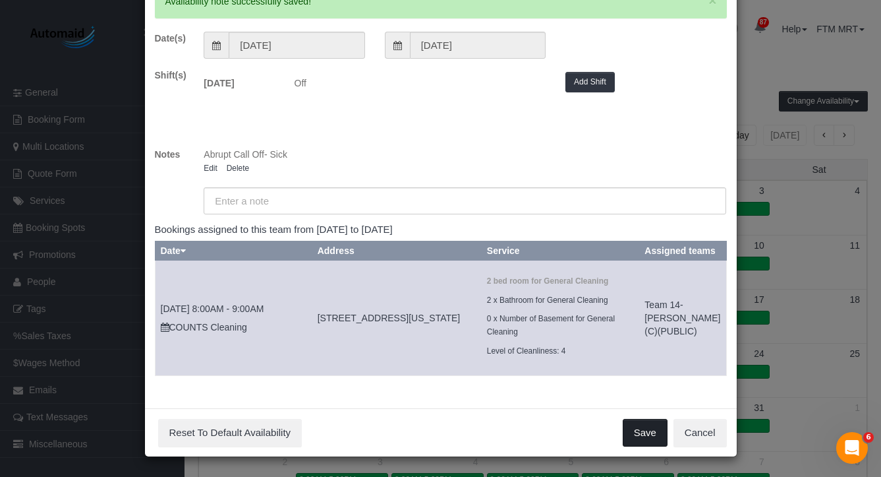
click at [649, 429] on button "Save" at bounding box center [645, 433] width 45 height 28
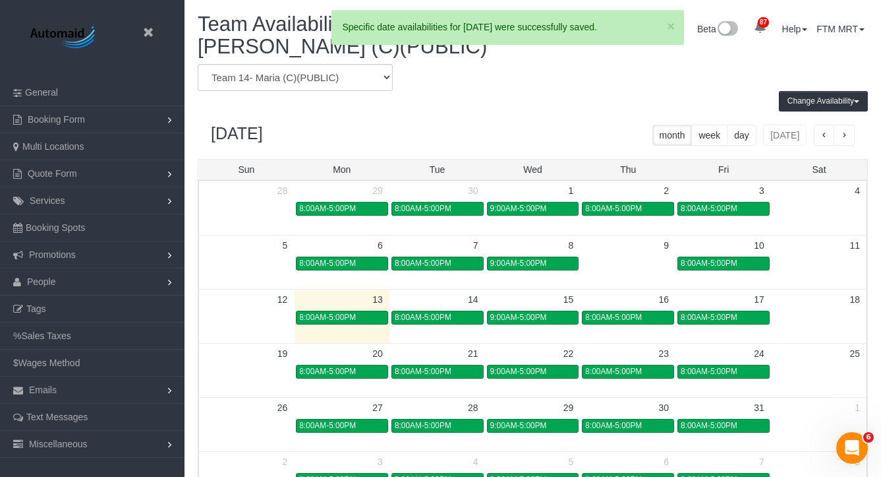
scroll to position [65369, 65051]
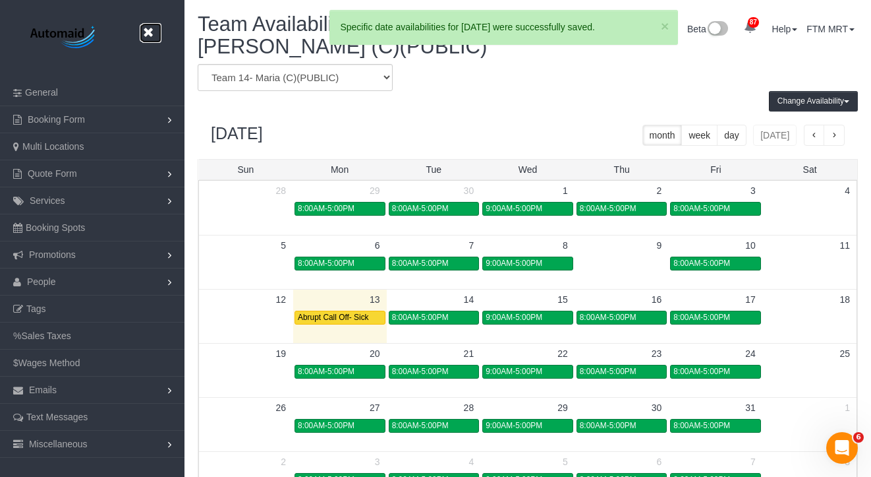
click at [152, 30] on icon at bounding box center [148, 32] width 16 height 16
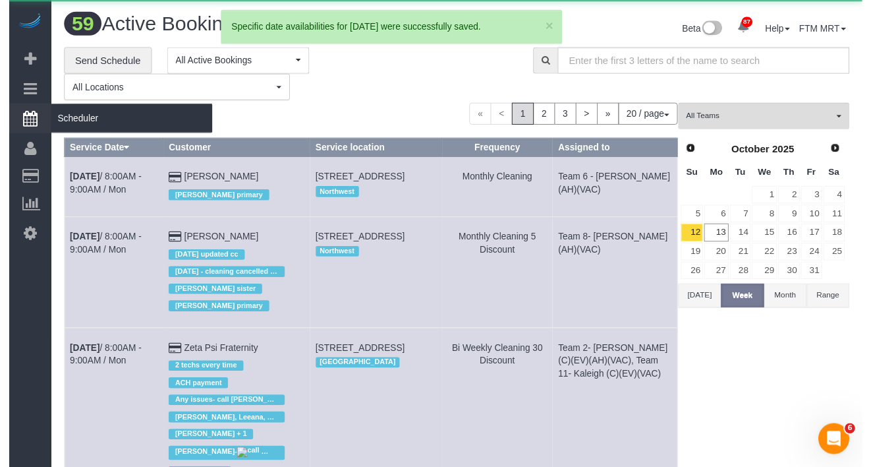
scroll to position [2158, 871]
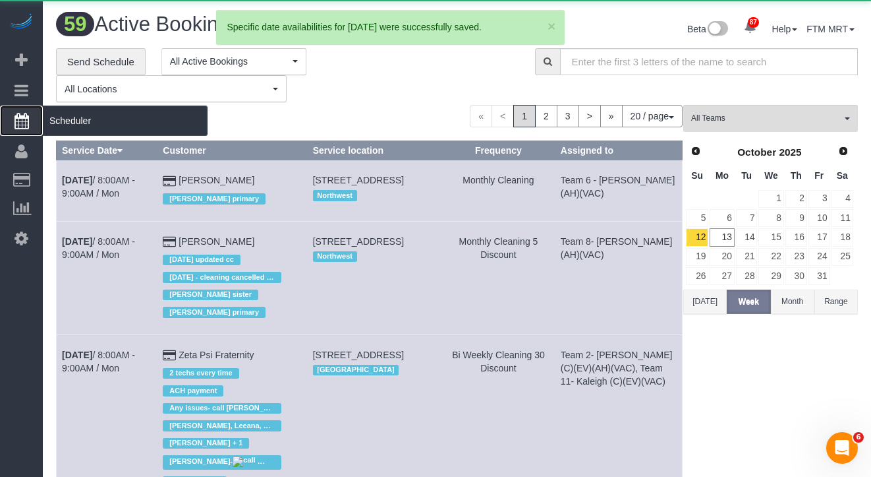
click at [86, 119] on span "Scheduler" at bounding box center [125, 120] width 165 height 30
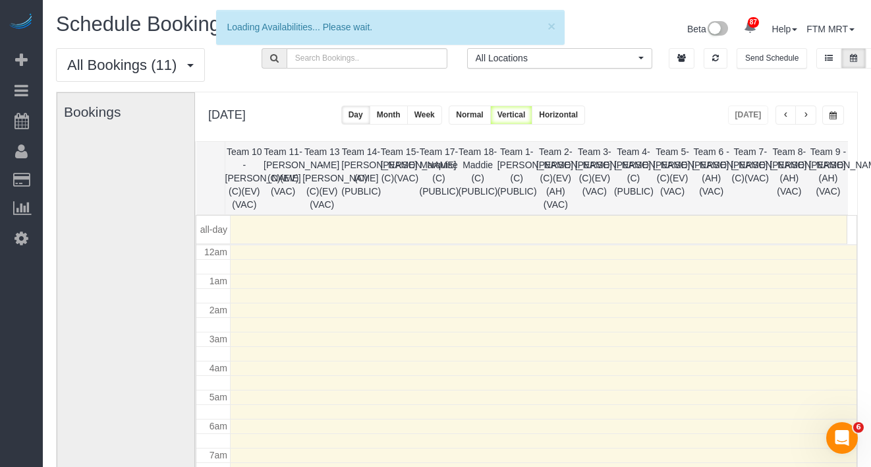
scroll to position [175, 0]
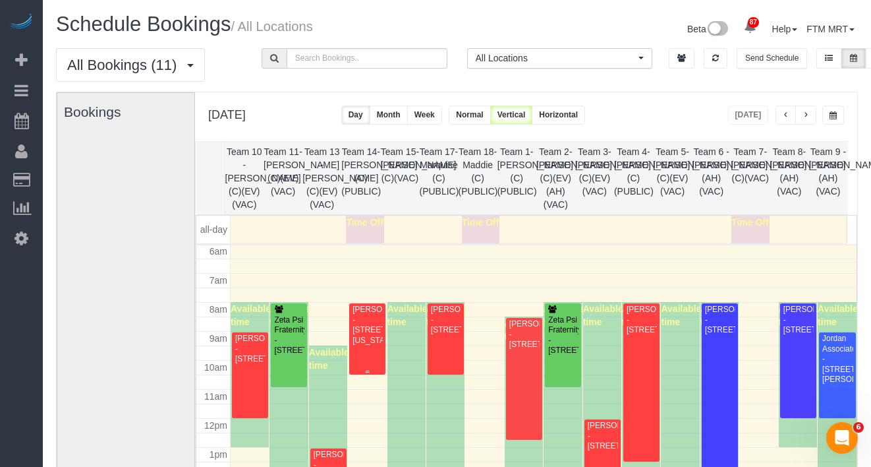
click at [363, 331] on div "Antonia Serrano - 1000 S Michigan Ave #5905, , Il , Usa, Chicago, IL 60605" at bounding box center [367, 325] width 31 height 41
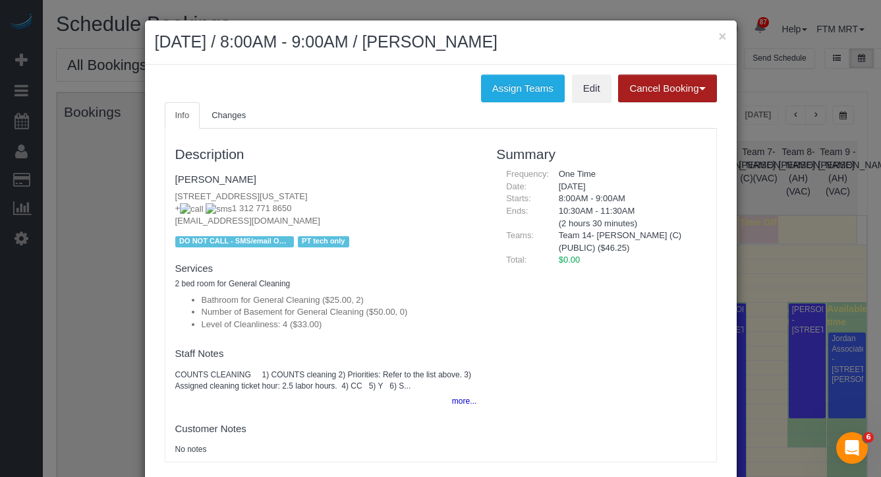
click at [668, 97] on button "Cancel Booking" at bounding box center [667, 88] width 98 height 28
click at [719, 38] on button "×" at bounding box center [723, 36] width 8 height 14
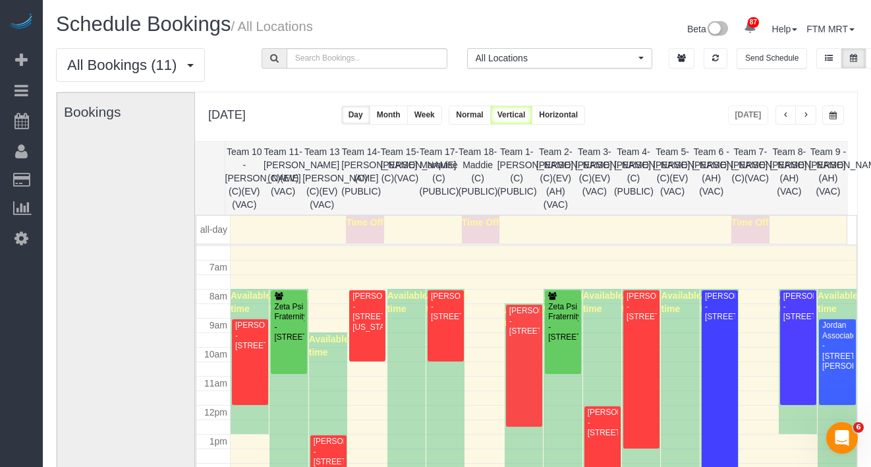
scroll to position [202, 0]
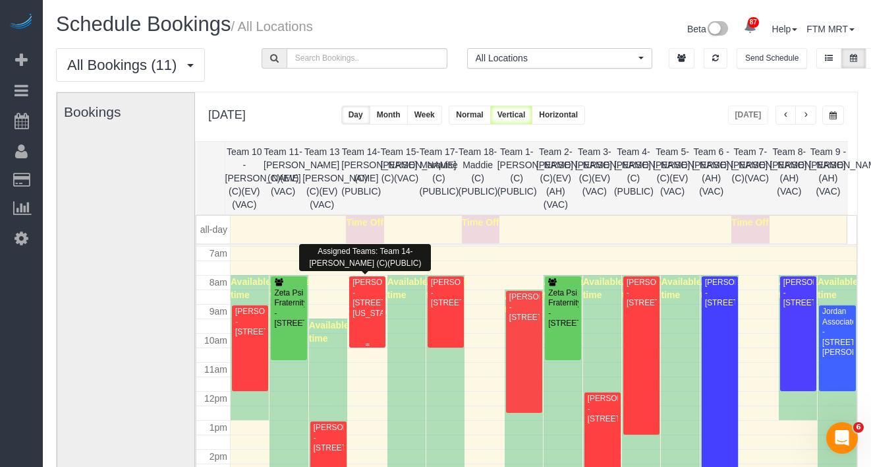
click at [360, 305] on div "Antonia Serrano - 1000 S Michigan Ave #5905, , Il , Usa, Chicago, IL 60605" at bounding box center [367, 298] width 31 height 41
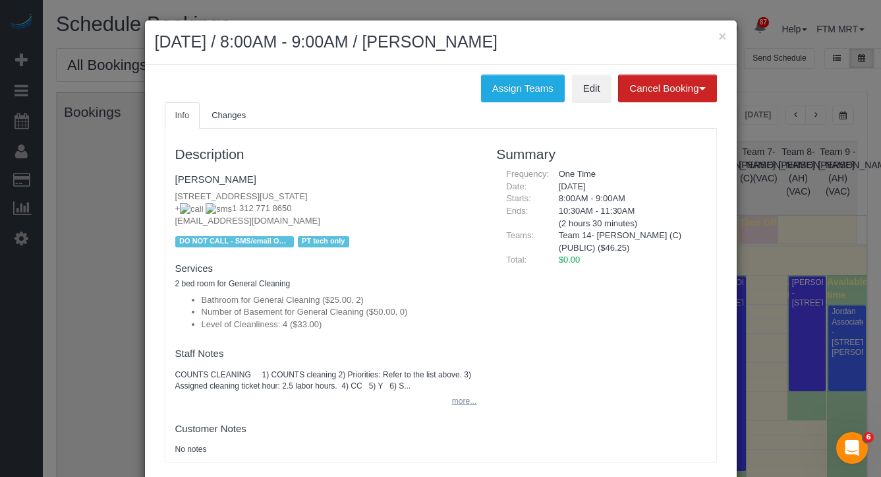
click at [456, 396] on button "more..." at bounding box center [460, 401] width 32 height 19
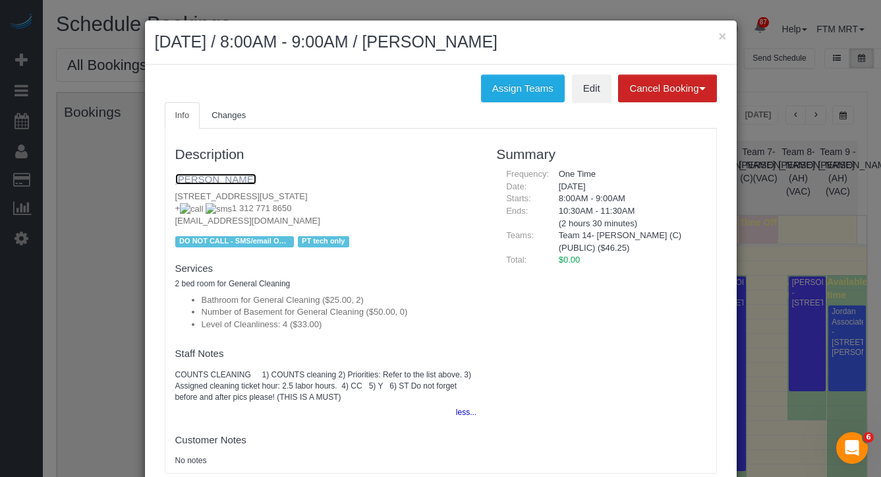
click at [218, 176] on link "Antonia Serrano" at bounding box center [215, 178] width 81 height 11
click at [492, 90] on button "Assign Teams" at bounding box center [523, 88] width 84 height 28
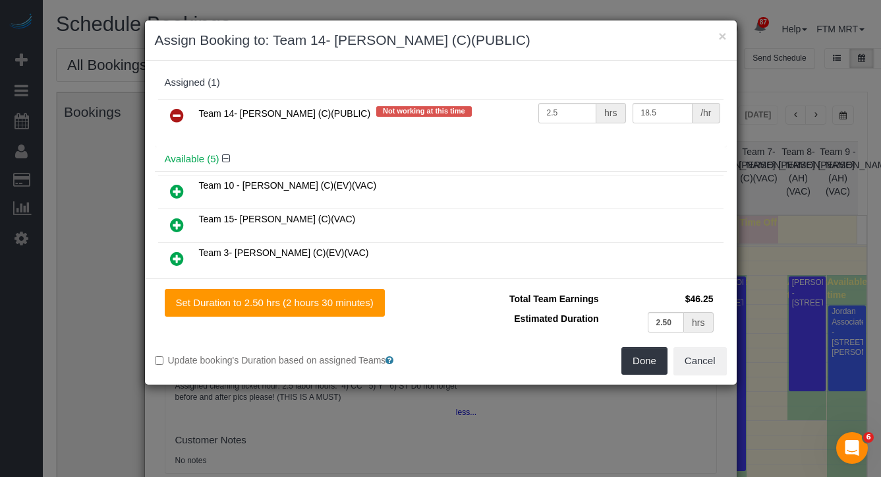
click at [175, 115] on icon at bounding box center [177, 115] width 14 height 16
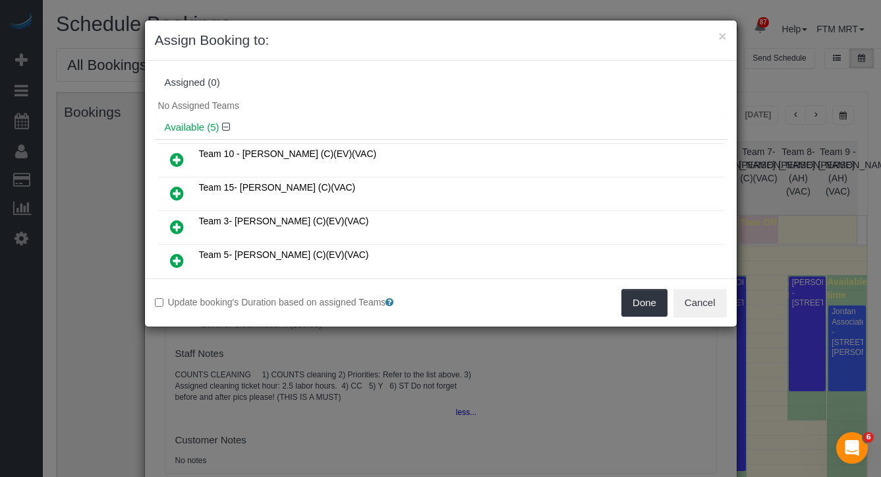
click at [183, 187] on link at bounding box center [177, 194] width 31 height 26
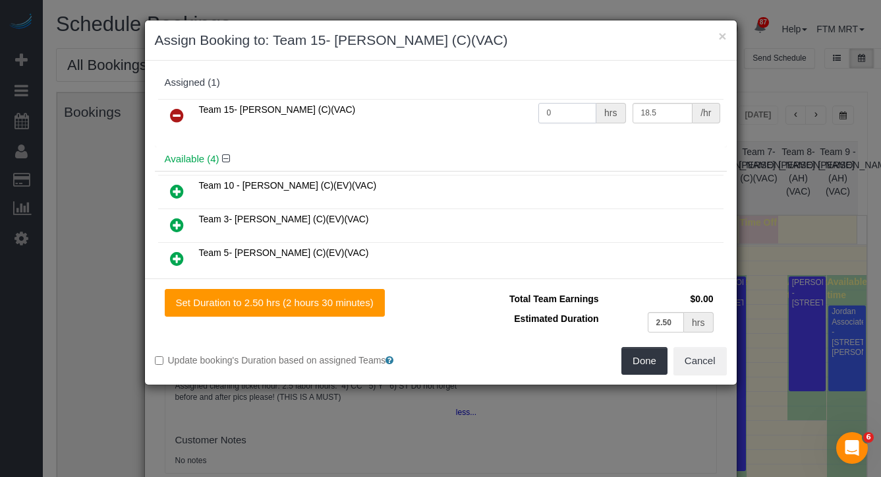
drag, startPoint x: 556, startPoint y: 116, endPoint x: 515, endPoint y: 114, distance: 40.9
click at [517, 113] on tr "Team 15- Yaquelin (C)(VAC) 0 hrs 18.5 /hr" at bounding box center [441, 116] width 566 height 34
type input "2.5"
click at [645, 370] on button "Done" at bounding box center [645, 361] width 46 height 28
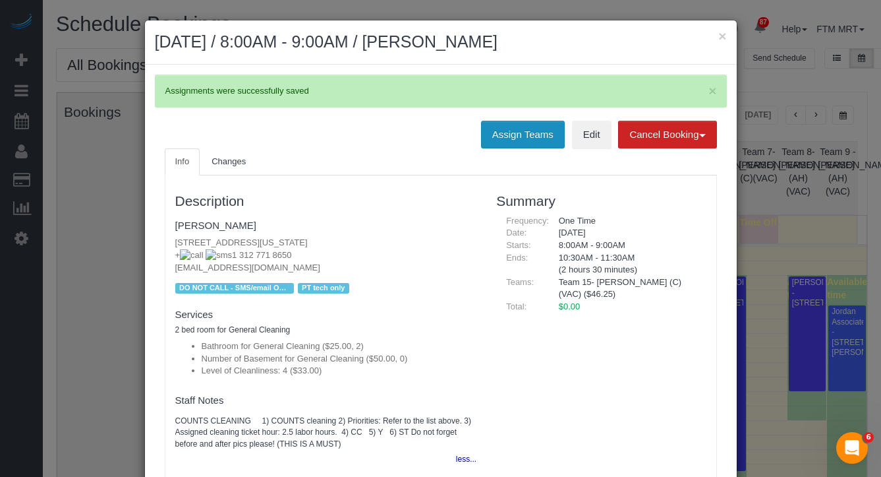
click at [529, 140] on button "Assign Teams" at bounding box center [523, 135] width 84 height 28
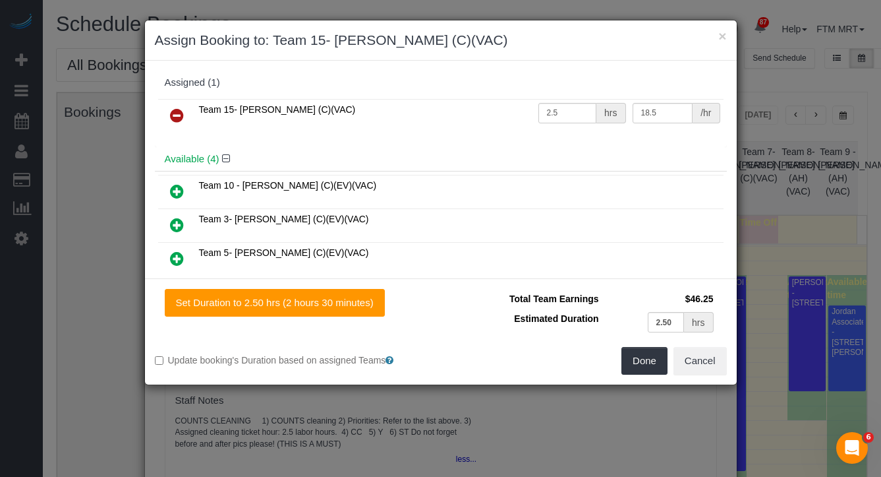
click at [170, 113] on icon at bounding box center [177, 115] width 14 height 16
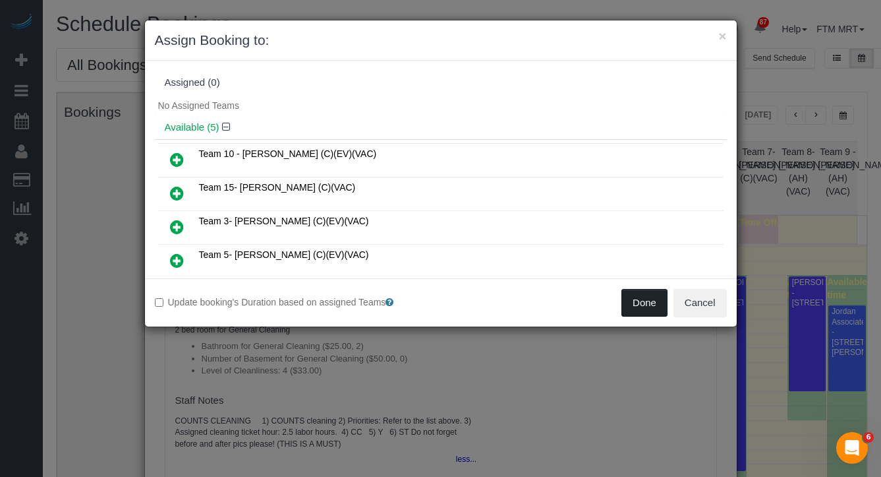
click at [632, 301] on button "Done" at bounding box center [645, 303] width 46 height 28
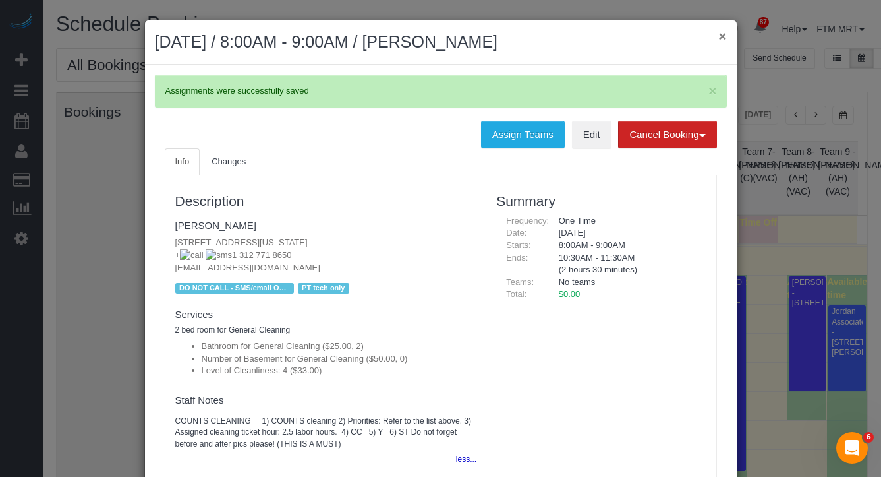
click at [719, 40] on button "×" at bounding box center [723, 36] width 8 height 14
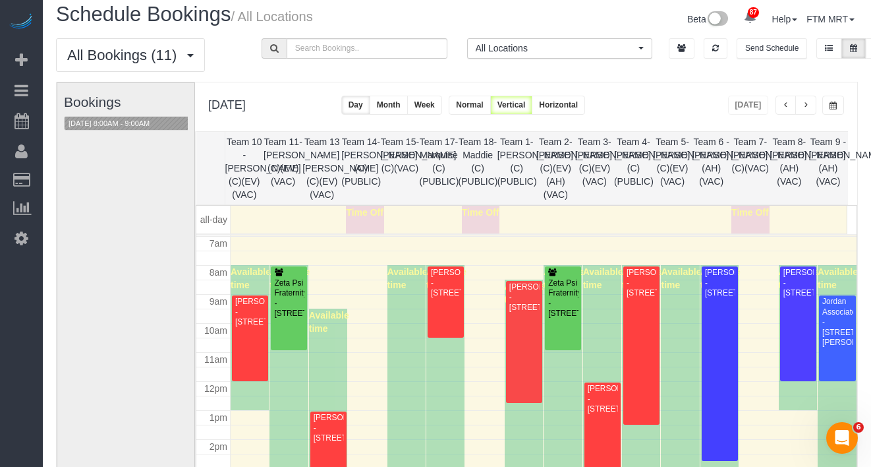
scroll to position [24, 0]
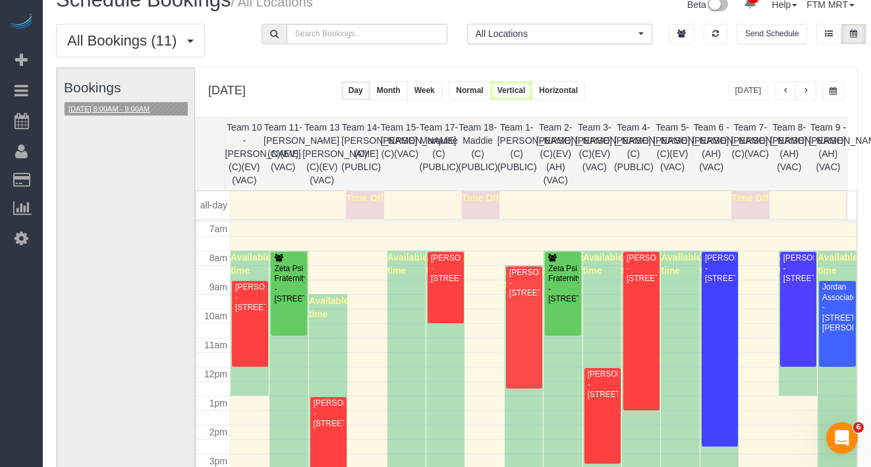
click at [119, 111] on button "10/13/2025 8:00AM - 9:00AM" at bounding box center [109, 109] width 89 height 14
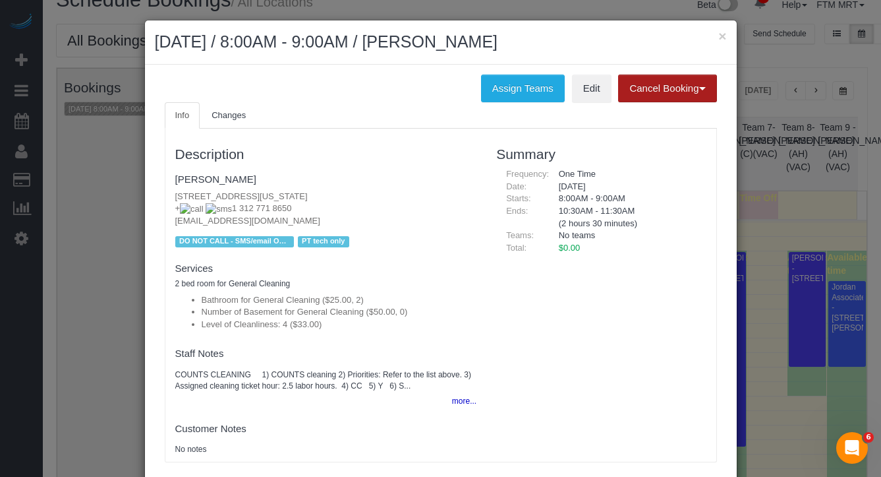
click at [639, 88] on button "Cancel Booking" at bounding box center [667, 88] width 98 height 28
click at [656, 115] on link "Without Fee" at bounding box center [671, 115] width 104 height 17
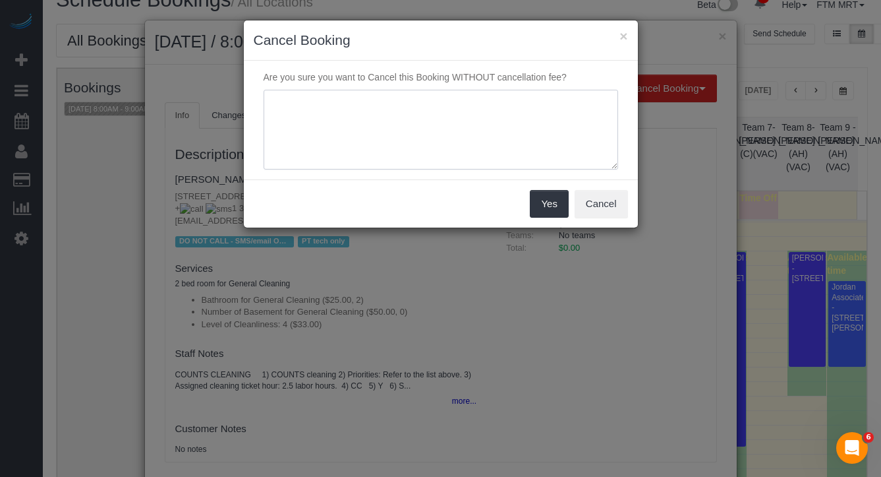
click at [423, 129] on textarea at bounding box center [441, 130] width 355 height 80
type textarea "No PT Tech available, both have called off."
click at [559, 207] on button "Yes" at bounding box center [549, 204] width 38 height 28
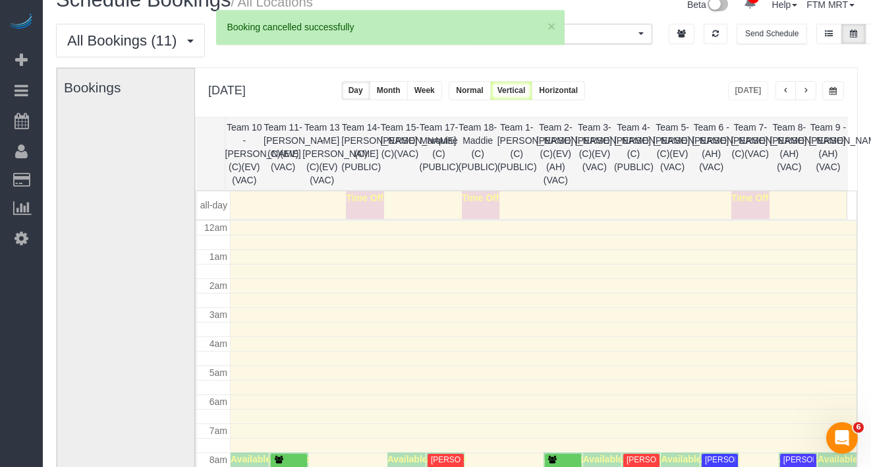
scroll to position [202, 0]
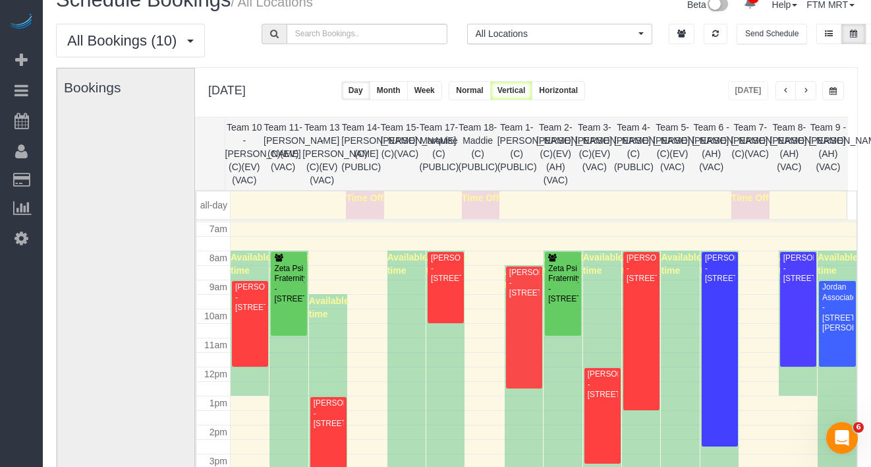
click at [807, 87] on span "button" at bounding box center [806, 91] width 7 height 8
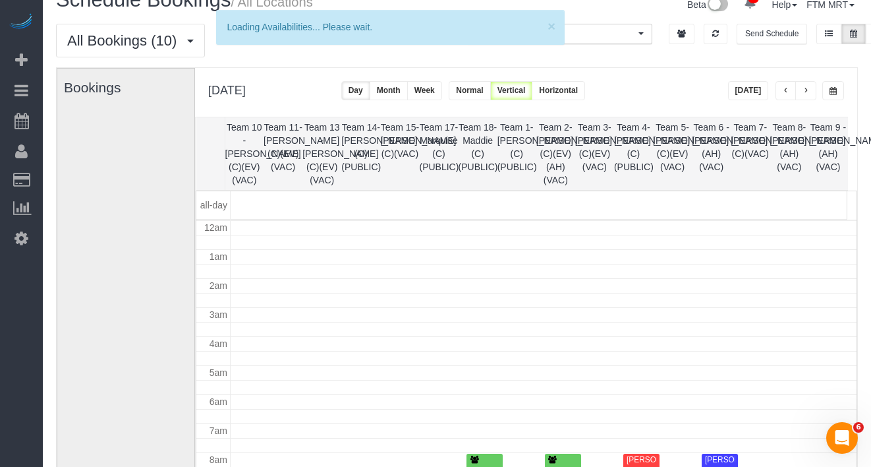
scroll to position [175, 0]
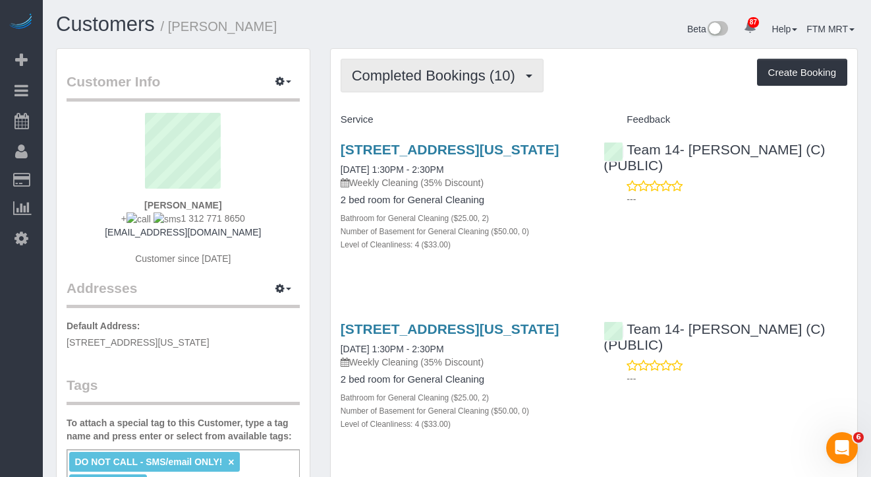
click at [537, 73] on button "Completed Bookings (10)" at bounding box center [442, 76] width 203 height 34
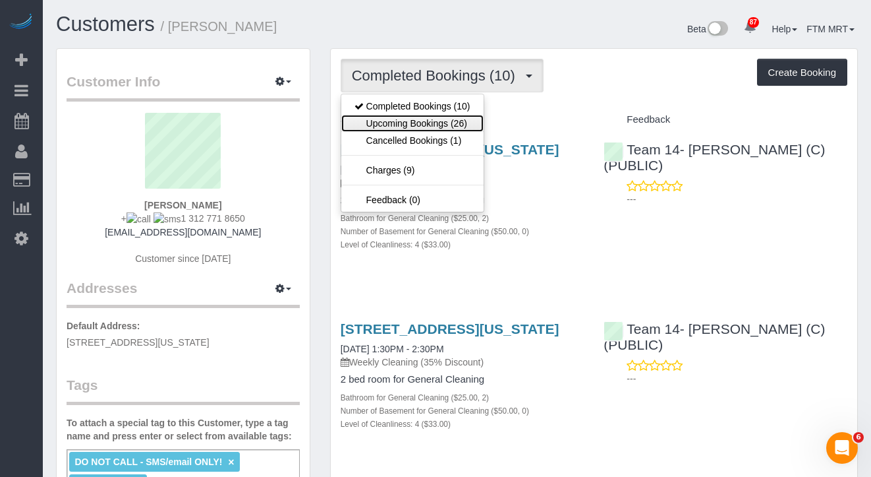
click at [442, 120] on link "Upcoming Bookings (26)" at bounding box center [412, 123] width 142 height 17
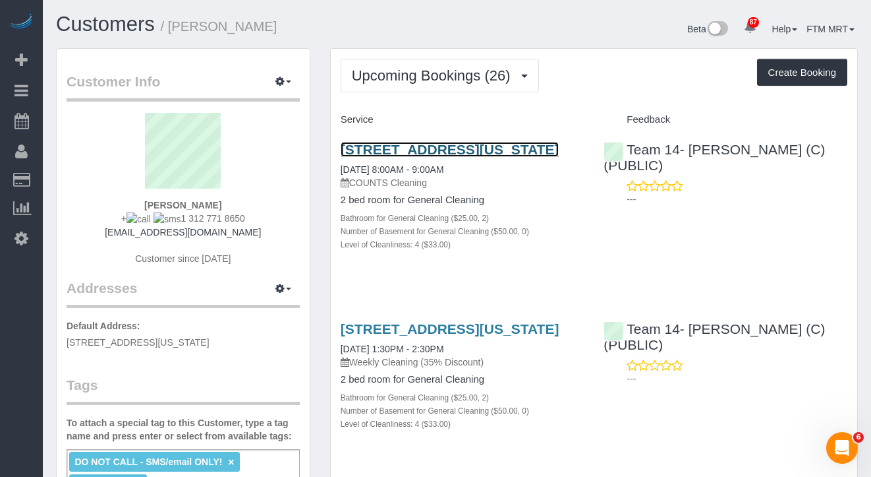
click at [411, 157] on link "[STREET_ADDRESS][US_STATE]" at bounding box center [450, 149] width 219 height 15
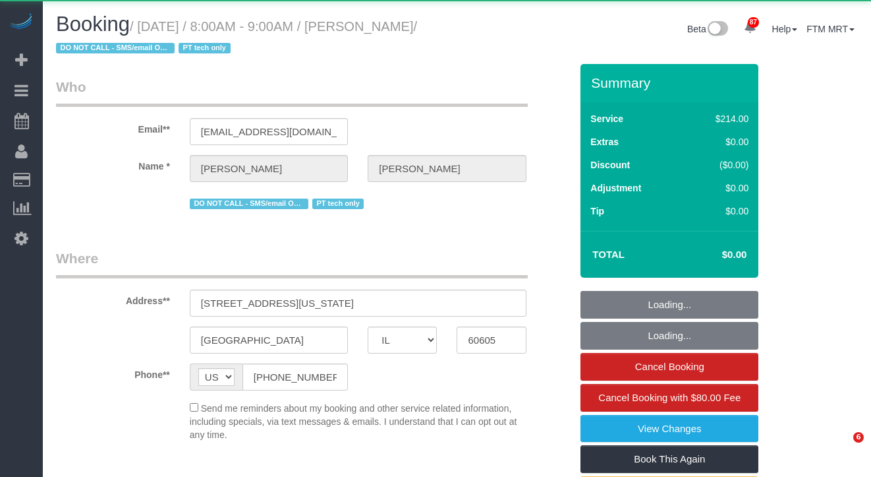
select select "IL"
select select "object:1195"
select select "512"
select select "2"
select select "4"
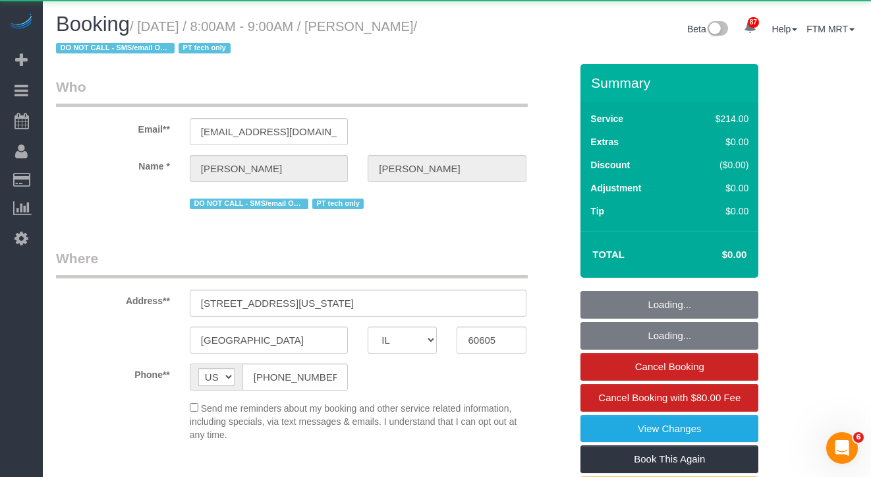
select select "number:1"
select select "number:58"
select select "number:139"
select select "number:106"
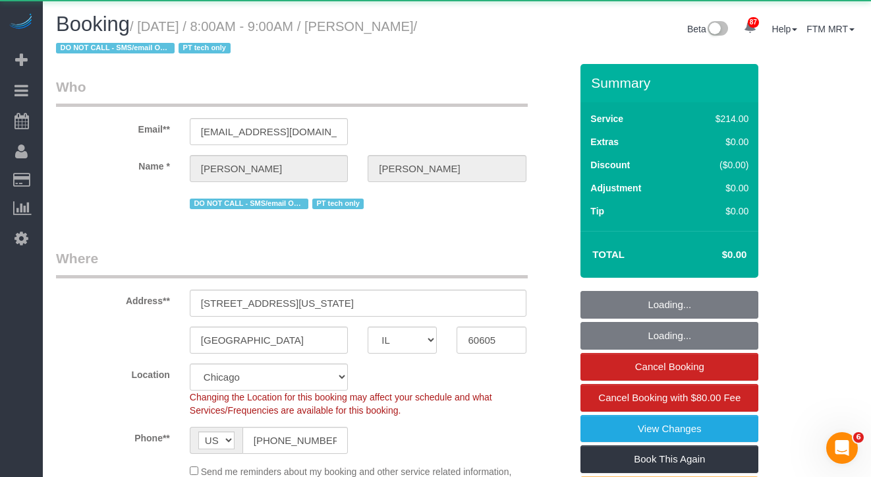
select select "spot1"
